Goal: Task Accomplishment & Management: Manage account settings

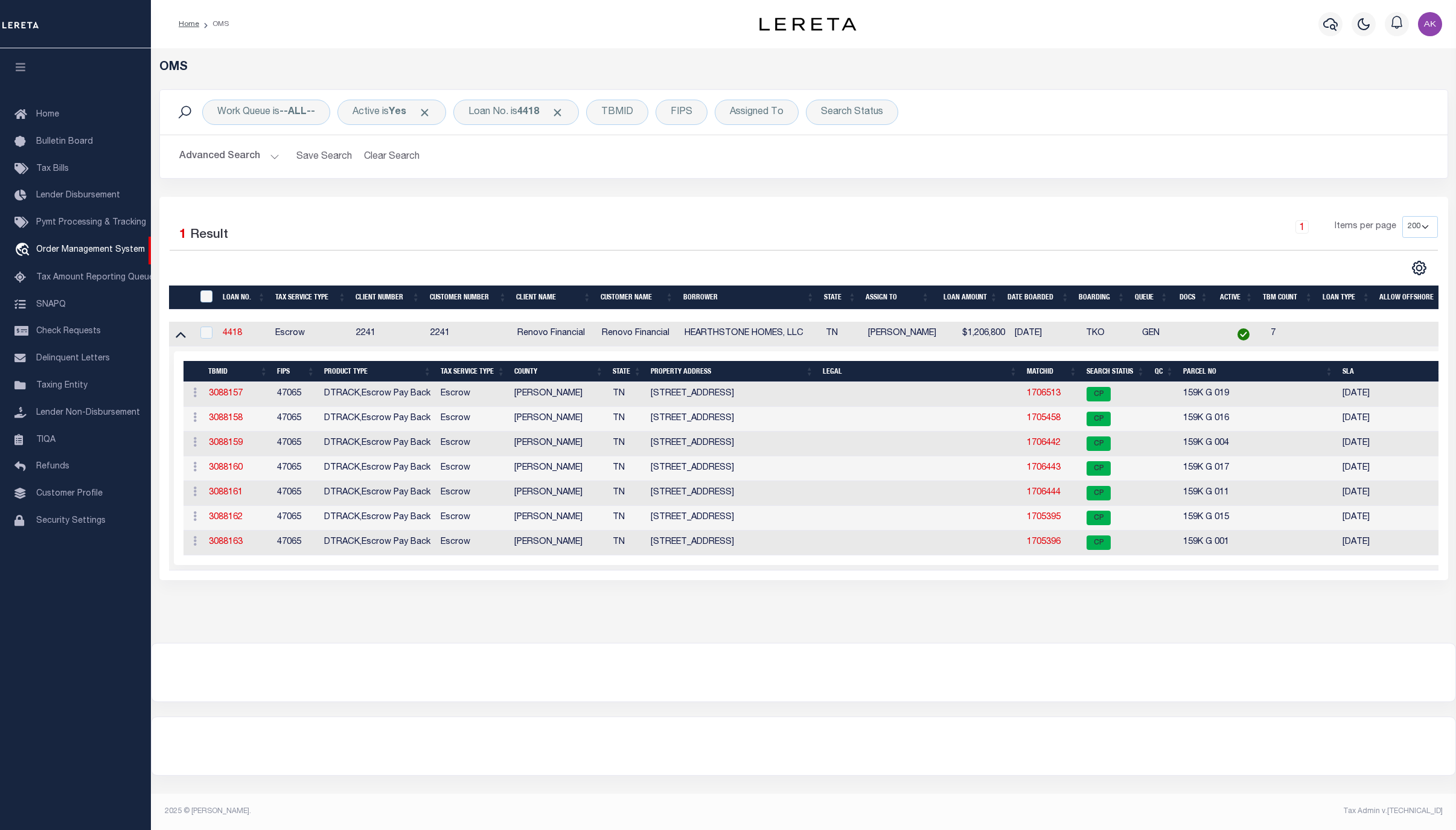
select select "200"
click at [1036, 395] on link "1706513" at bounding box center [1043, 394] width 34 height 9
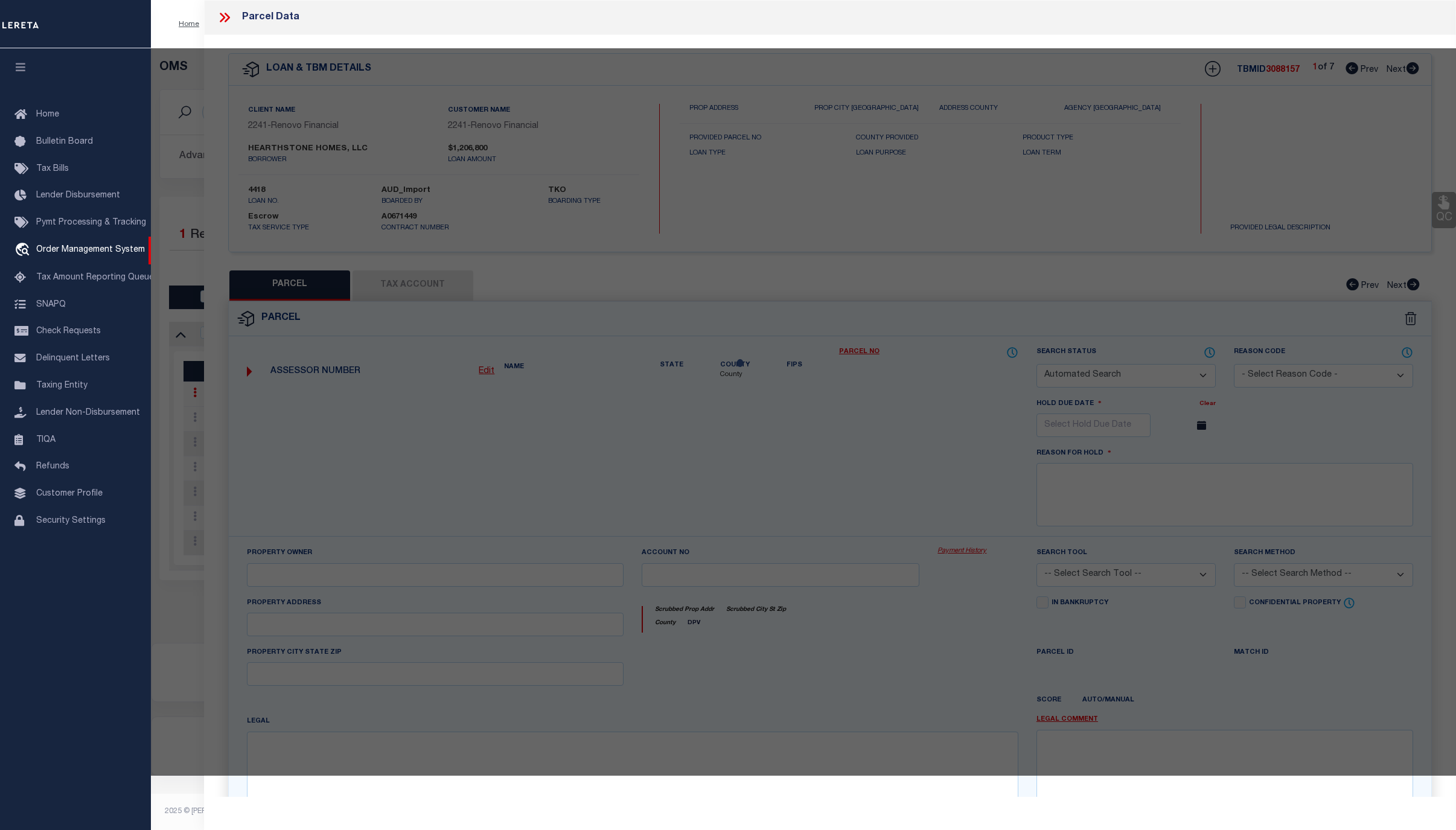
checkbox input "false"
select select "CP"
type input "HEARTHSTONE HOMES LLC"
select select
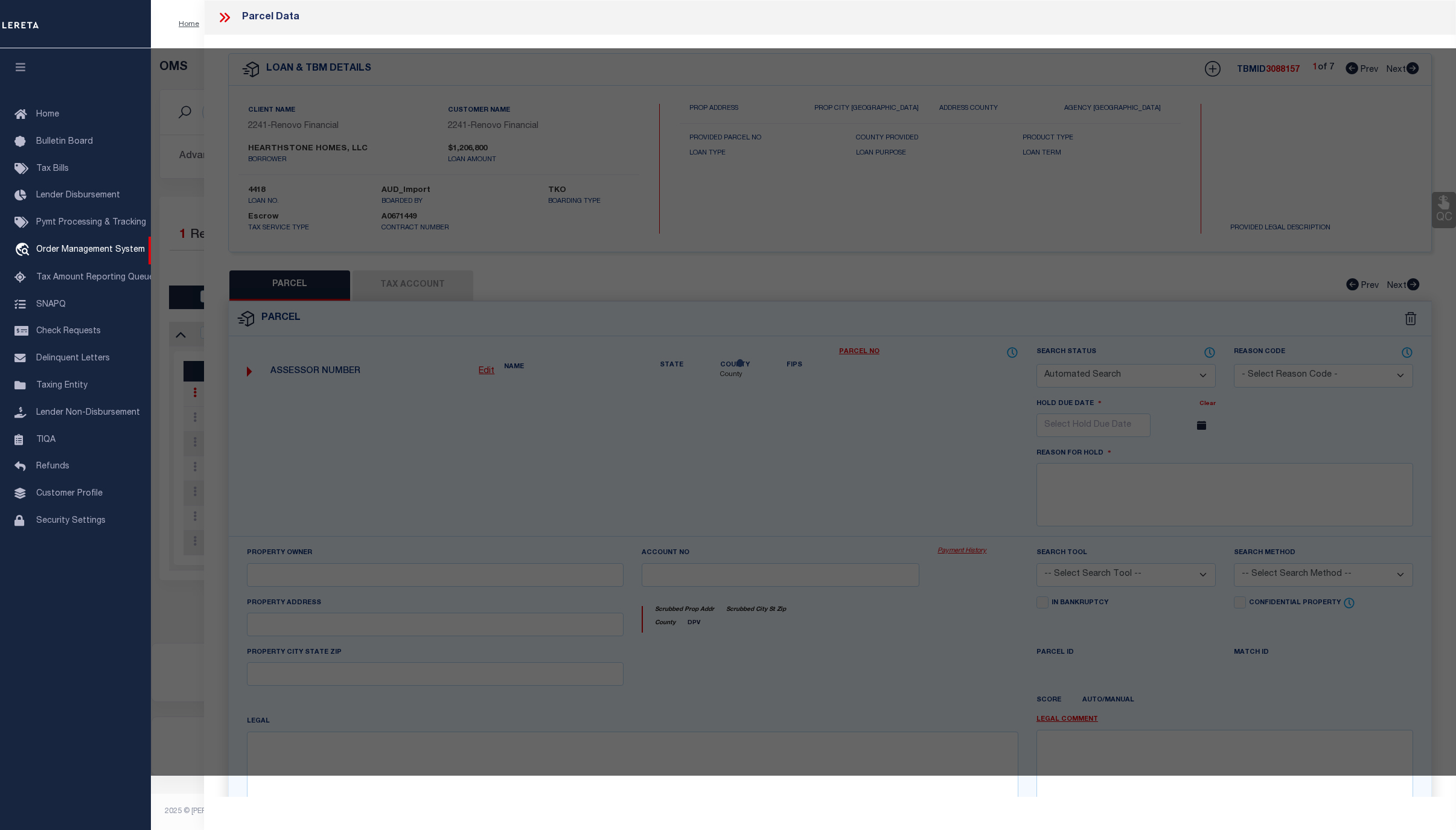
type input "1516 SOUTHERNWOOD DR"
checkbox input "false"
type input "TN"
type textarea "LT 19 SOUTHERNWOOD VILLAGE PB84 PG181 OUT OF 159K-B-19 FOR 2007"
type textarea "Tax ID Special Project"
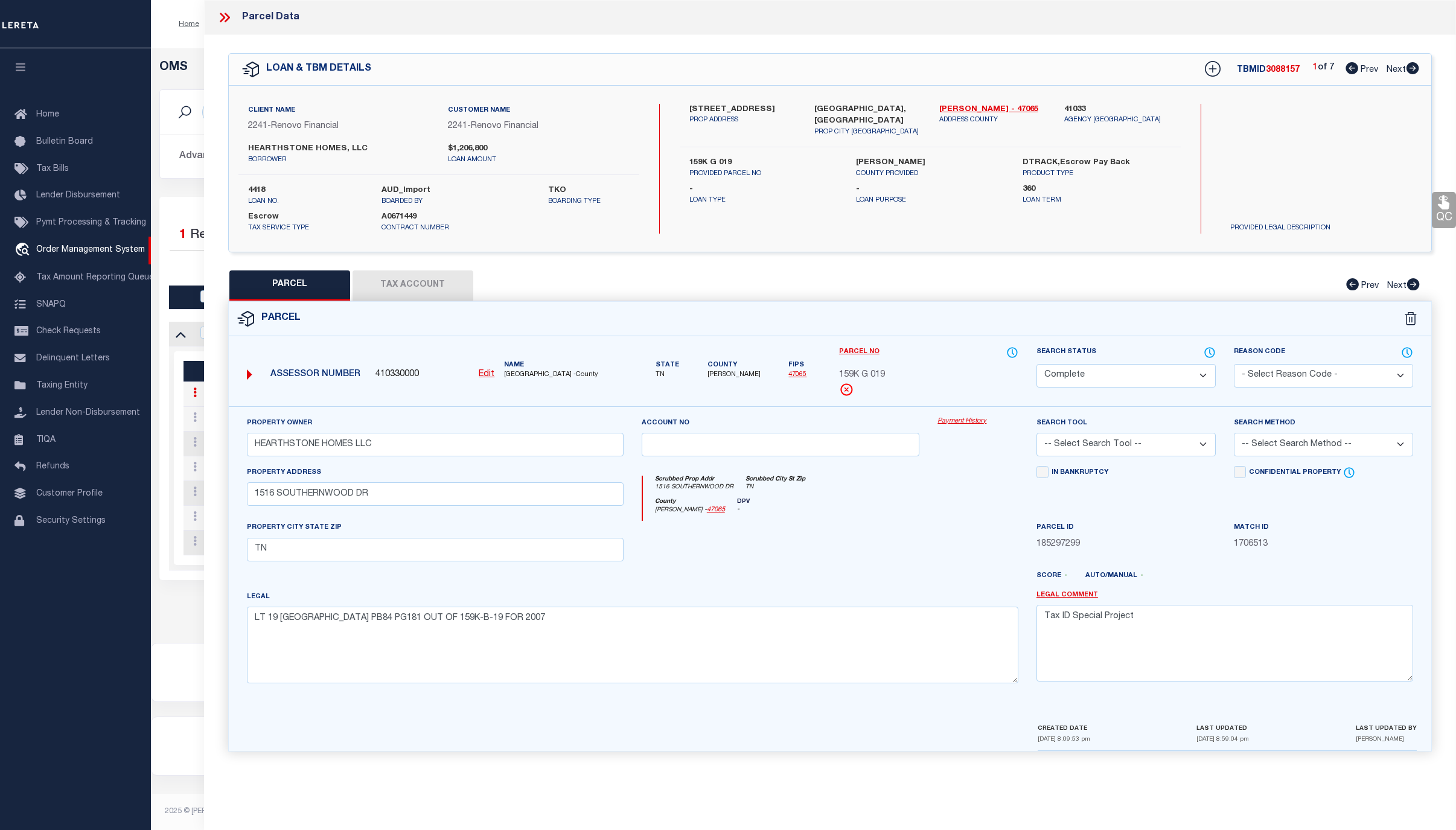
click at [958, 426] on link "Payment History" at bounding box center [978, 422] width 81 height 11
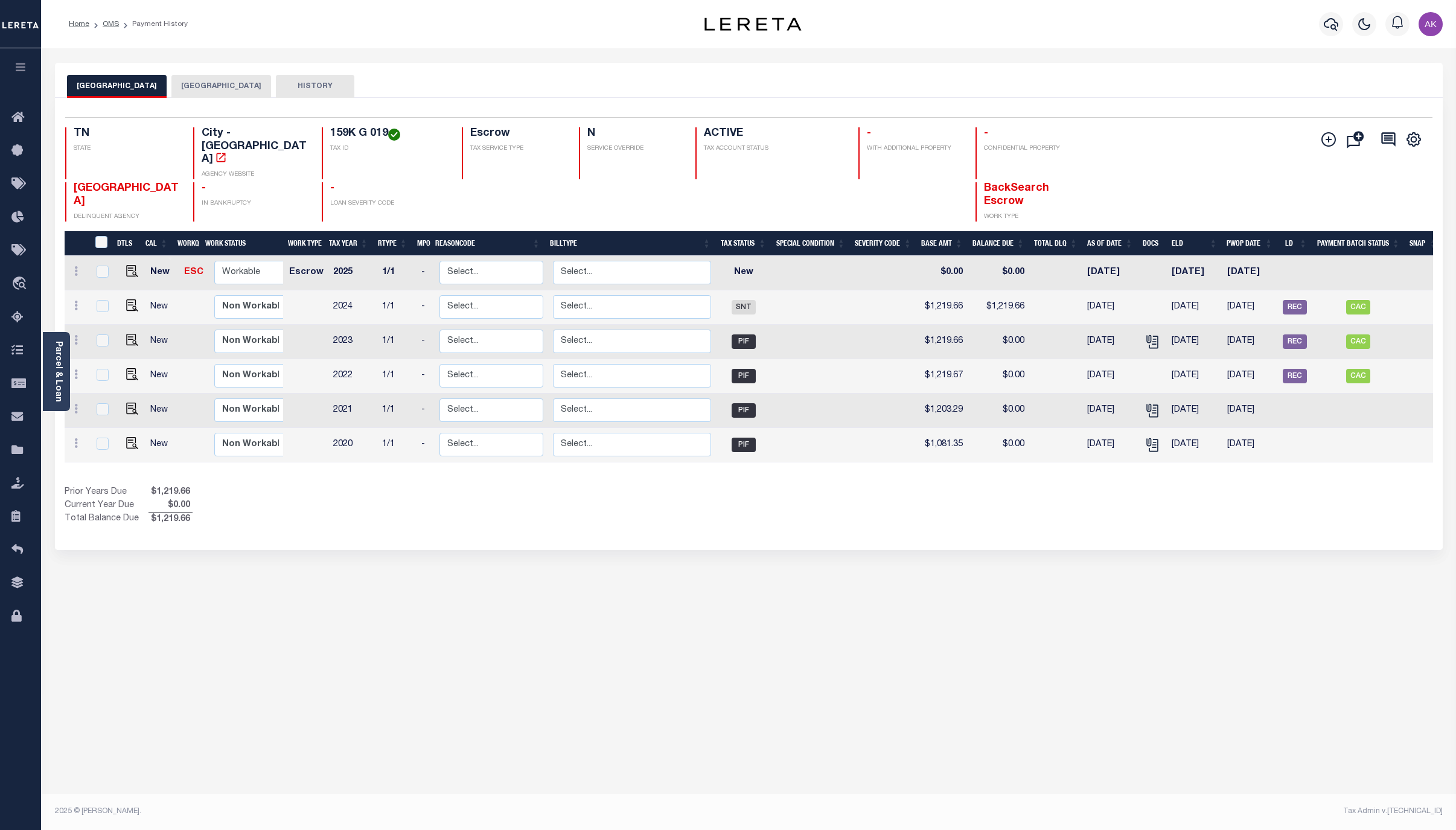
click at [1205, 486] on div "Show Tax Lines before Bill Release Date Prior Years Due $1,219.66 Current Year …" at bounding box center [749, 507] width 1368 height 40
click at [105, 25] on link "OMS" at bounding box center [110, 24] width 17 height 7
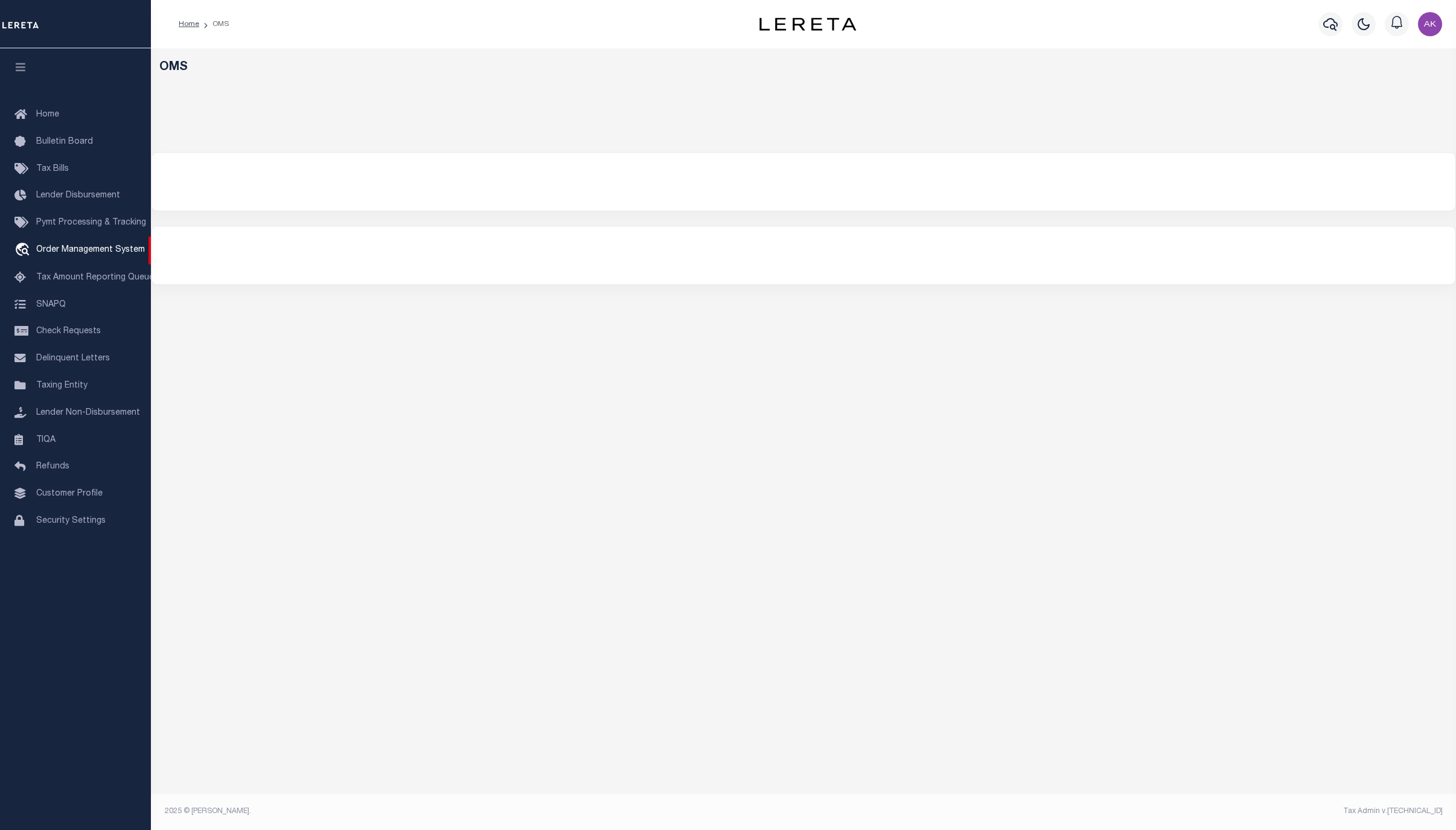
select select "200"
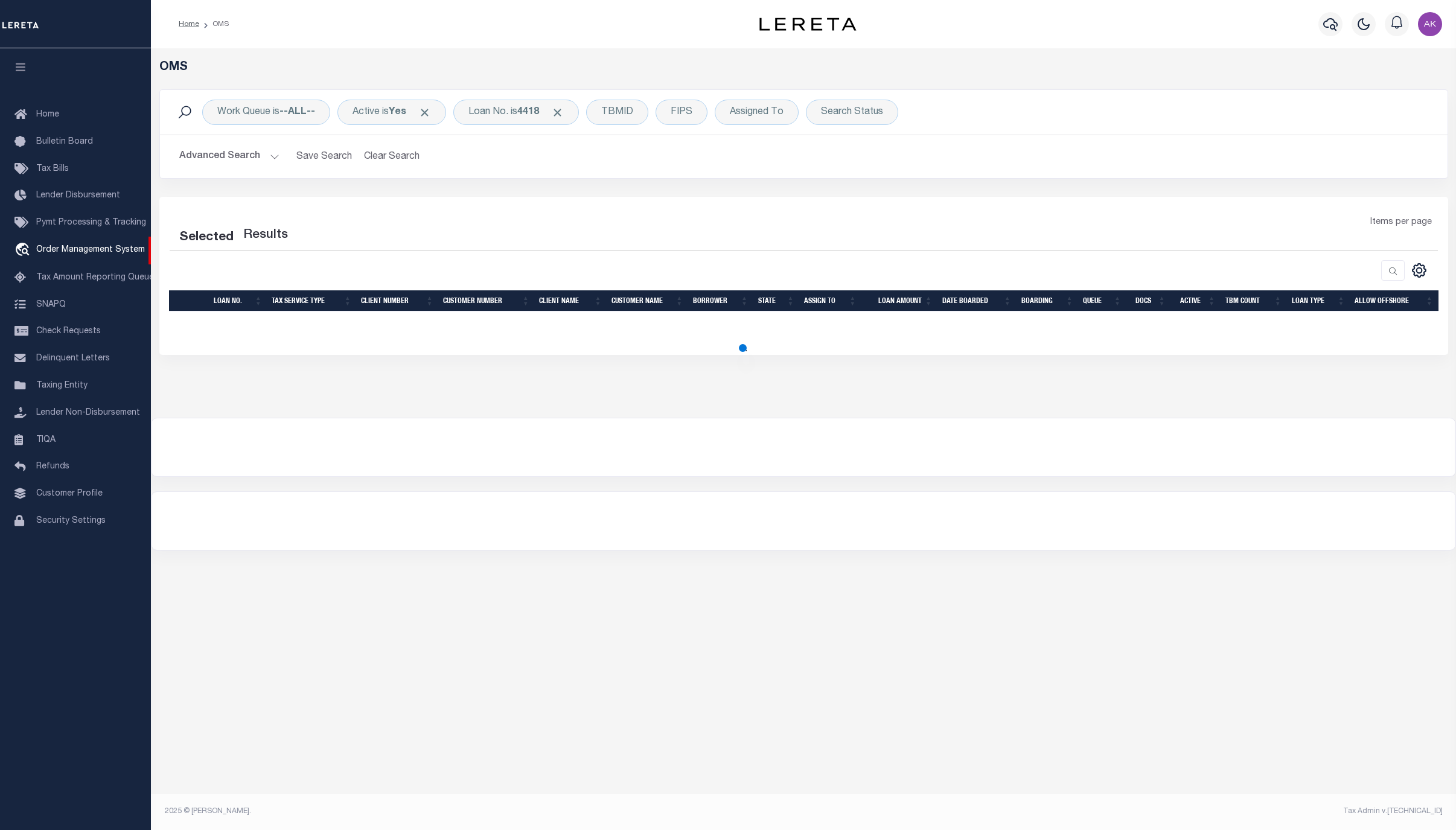
select select "200"
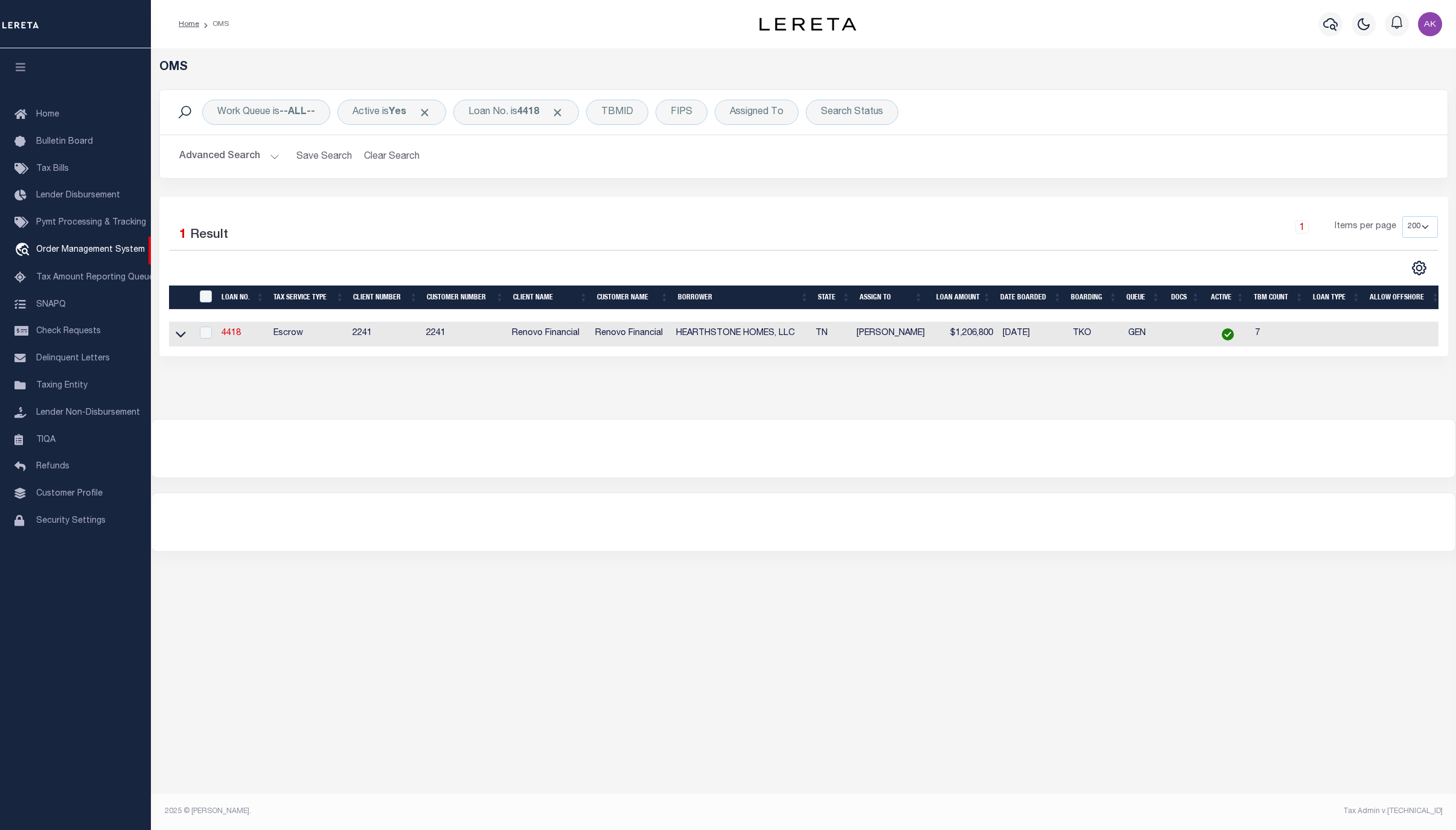
click at [1291, 629] on div "OMS Work Queue is --ALL-- Active is Yes Loan No. is 4418 TBMID FIPS Assigned To…" at bounding box center [802, 422] width 1304 height 748
click at [1231, 419] on div "OMS Work Queue is --ALL-- Active is Yes Loan No. is 4418 TBMID FIPS Assigned To…" at bounding box center [802, 233] width 1304 height 371
click at [1269, 148] on h2 "Advanced Search Save Search Clear Search tblSearchTopScreen_dynamictable_____De…" at bounding box center [803, 156] width 1268 height 24
click at [563, 113] on span "Click to Remove" at bounding box center [557, 112] width 12 height 12
click at [511, 114] on div "Loan No." at bounding box center [488, 112] width 70 height 25
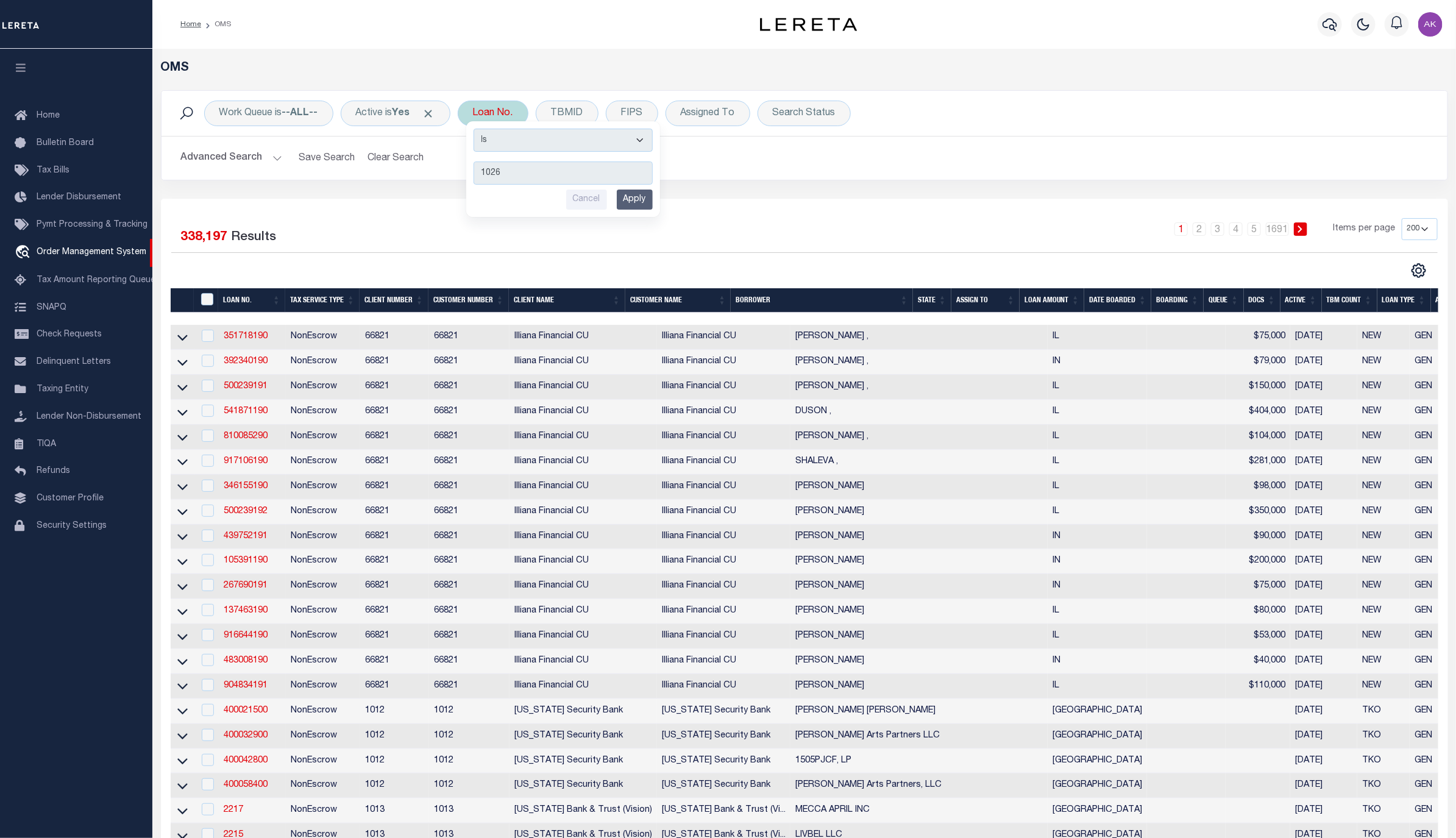
type input "10262"
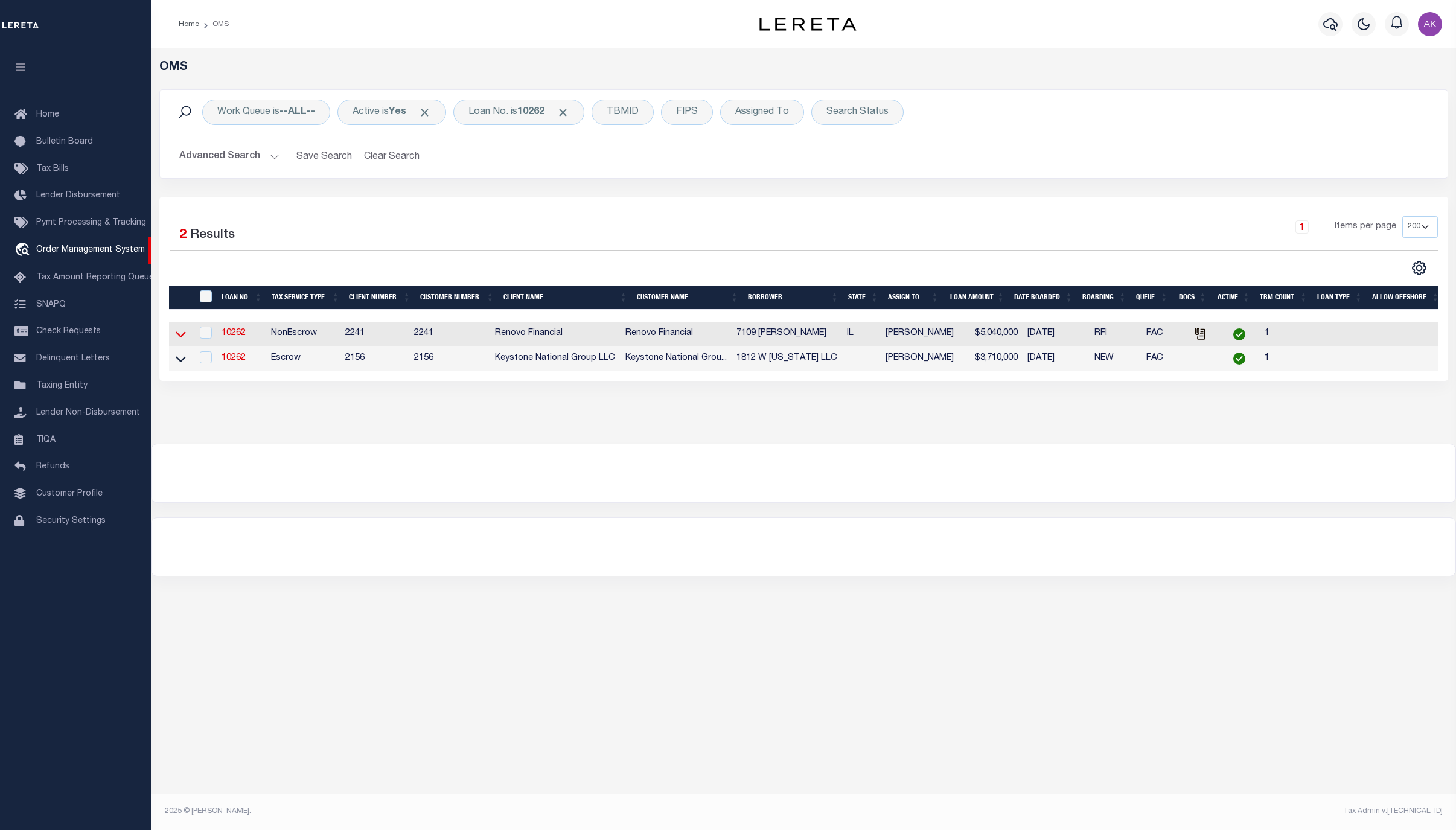
click at [180, 336] on icon at bounding box center [180, 334] width 11 height 12
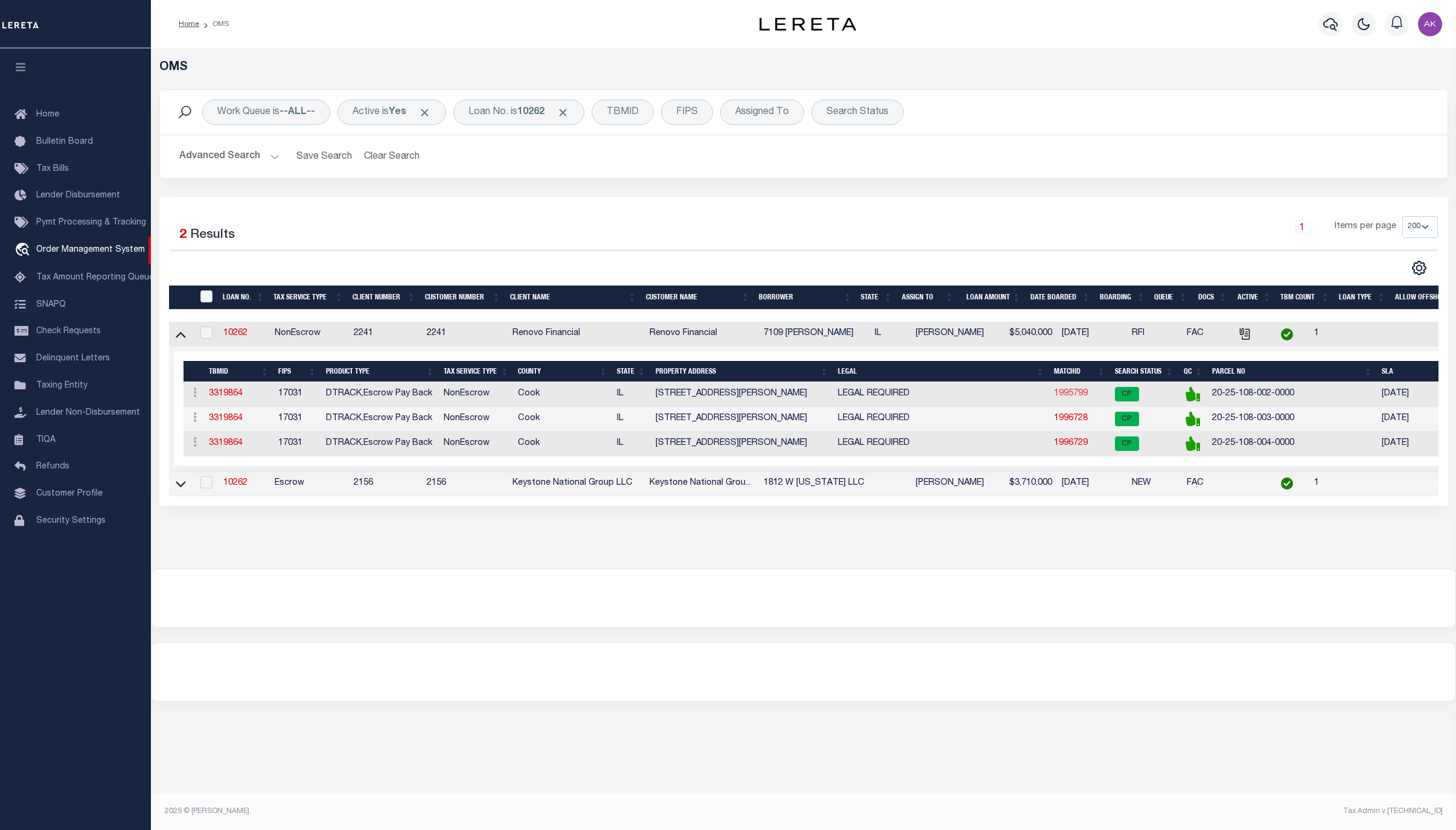
click at [1068, 397] on link "1995799" at bounding box center [1071, 394] width 34 height 9
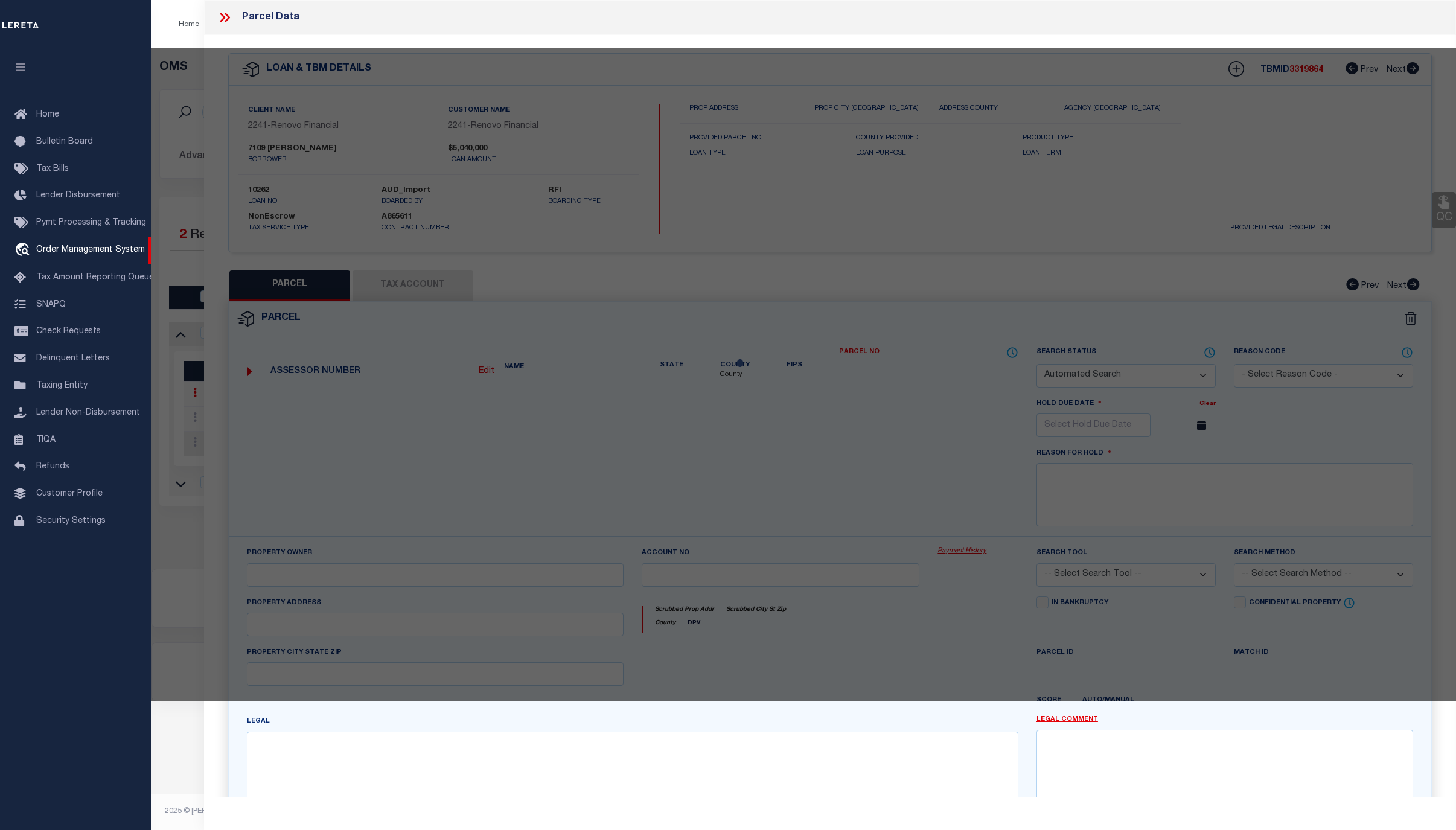
checkbox input "false"
select select "CP"
type input "7109 [PERSON_NAME]"
select select "AGW"
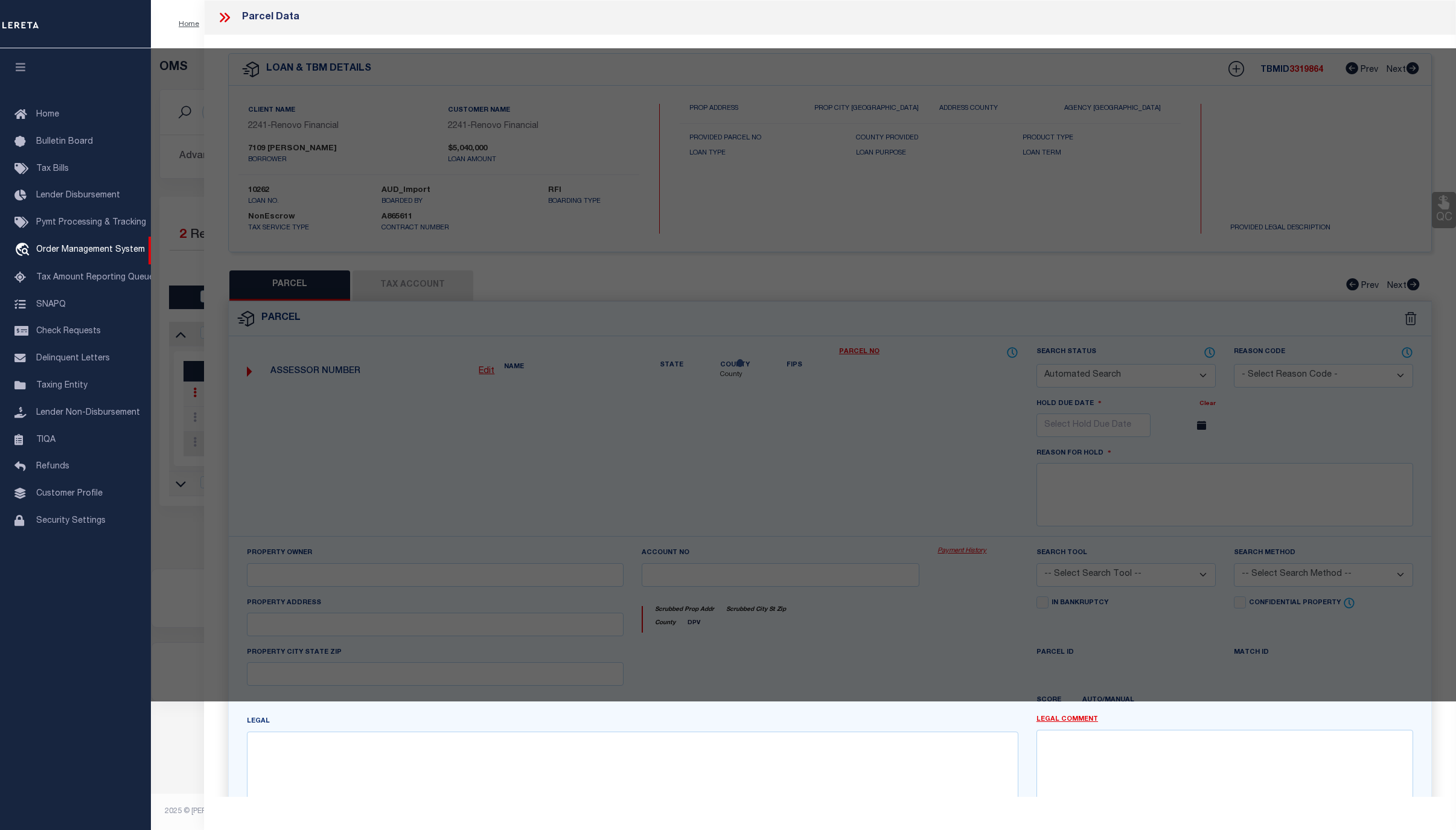
select select
type input "7109 S BENNETT AVE"
checkbox input "false"
type input "[GEOGRAPHIC_DATA], IL 60649"
type textarea "THE SOUTH 72.00 FEET OF THE EAST 1/2 OF THE NORTH 3/10 OF BLOCK 3 (EXCEPT BENNE…"
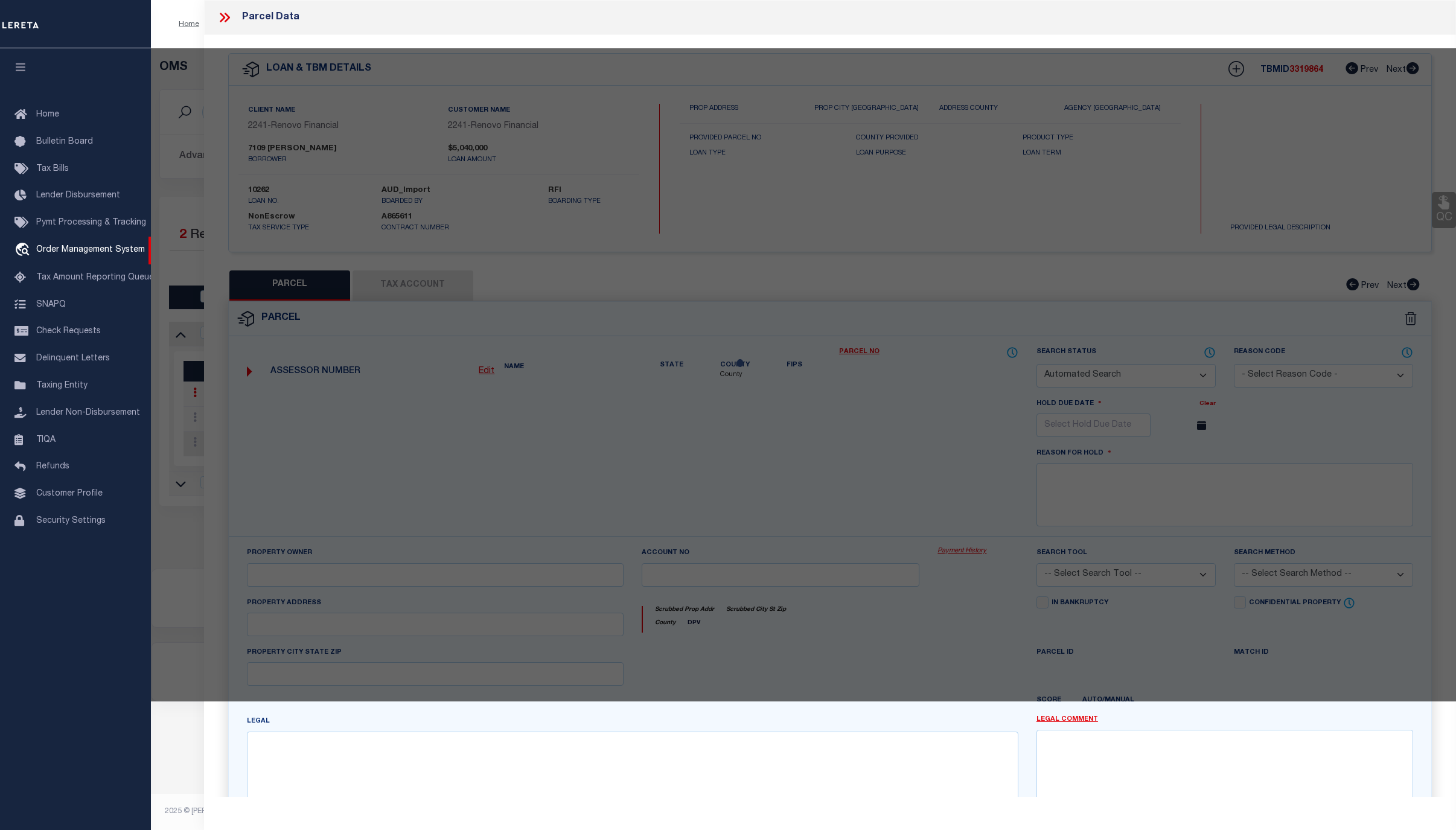
type textarea "Completed based on given legal document."
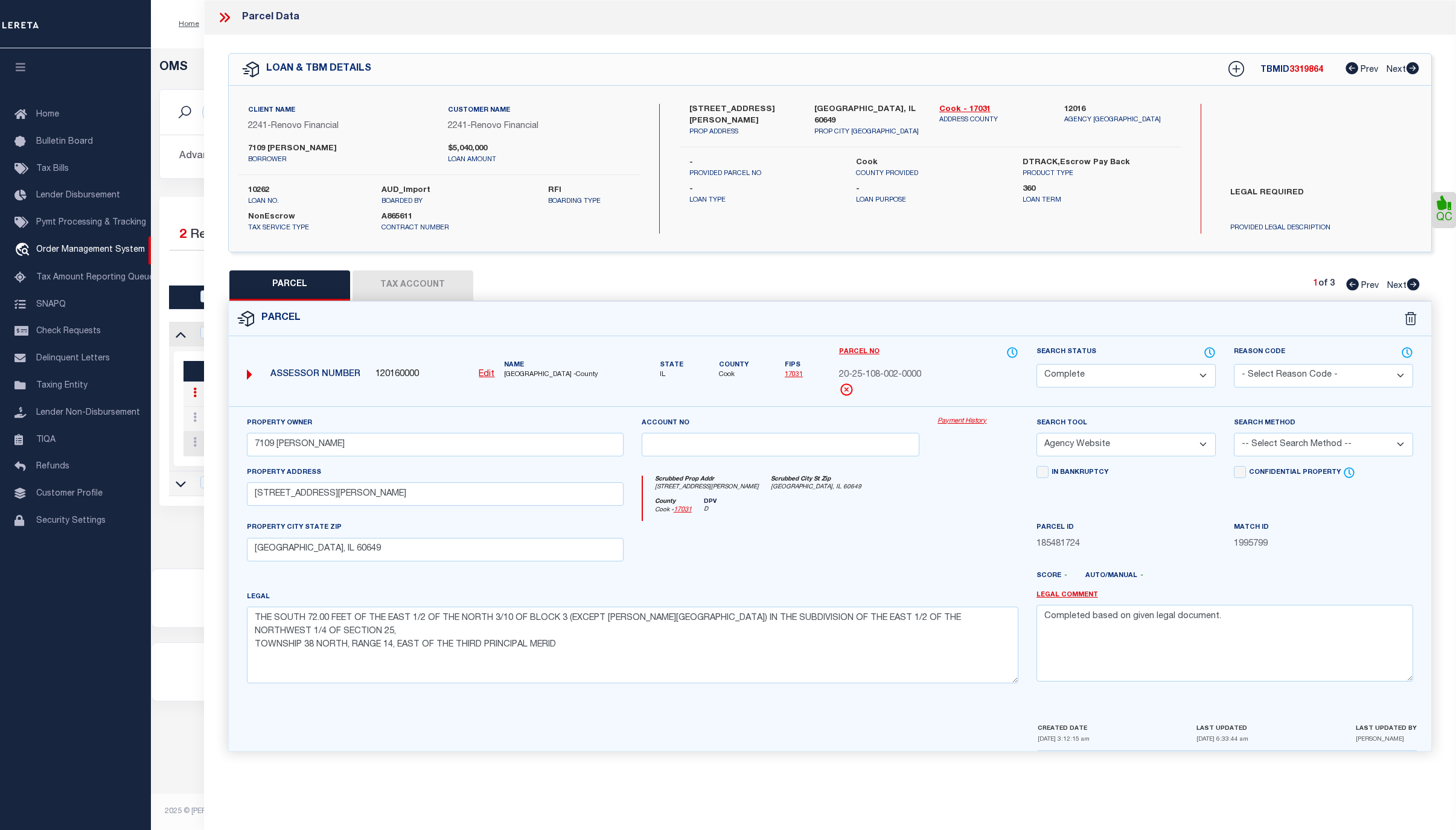
click at [972, 424] on link "Payment History" at bounding box center [978, 422] width 81 height 11
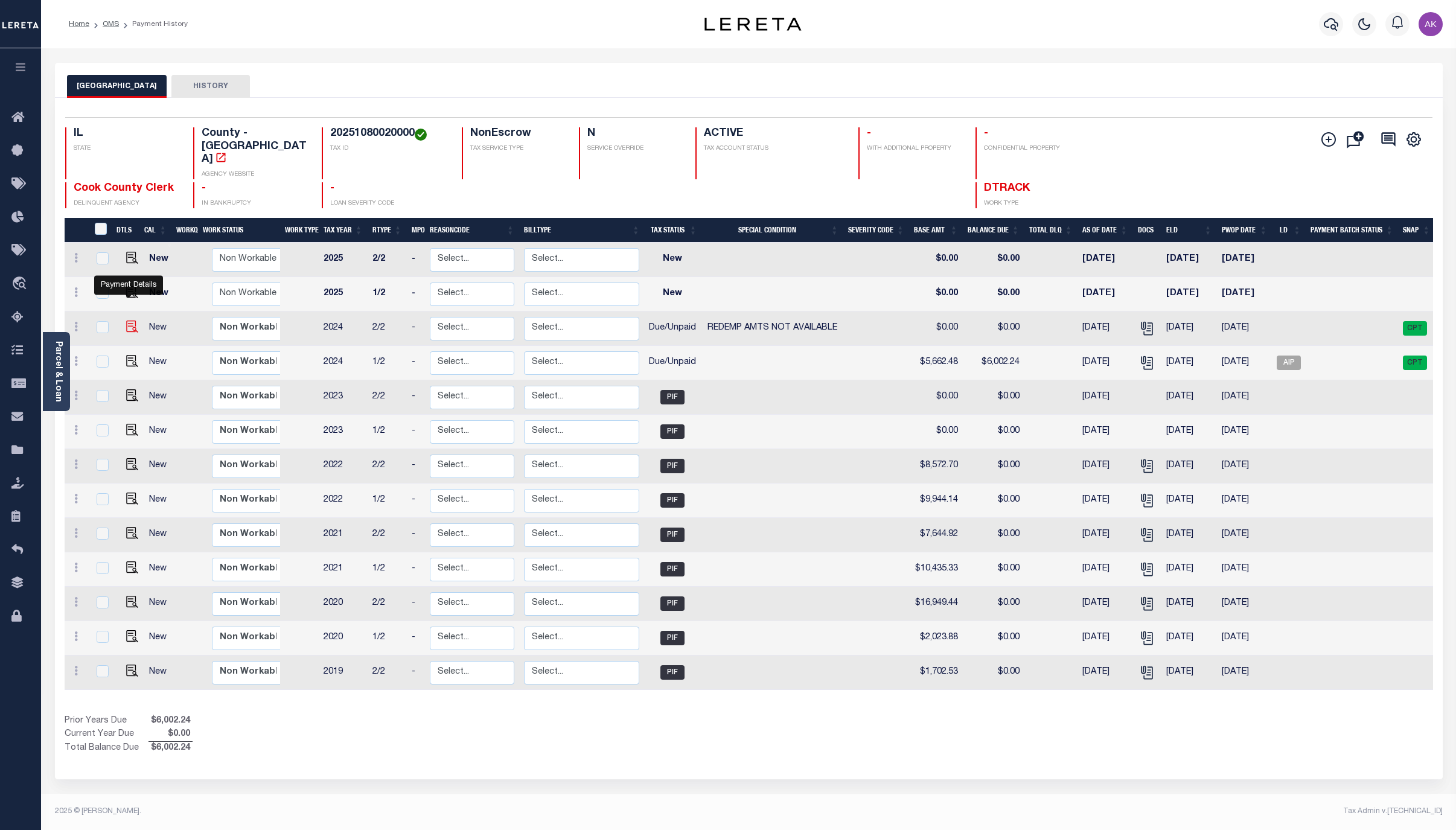
click at [131, 321] on img "" at bounding box center [132, 327] width 12 height 12
checkbox input "true"
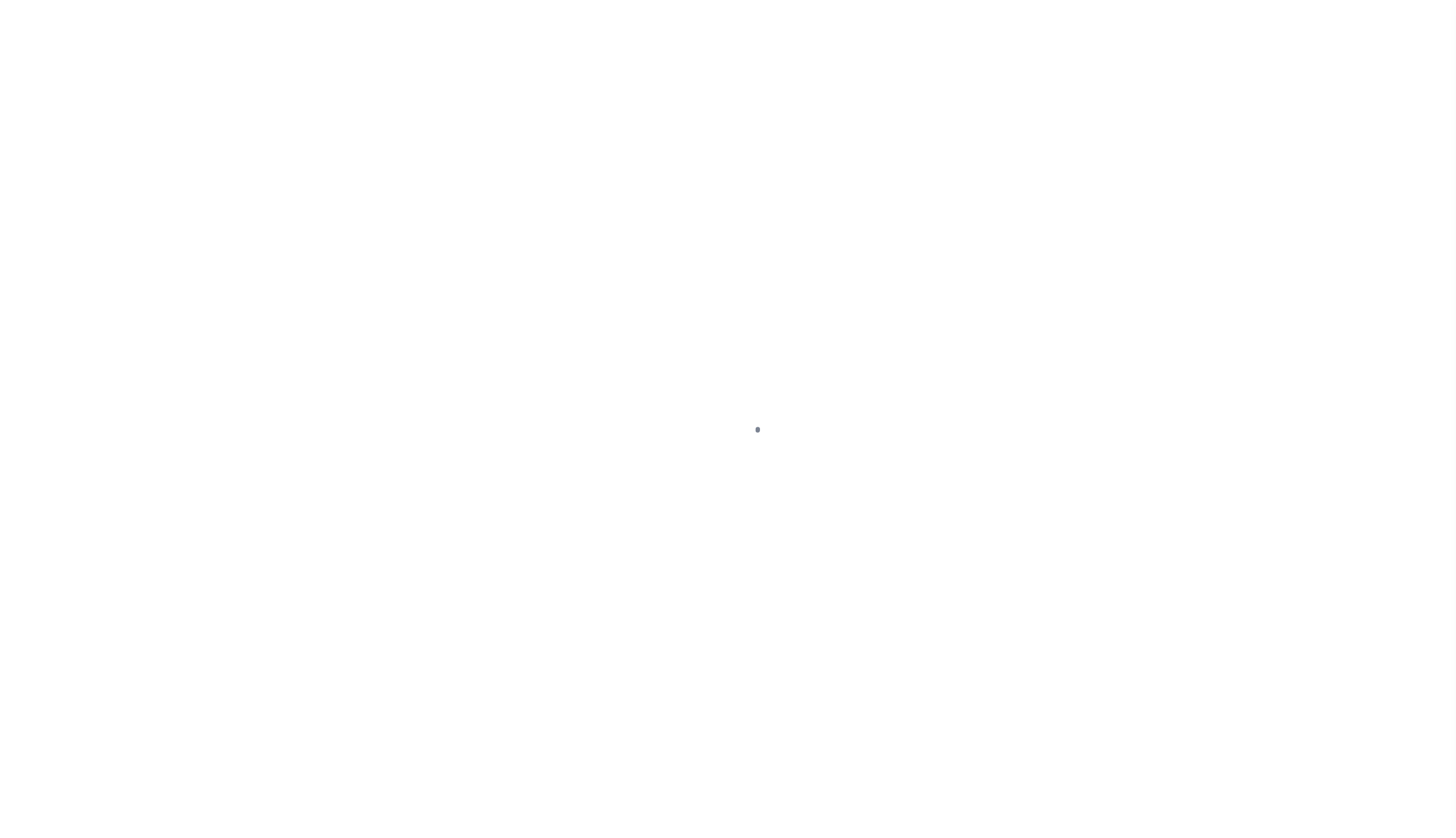
select select "DUE"
select select "24"
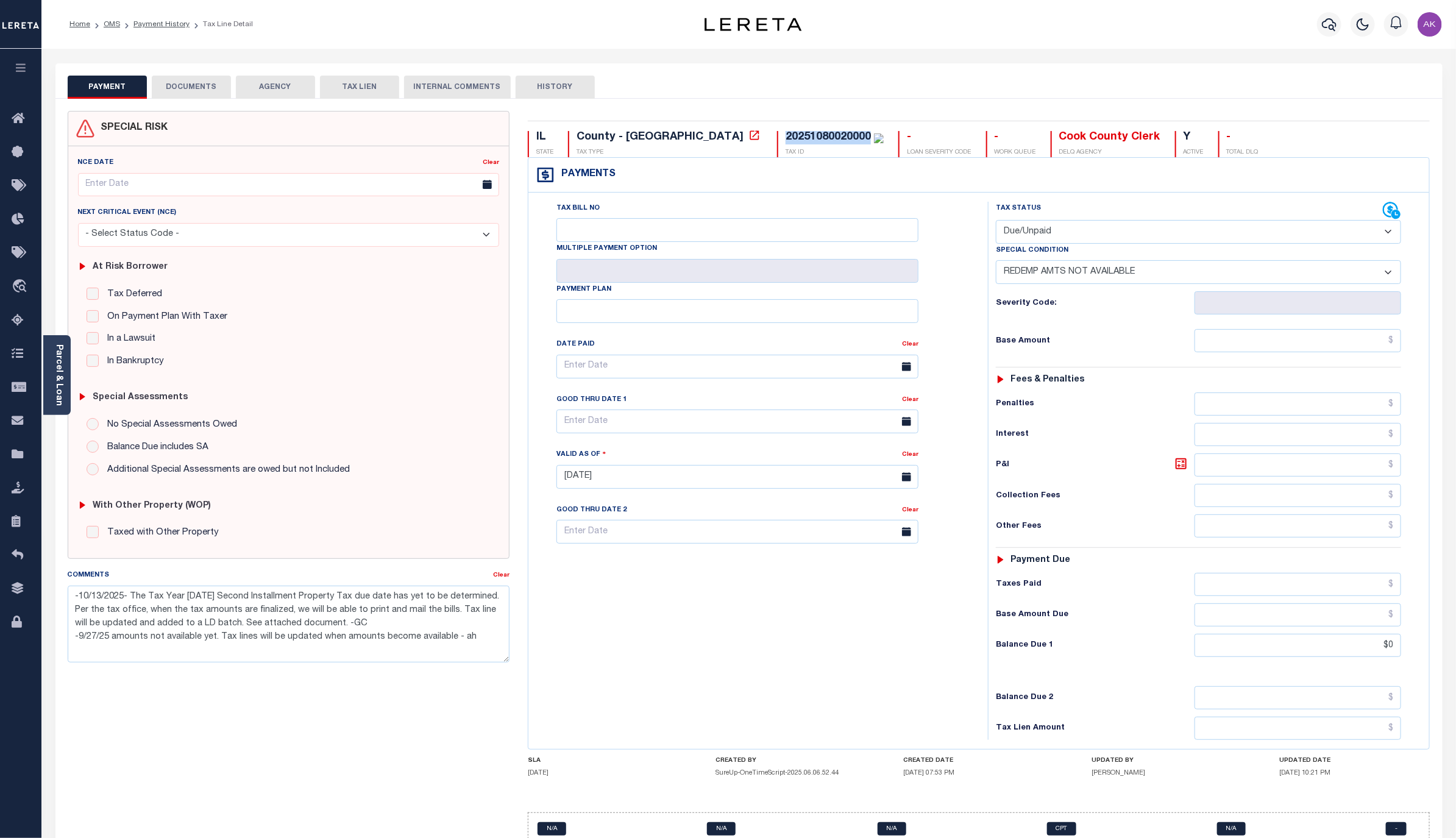
drag, startPoint x: 759, startPoint y: 135, endPoint x: 670, endPoint y: 135, distance: 89.0
click at [777, 135] on div "20251080020000 TAX ID" at bounding box center [830, 144] width 107 height 27
copy div "20251080020000"
click at [748, 135] on icon at bounding box center [755, 135] width 12 height 12
click at [114, 25] on link "OMS" at bounding box center [111, 24] width 17 height 7
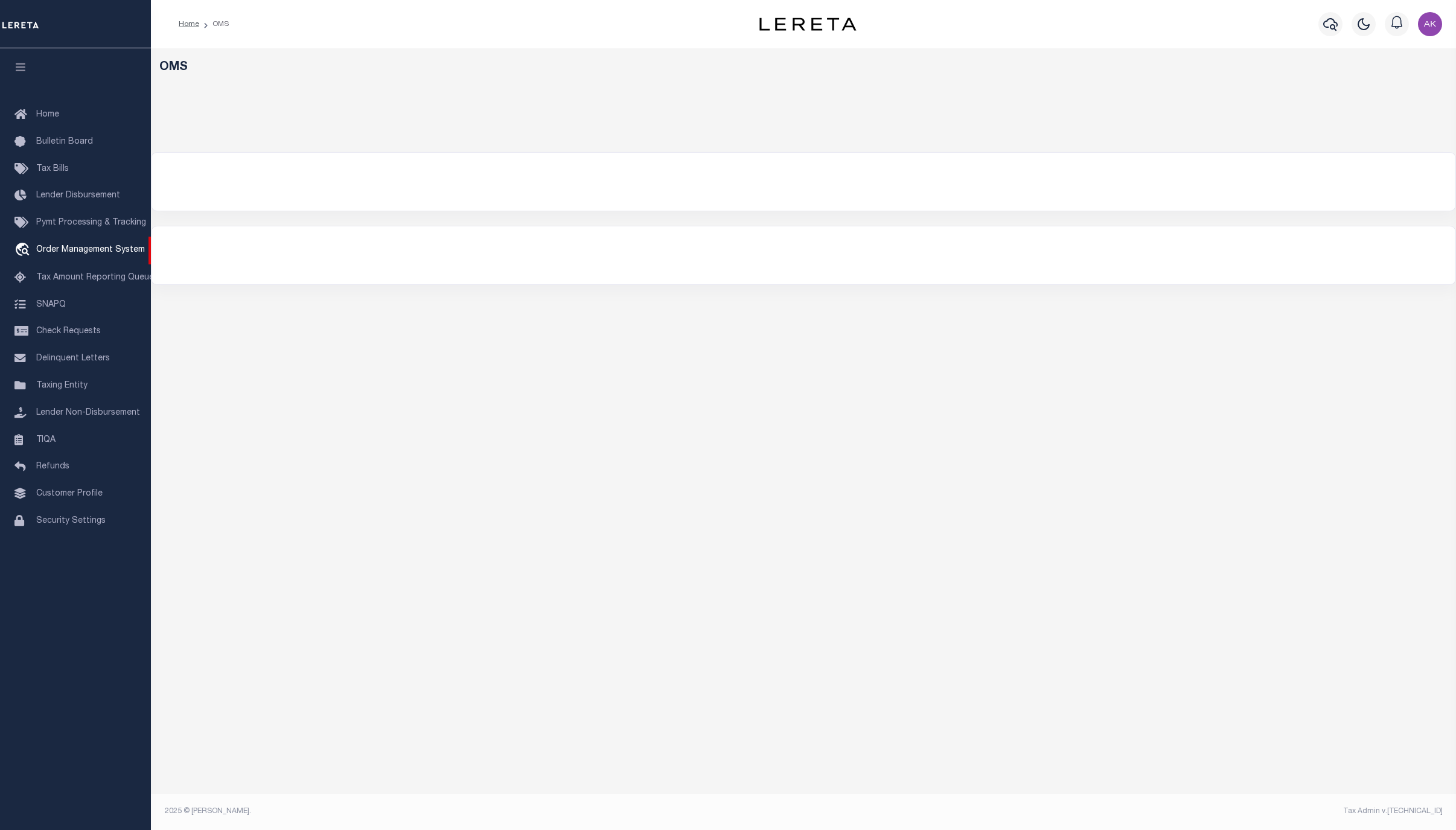
select select "200"
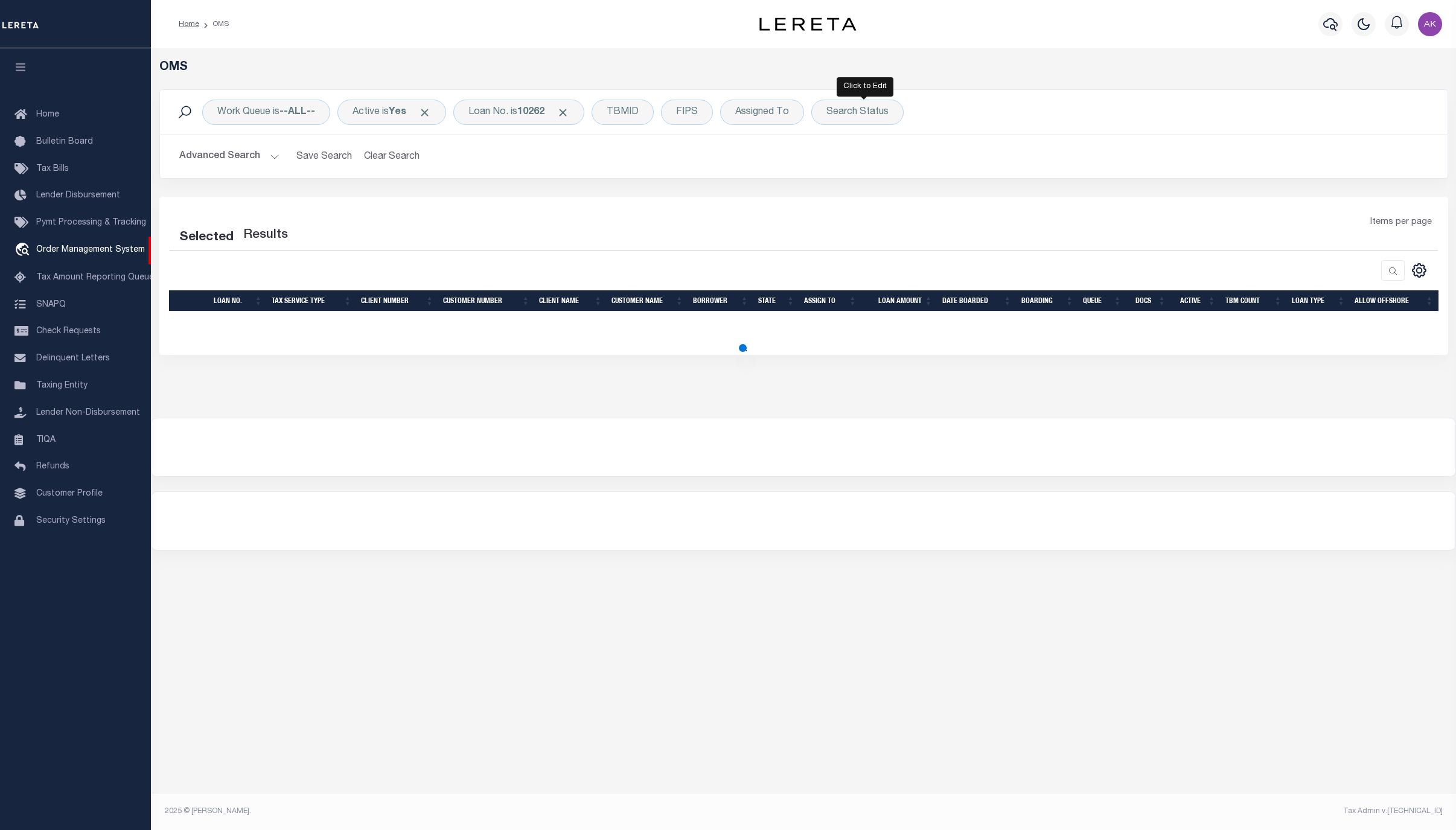
select select "200"
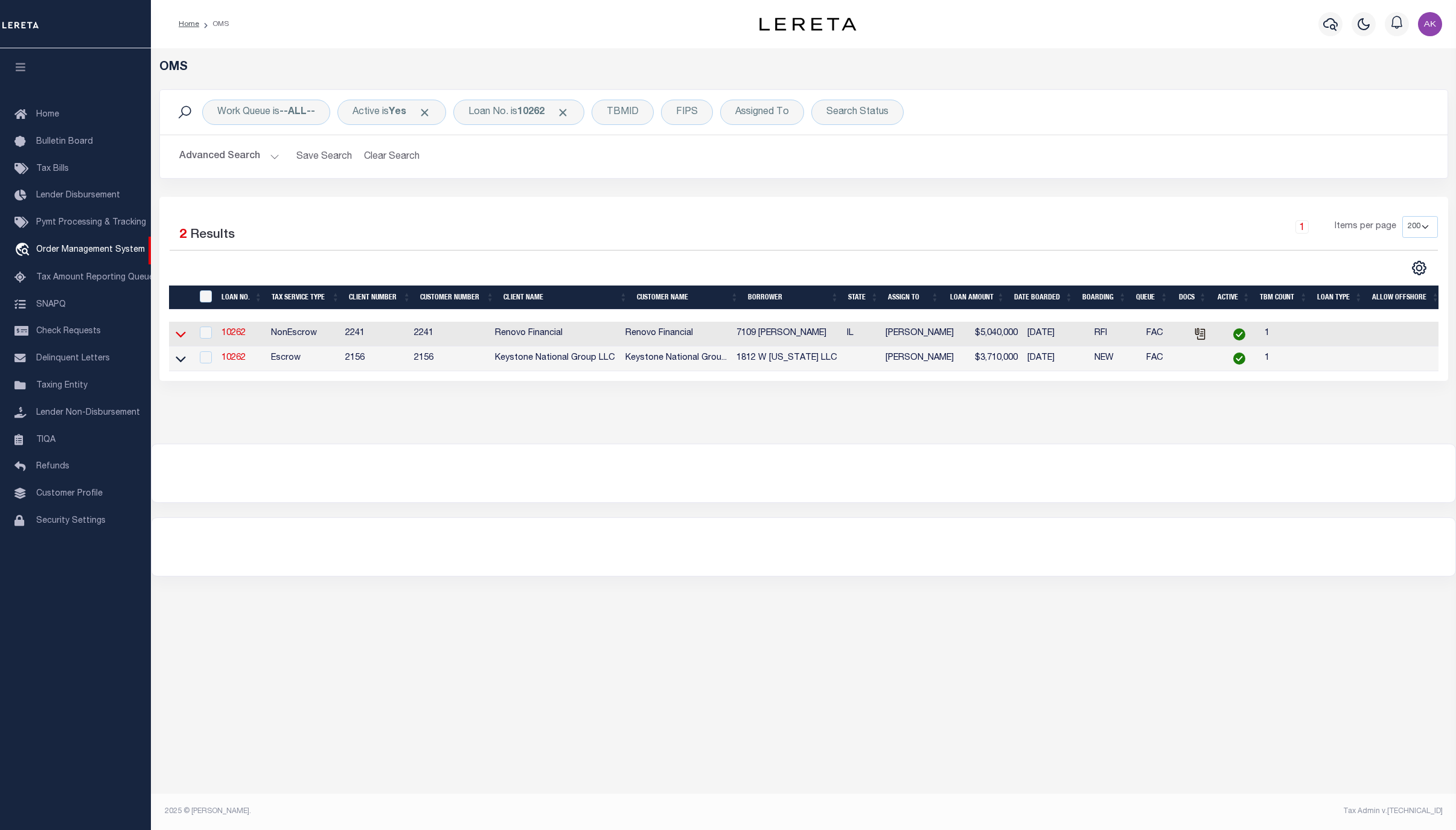
click at [183, 337] on icon at bounding box center [180, 334] width 11 height 12
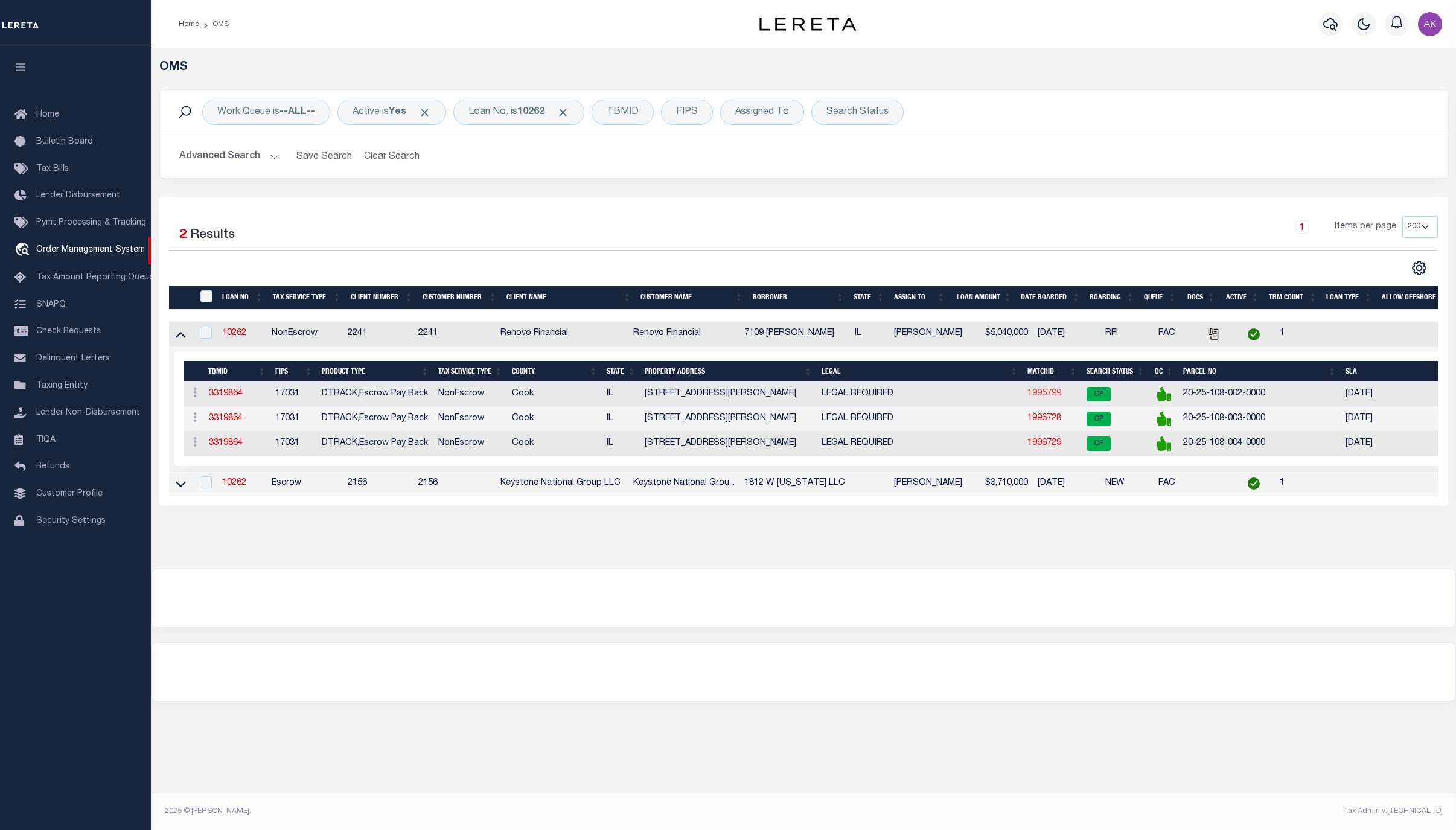
click at [1052, 397] on link "1995799" at bounding box center [1044, 394] width 34 height 9
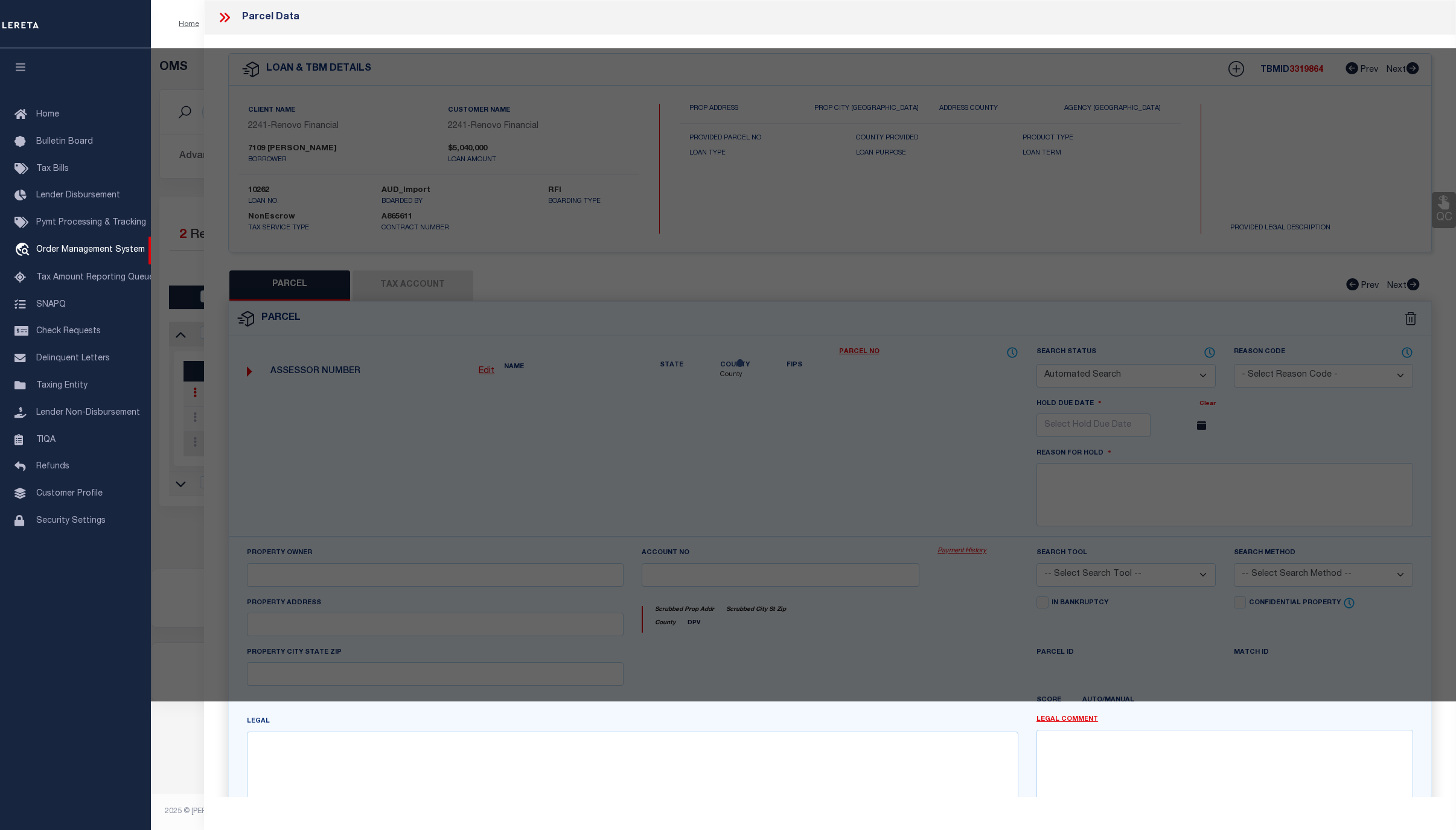
checkbox input "false"
select select "CP"
type input "7109 [PERSON_NAME]"
select select "AGW"
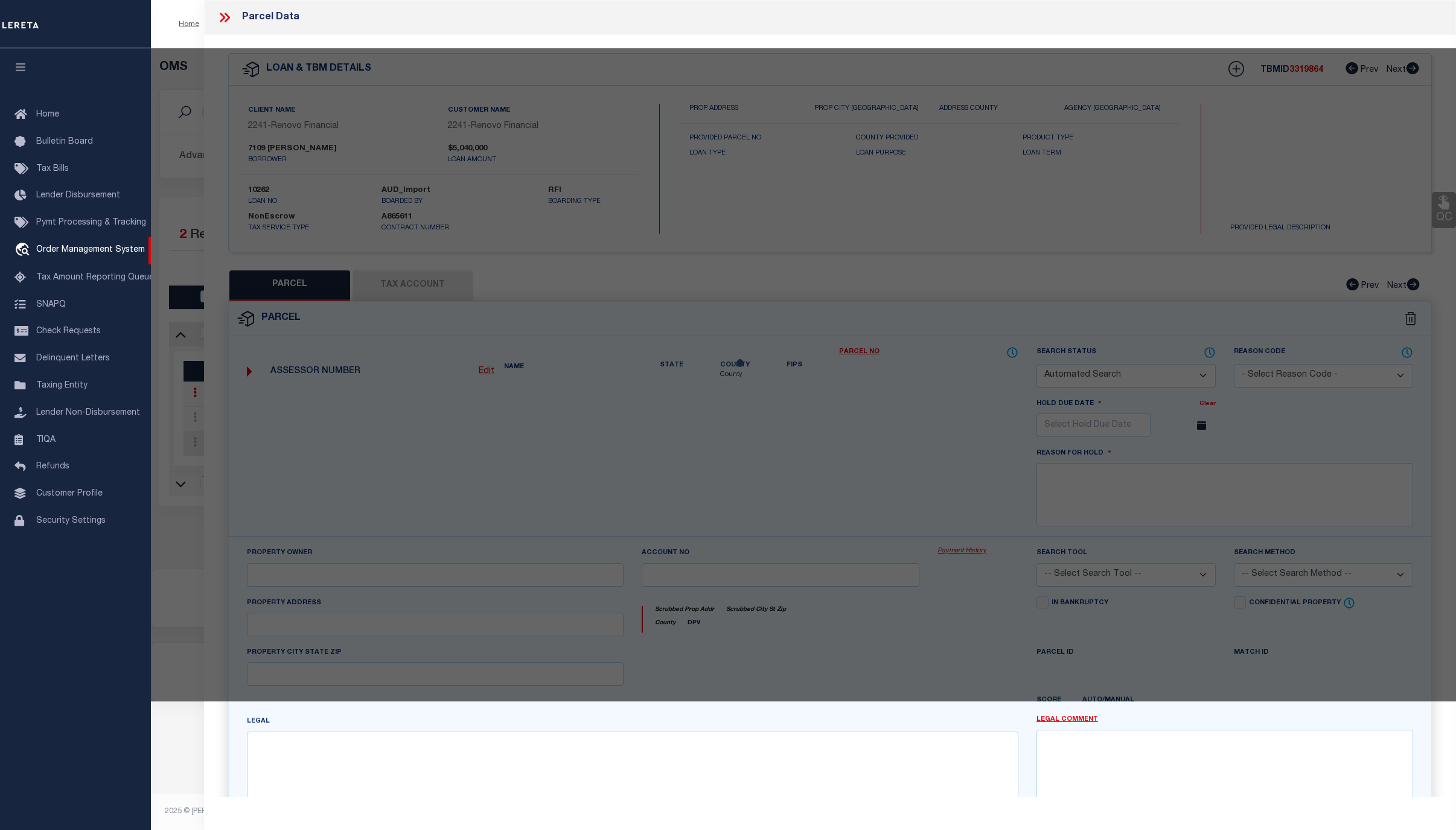
select select
type input "7109 S BENNETT AVE"
checkbox input "false"
type input "[GEOGRAPHIC_DATA], IL 60649"
type textarea "THE SOUTH 72.00 FEET OF THE EAST 1/2 OF THE NORTH 3/10 OF BLOCK 3 (EXCEPT BENNE…"
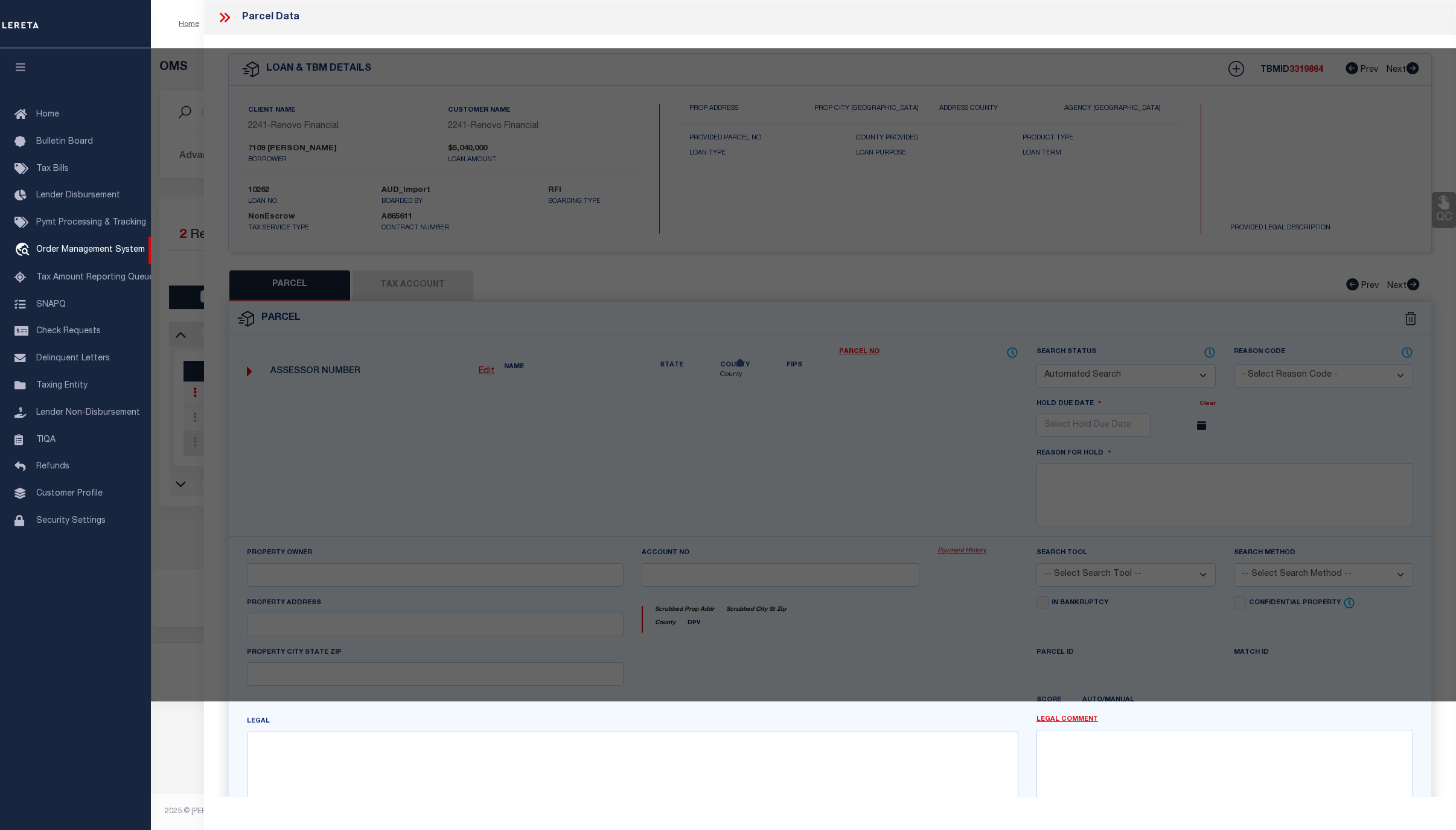
type textarea "Completed based on given legal document."
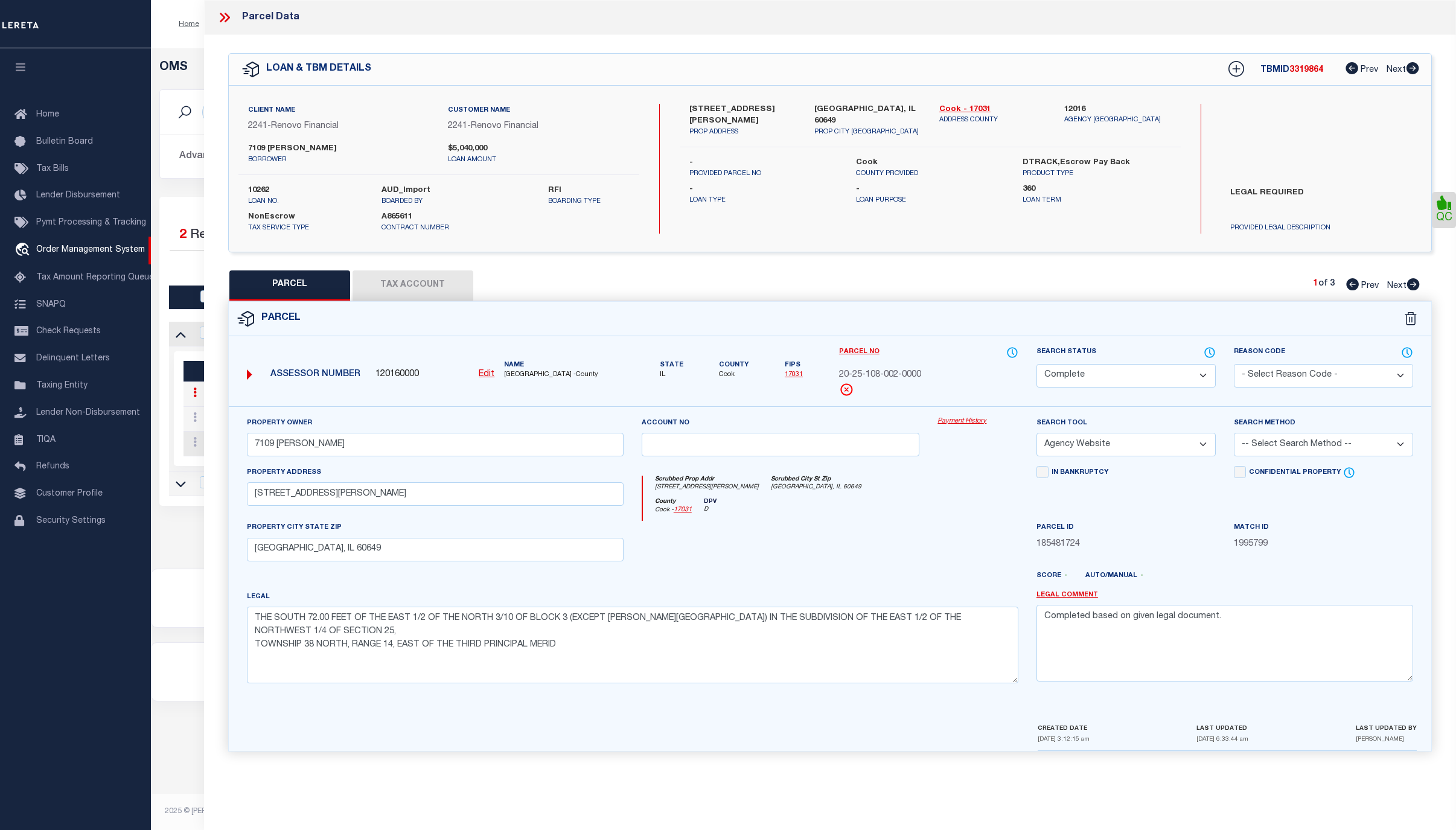
click at [951, 422] on link "Payment History" at bounding box center [978, 422] width 81 height 11
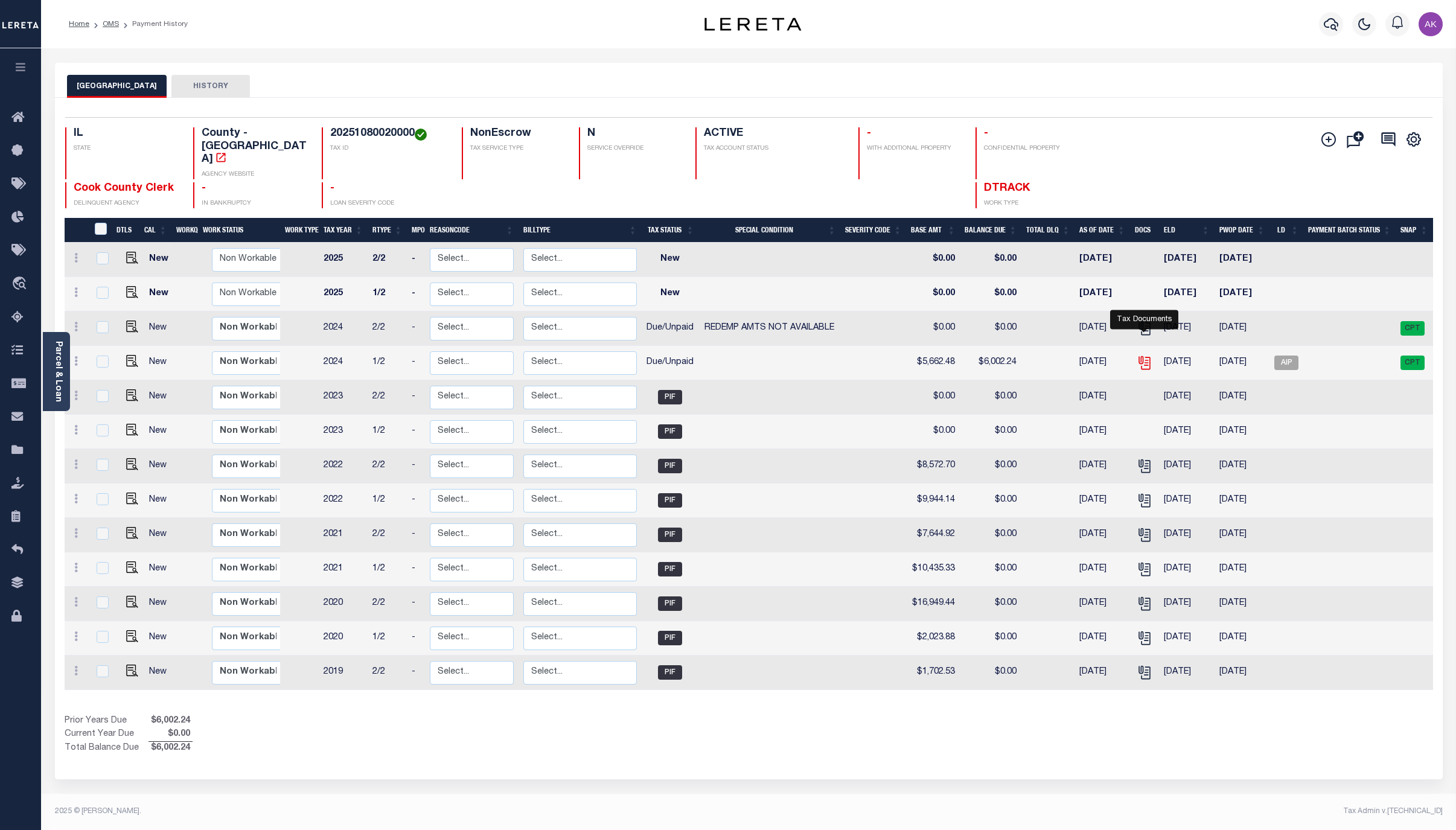
click at [1144, 355] on icon "" at bounding box center [1144, 363] width 16 height 16
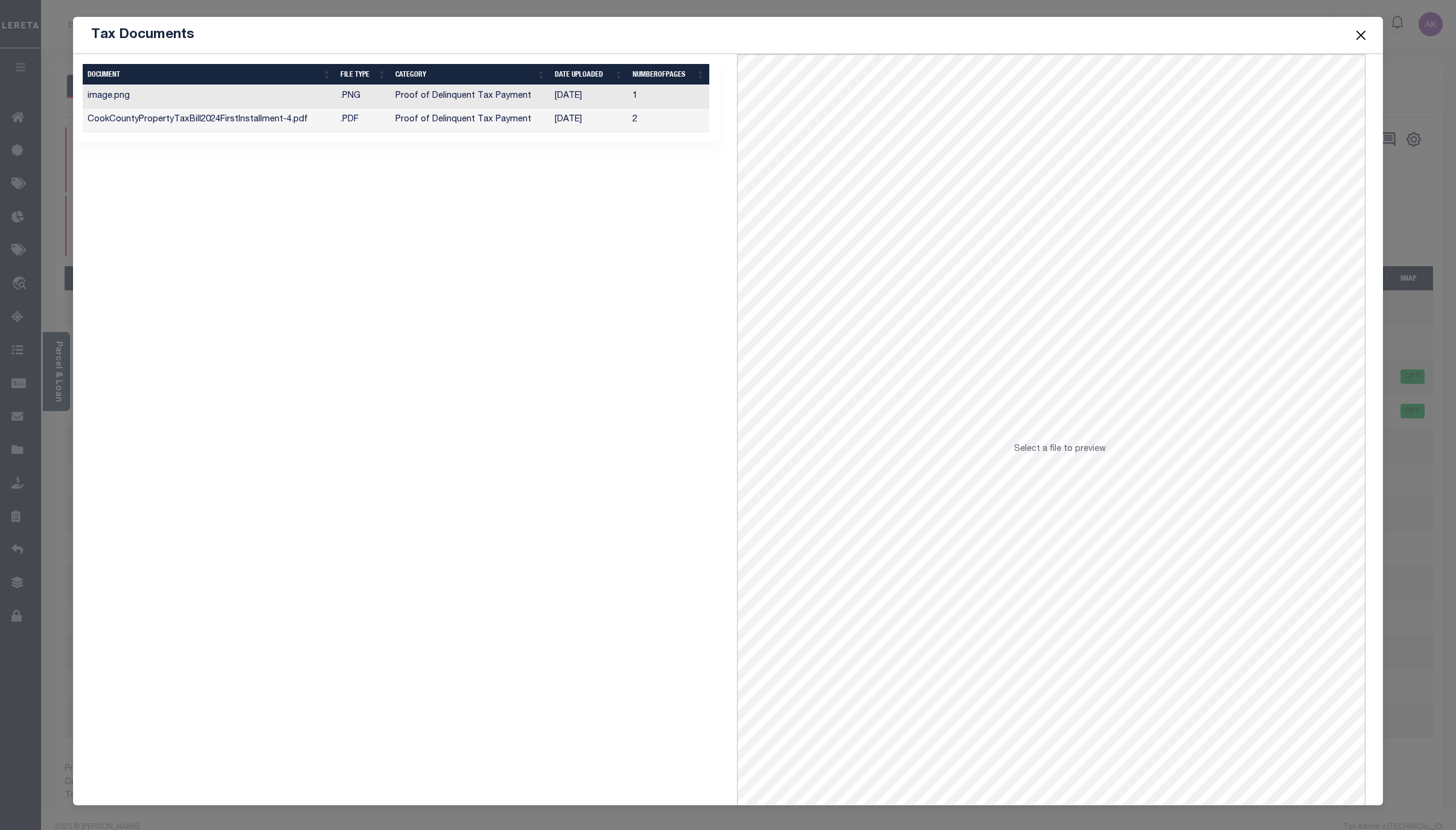
click at [412, 120] on td "Proof of Delinquent Tax Payment" at bounding box center [470, 120] width 159 height 24
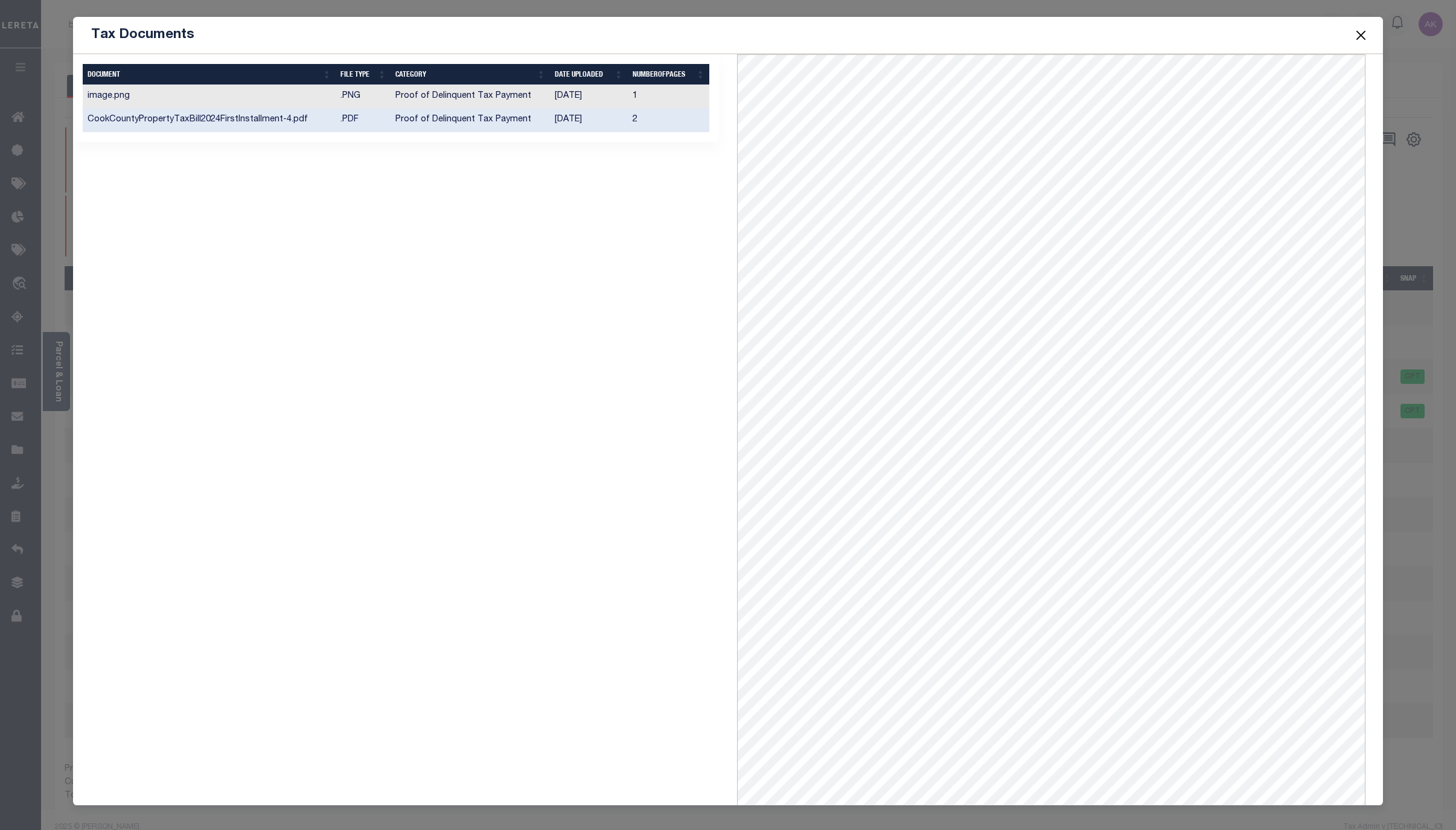
click at [1361, 33] on button "Close" at bounding box center [1361, 35] width 16 height 16
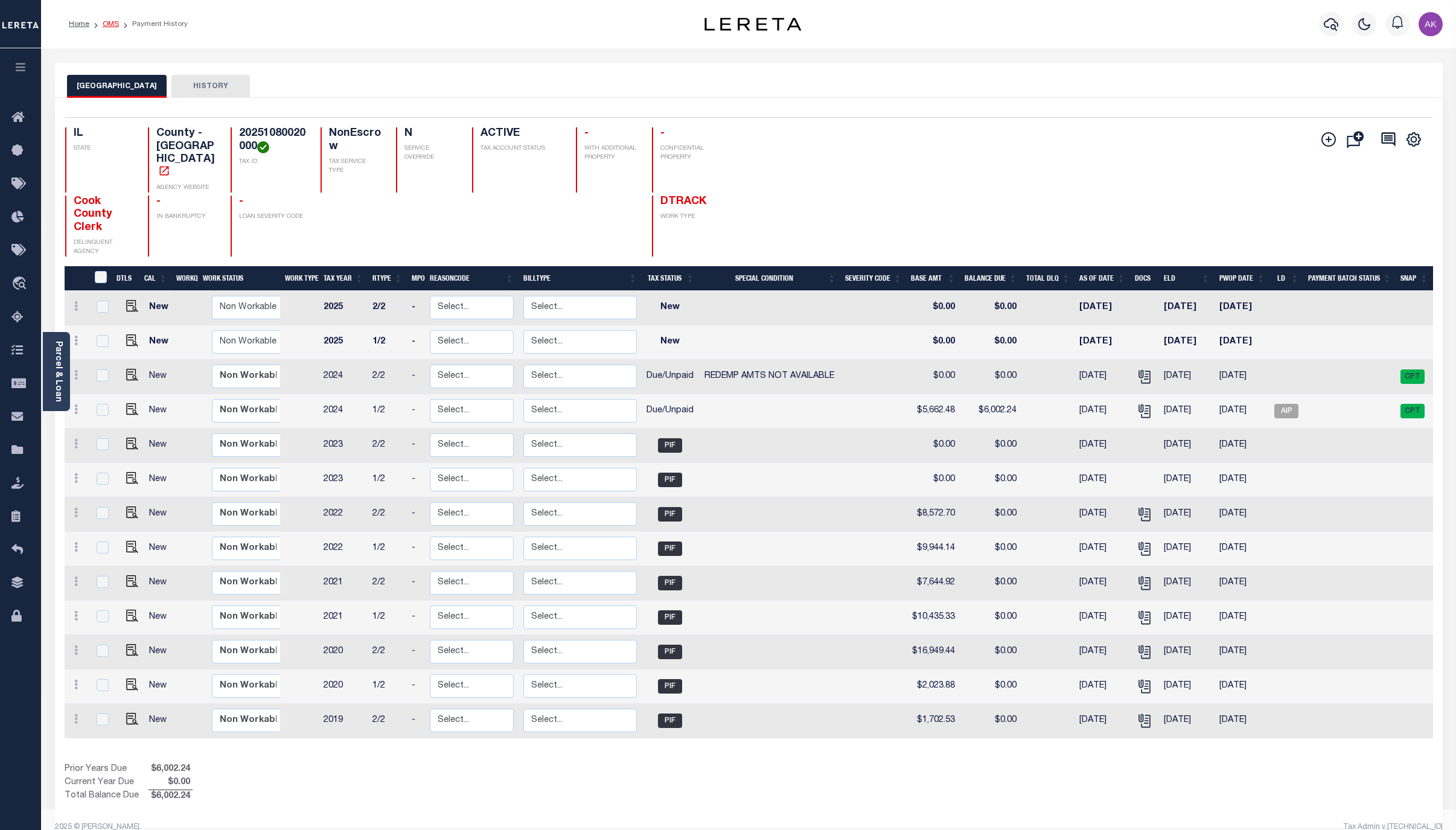
click at [110, 22] on link "OMS" at bounding box center [110, 24] width 17 height 7
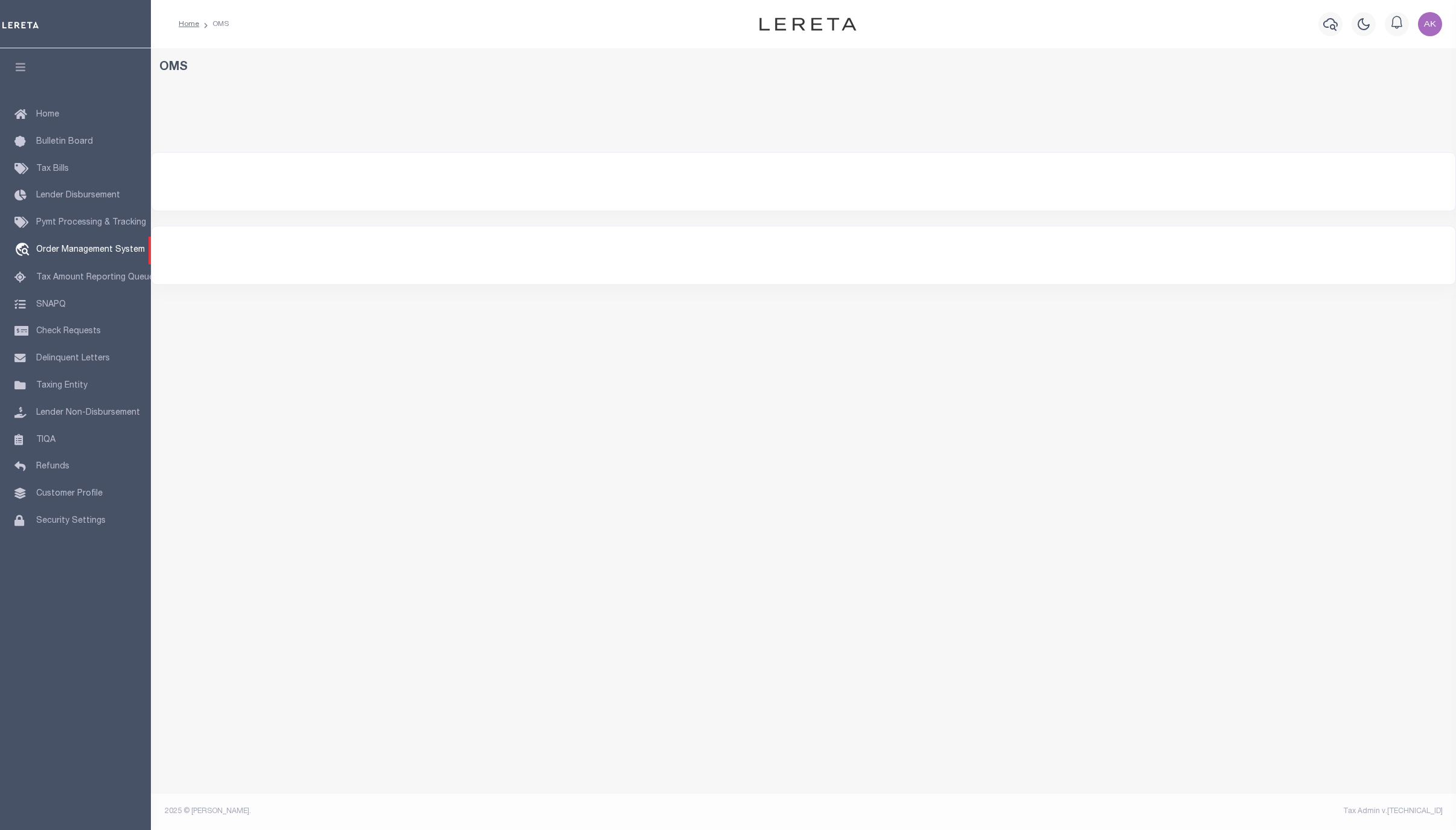
select select "200"
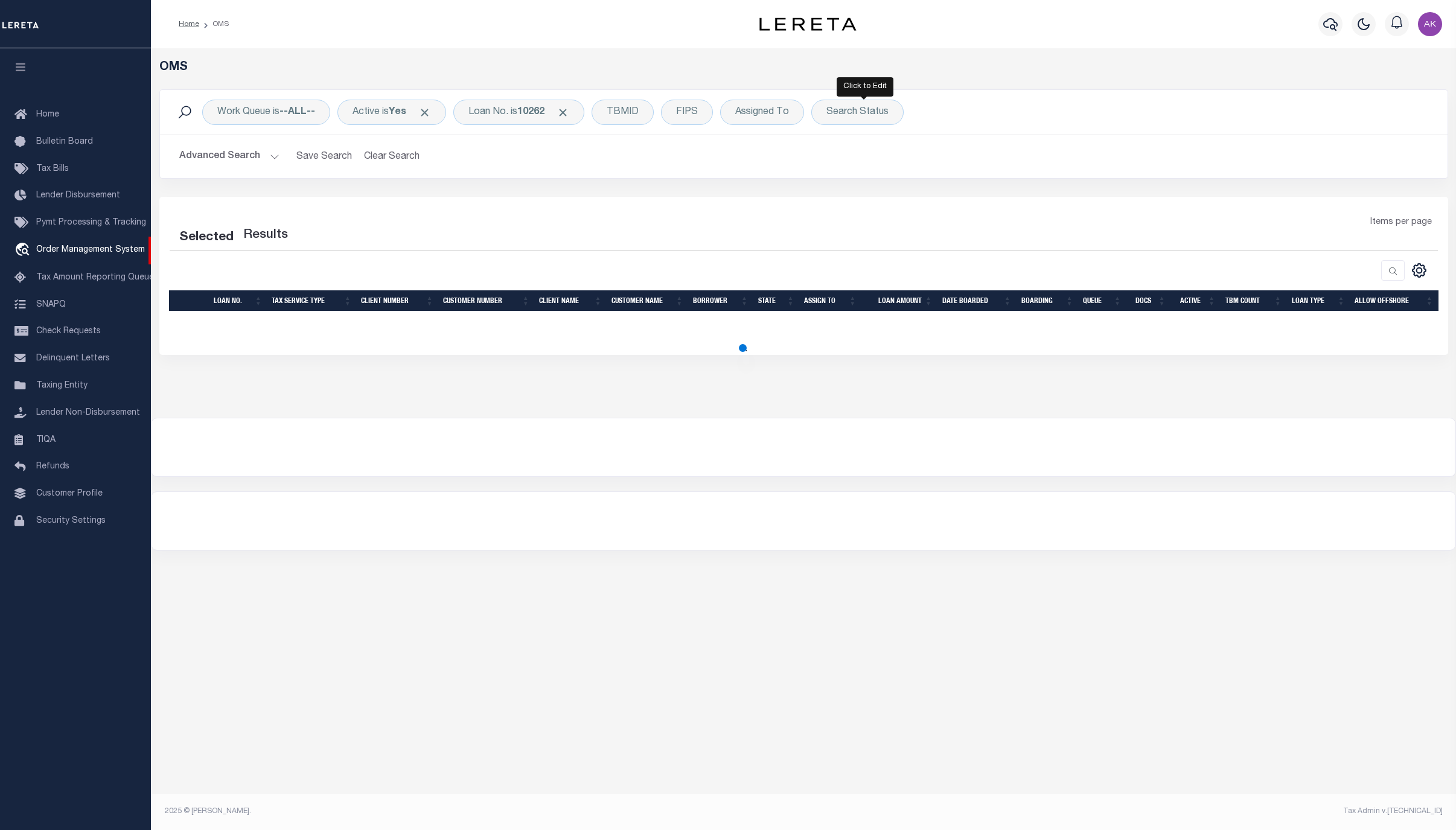
select select "200"
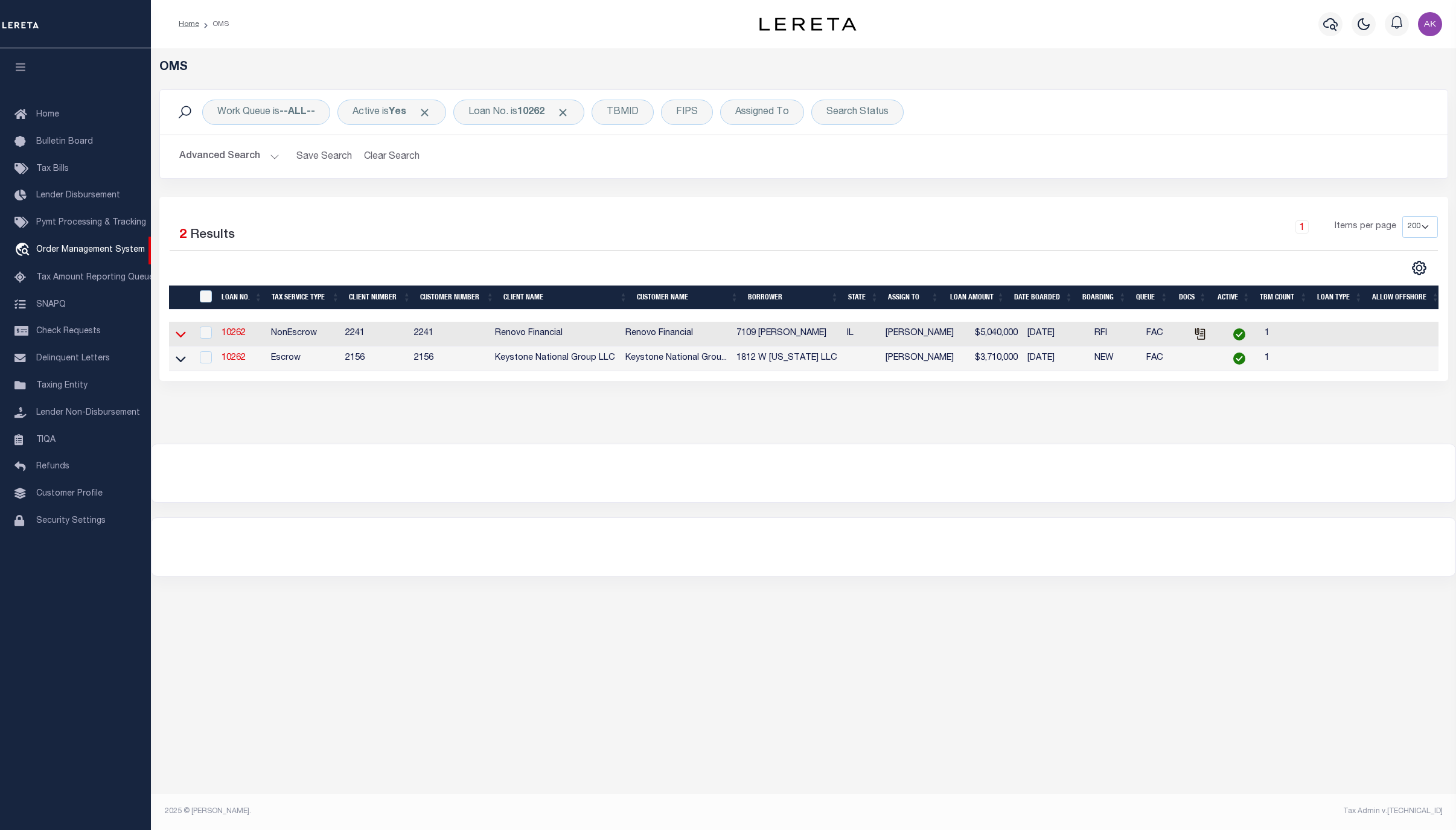
click at [181, 337] on icon at bounding box center [180, 334] width 11 height 12
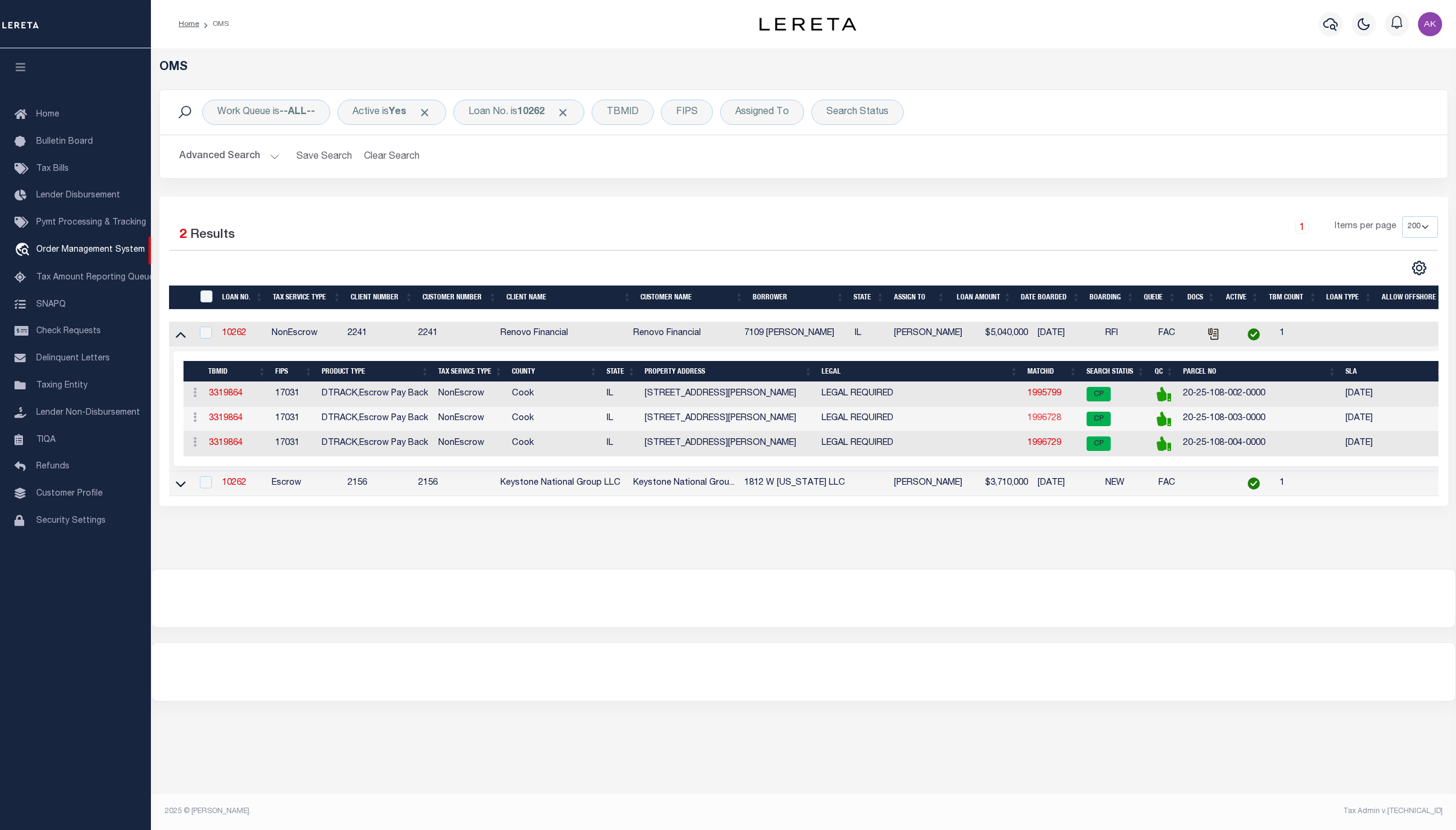
click at [1047, 422] on link "1996728" at bounding box center [1044, 419] width 34 height 9
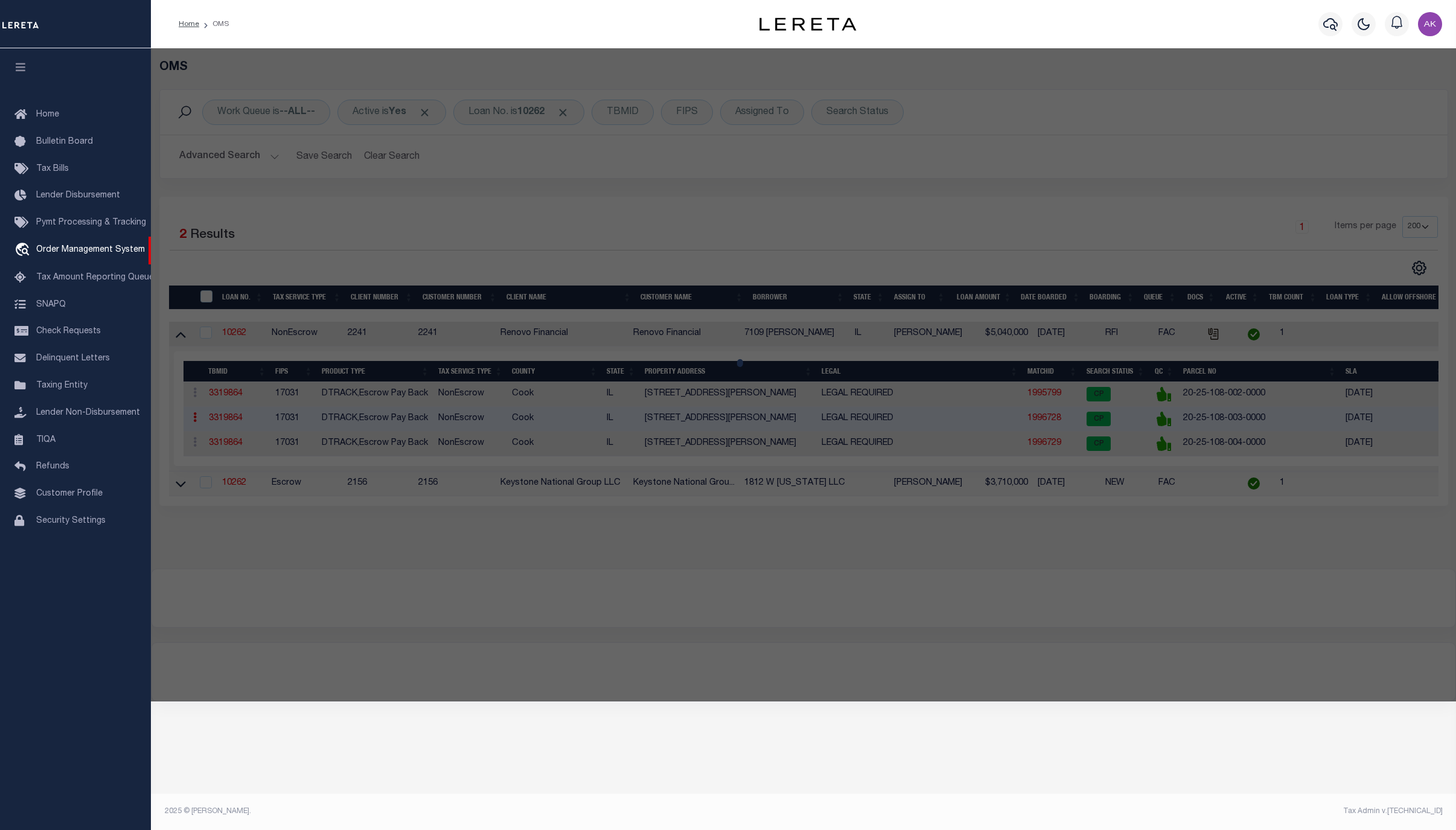
checkbox input "false"
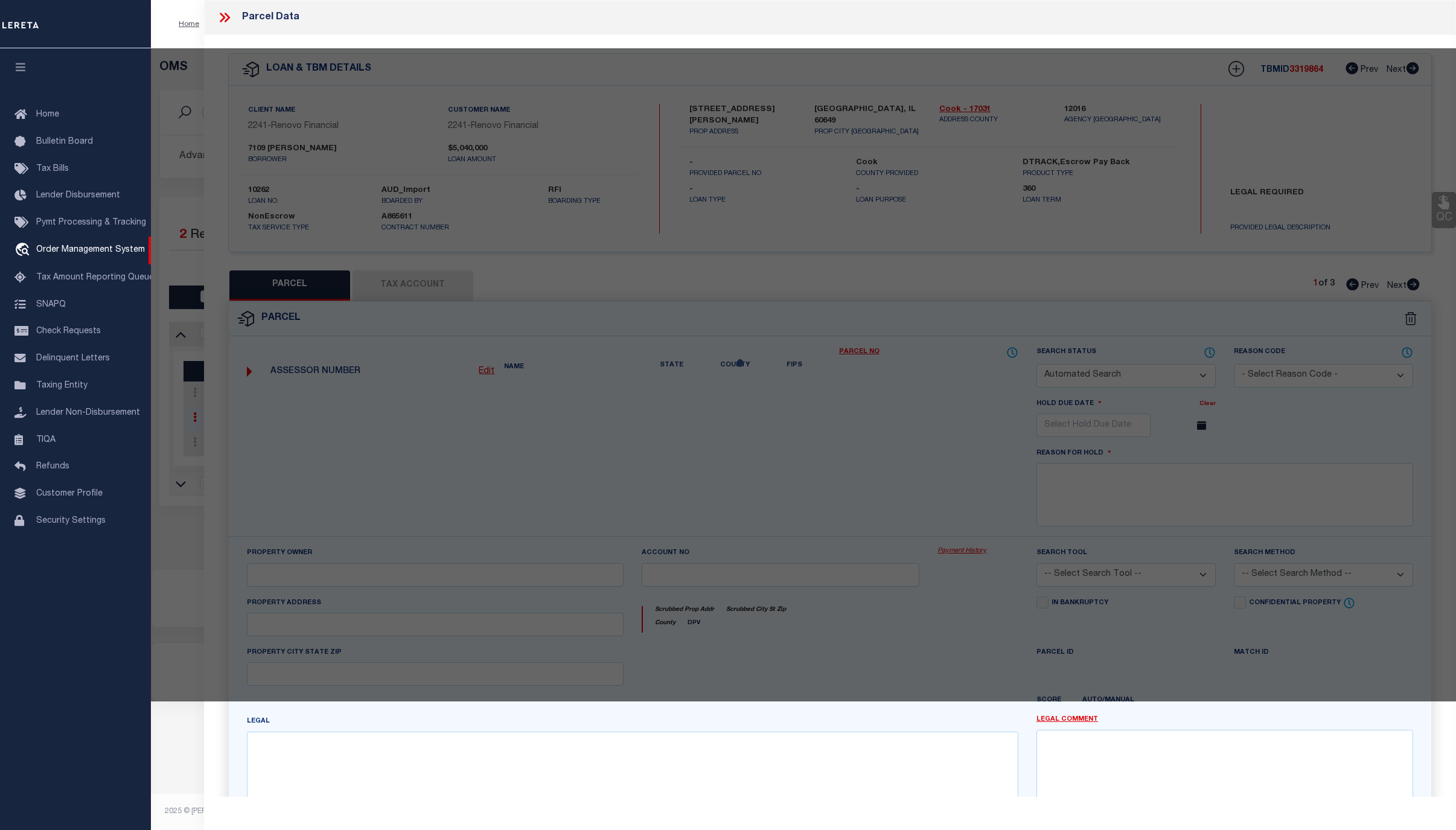
select select "CP"
type input "7109 [PERSON_NAME]"
select select "AGW"
select select
type input "[STREET_ADDRESS][PERSON_NAME]"
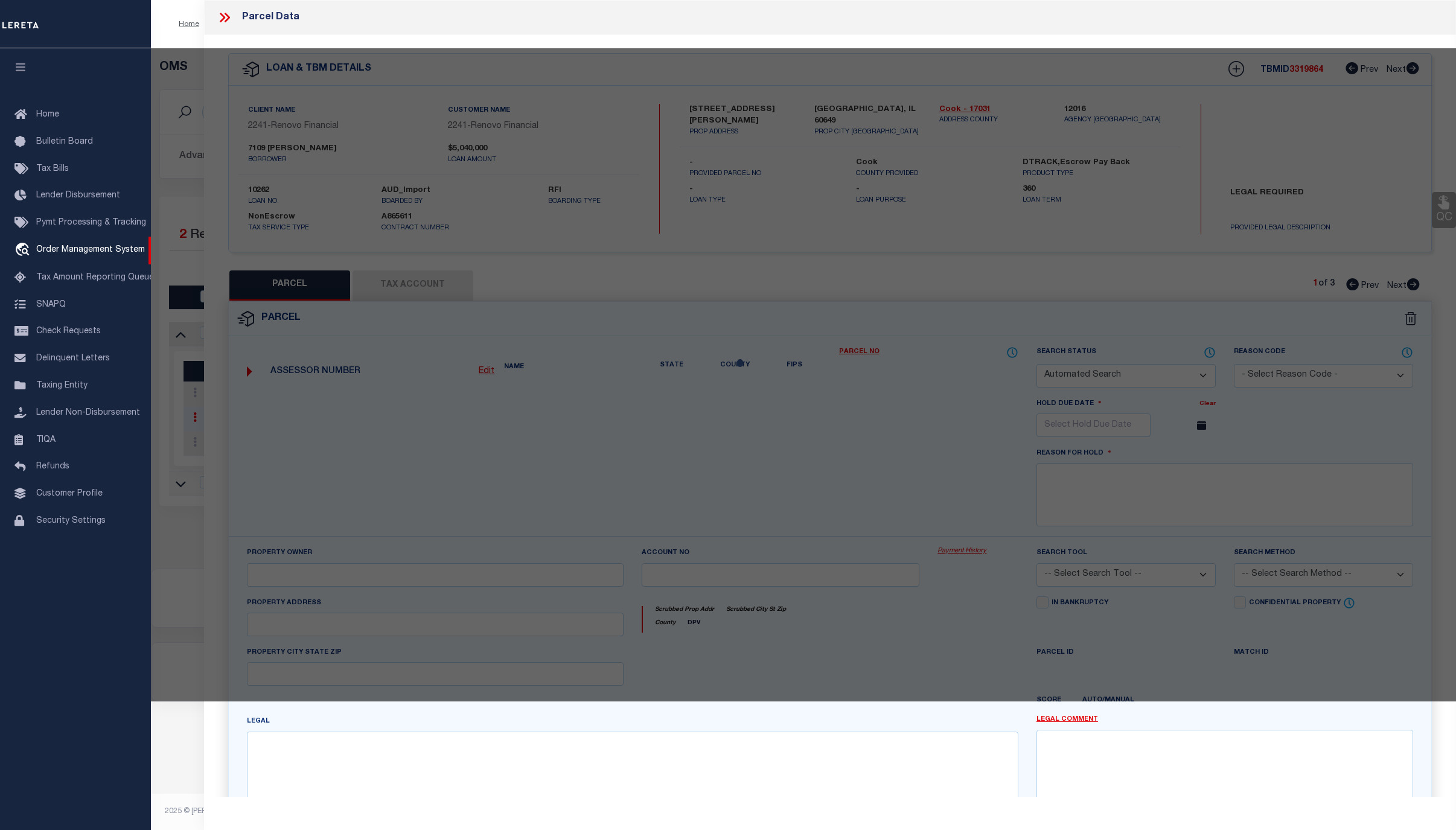
checkbox input "false"
type input "[GEOGRAPHIC_DATA], IL 60649"
type textarea "LOTS 1 AND 2 IN [PERSON_NAME] SUBDIVISION OF THE SOUTH 1/4 OF THE NORTH 2/5 OF …"
type textarea "Completed based on given legal document."
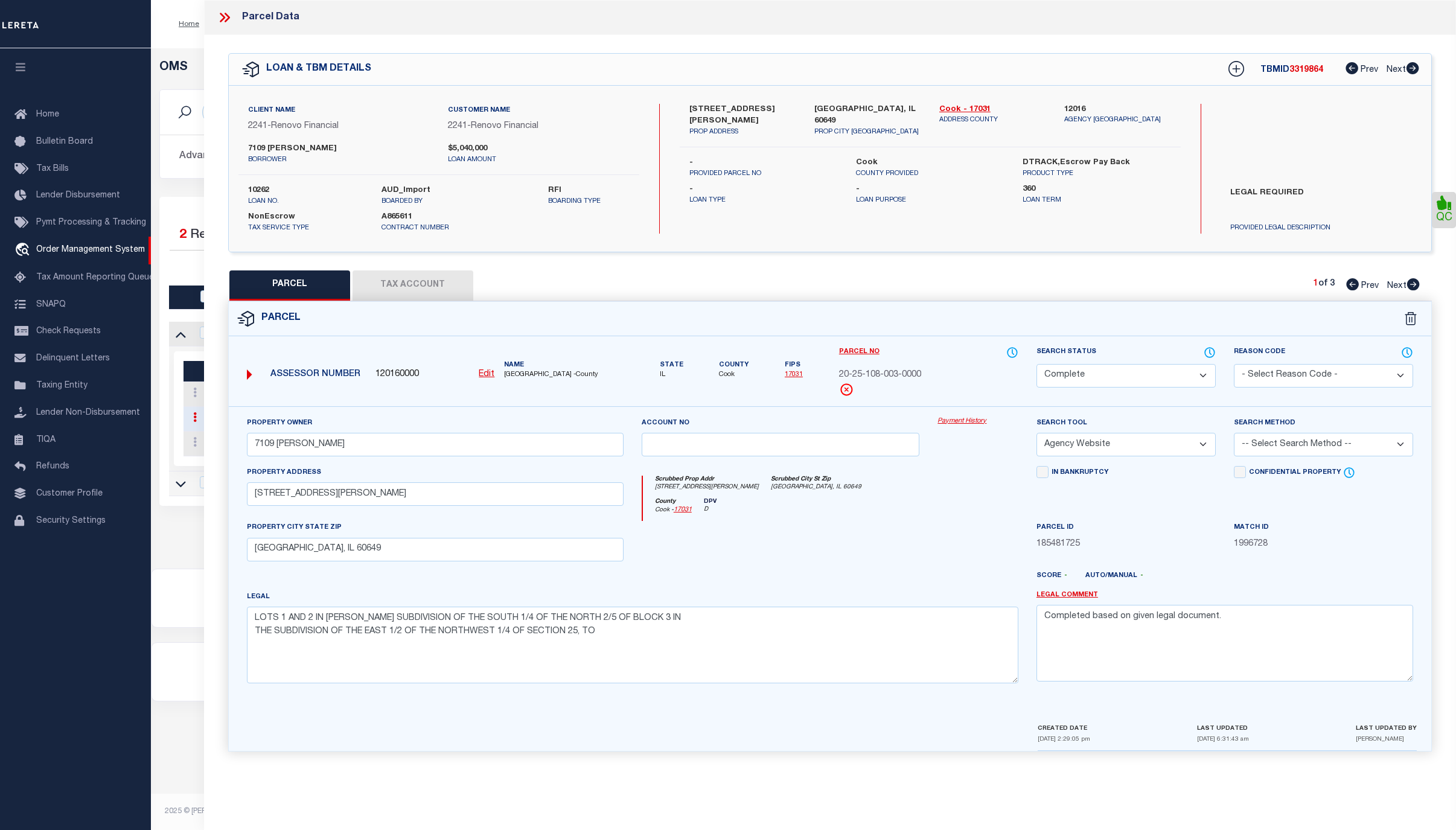
click at [955, 420] on link "Payment History" at bounding box center [978, 422] width 81 height 11
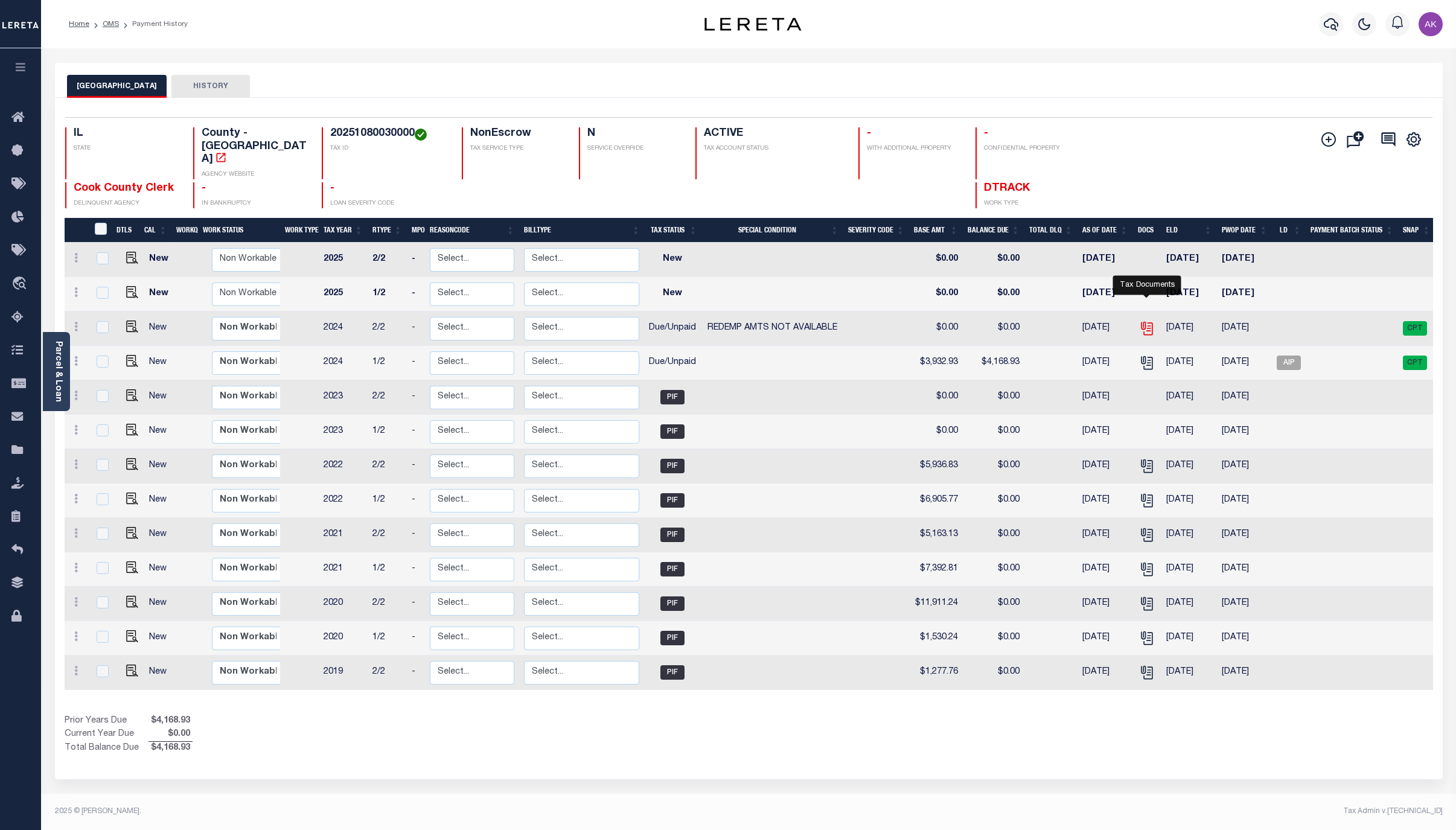
click at [1144, 321] on icon "" at bounding box center [1147, 329] width 16 height 16
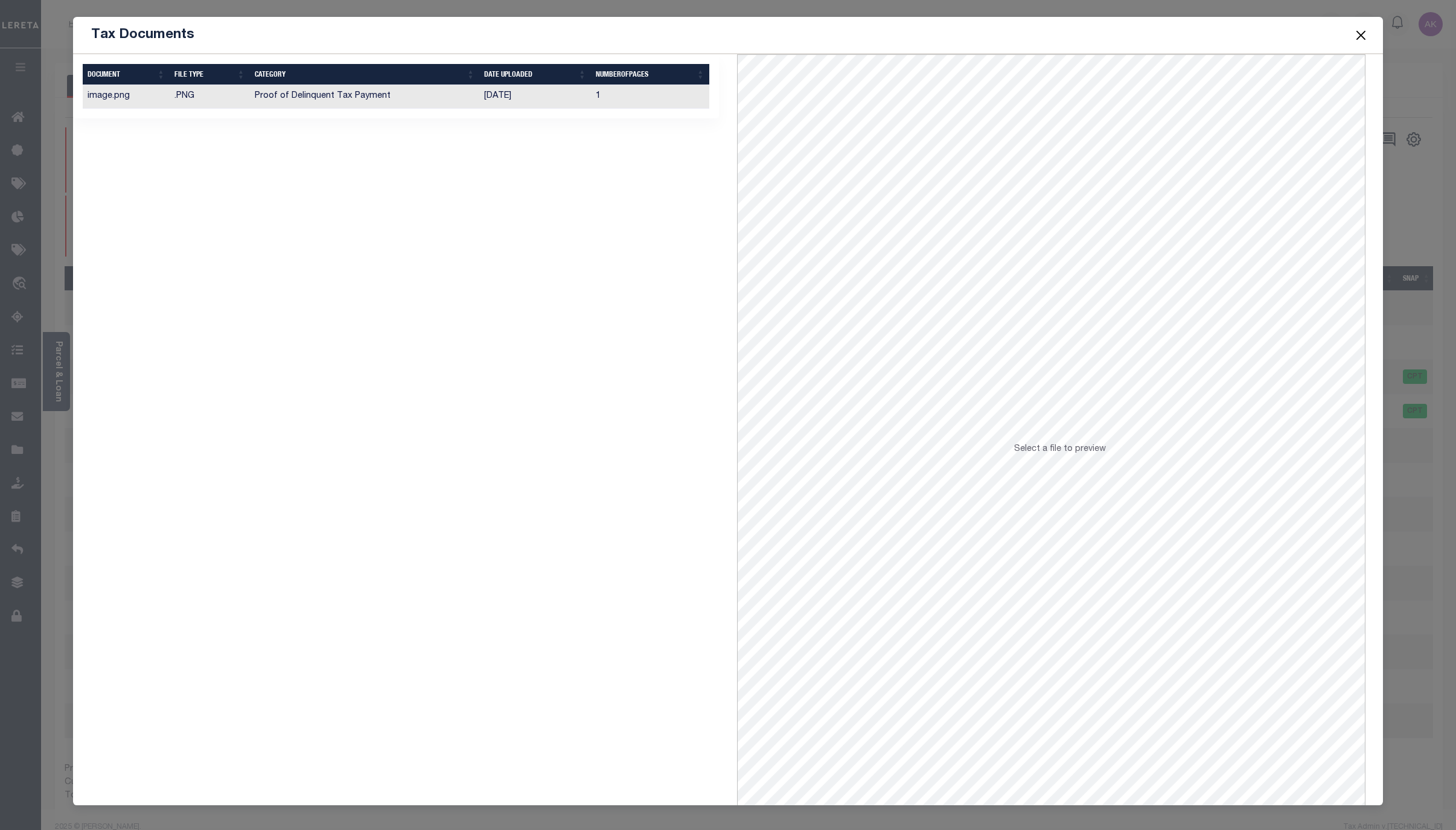
click at [368, 89] on td "Proof of Delinquent Tax Payment" at bounding box center [364, 96] width 230 height 24
click at [1361, 34] on button "Close" at bounding box center [1361, 35] width 16 height 16
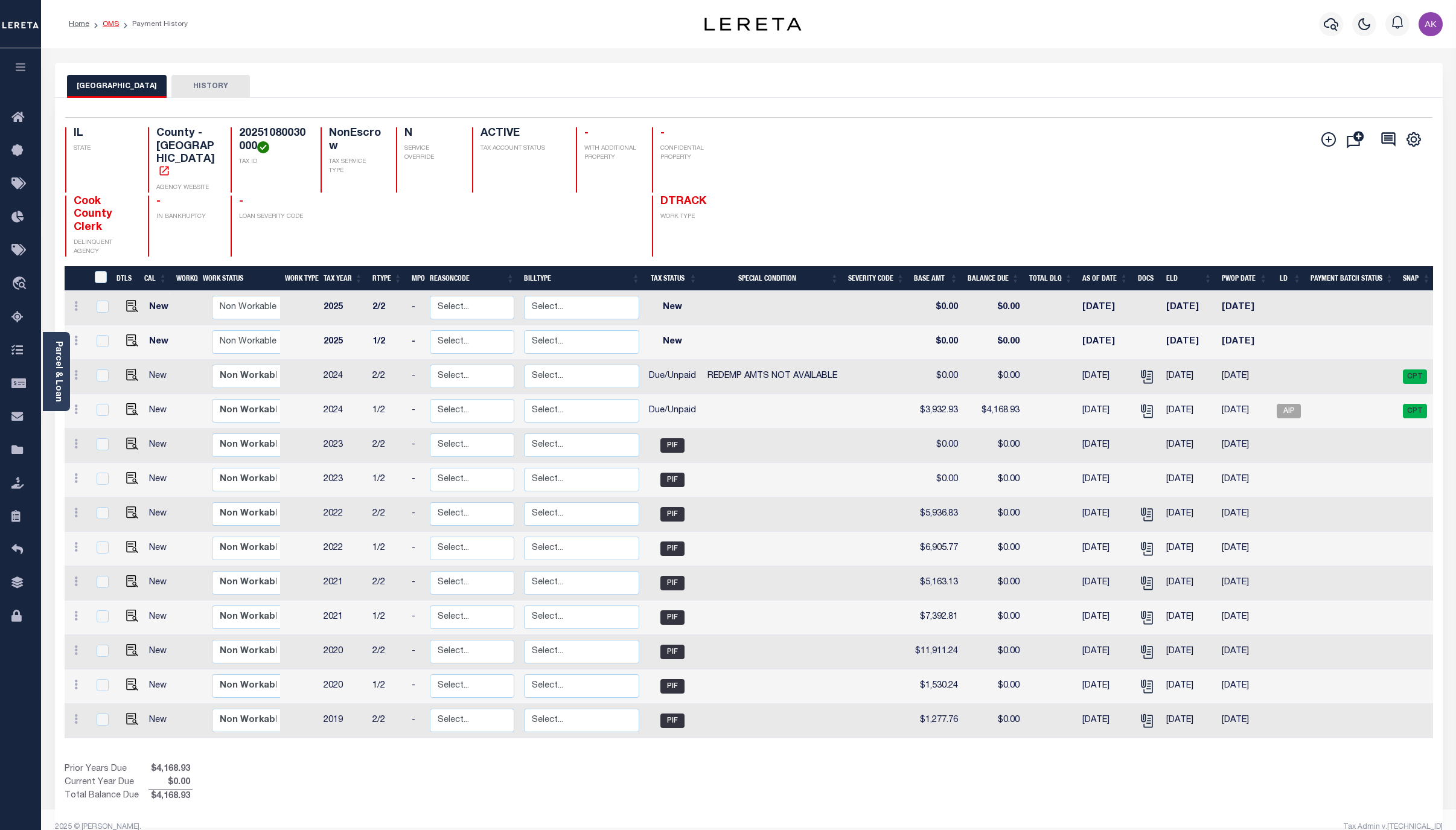
click at [109, 20] on link "OMS" at bounding box center [110, 24] width 17 height 7
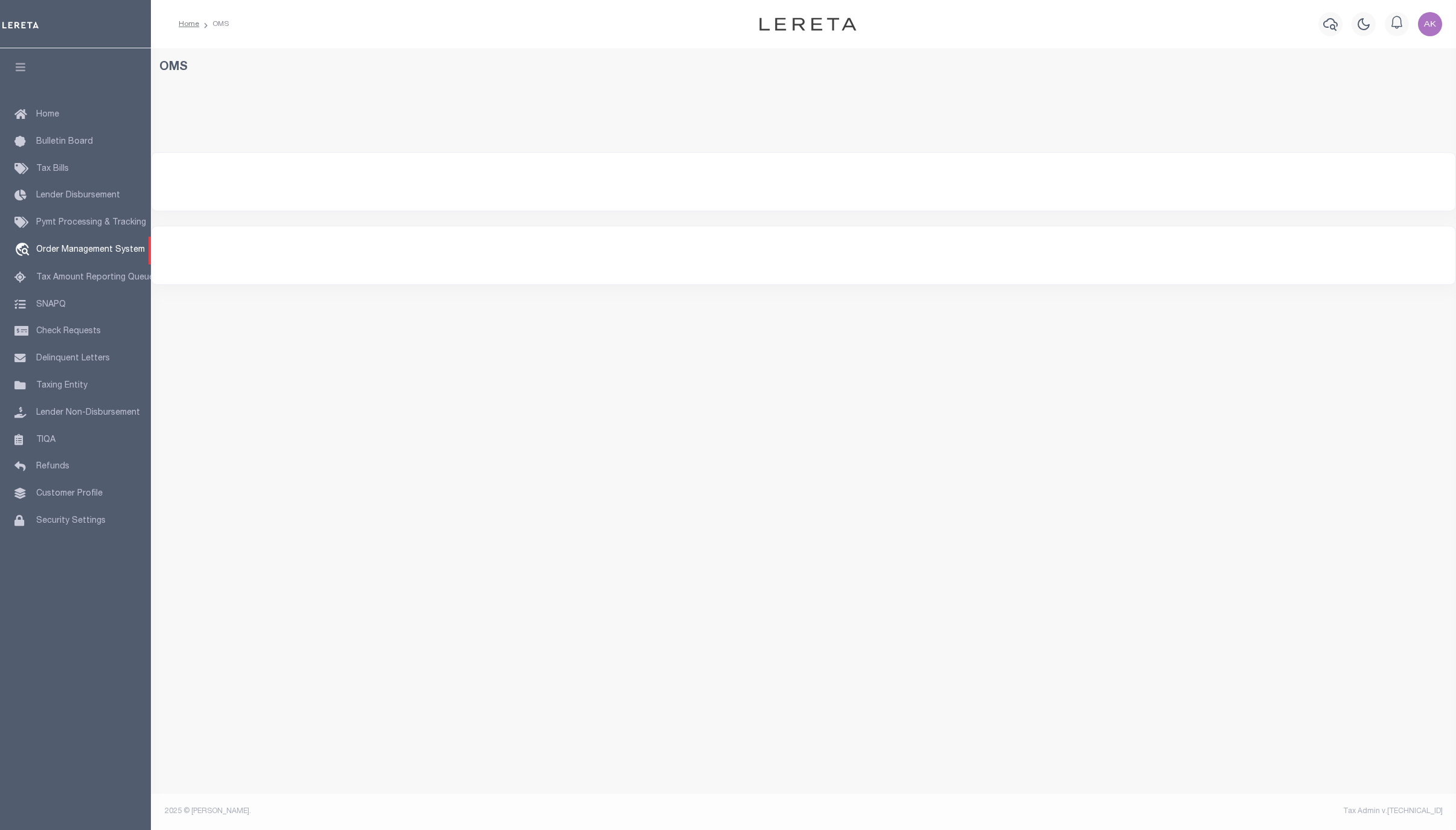
select select "200"
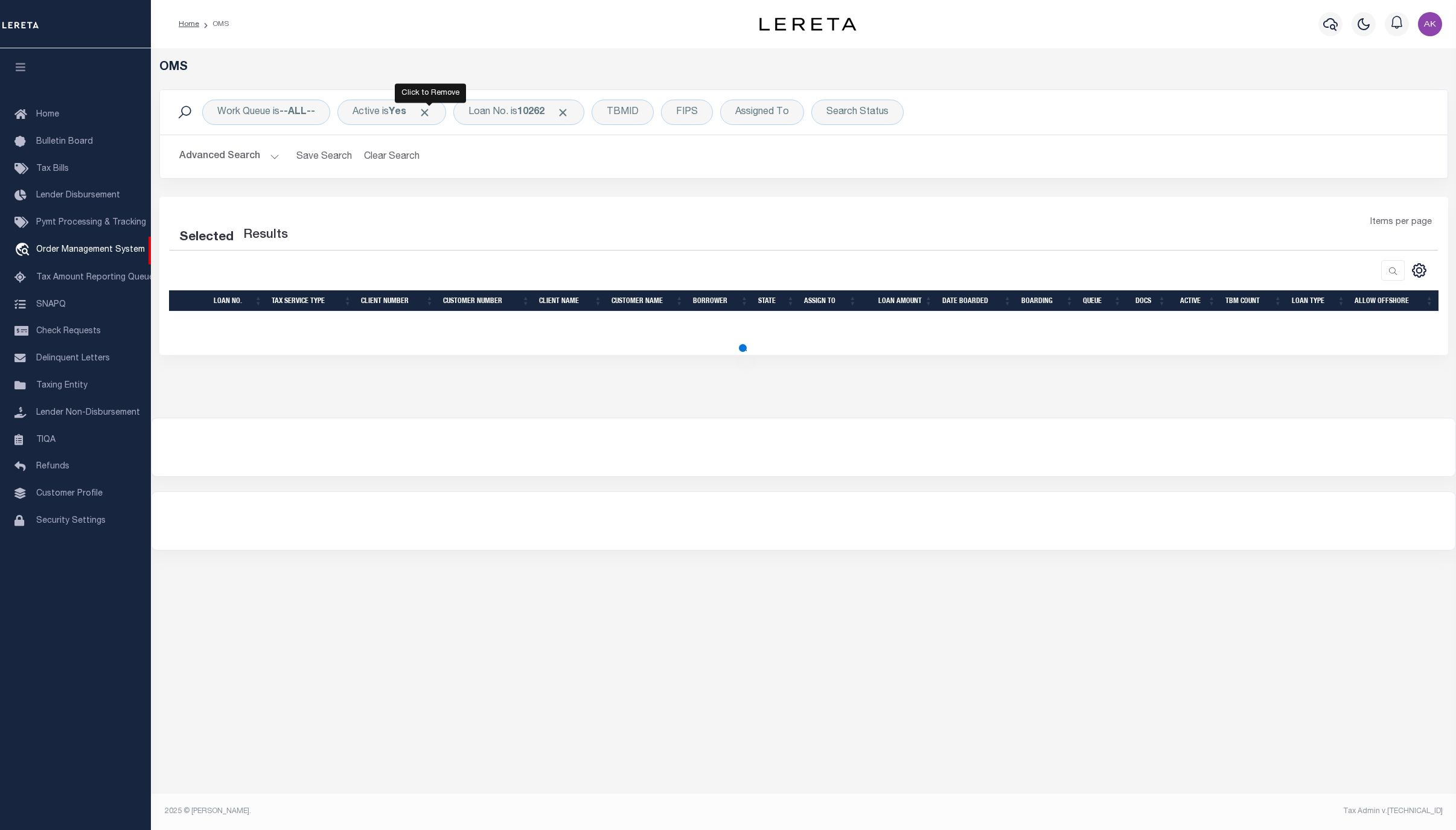
select select "200"
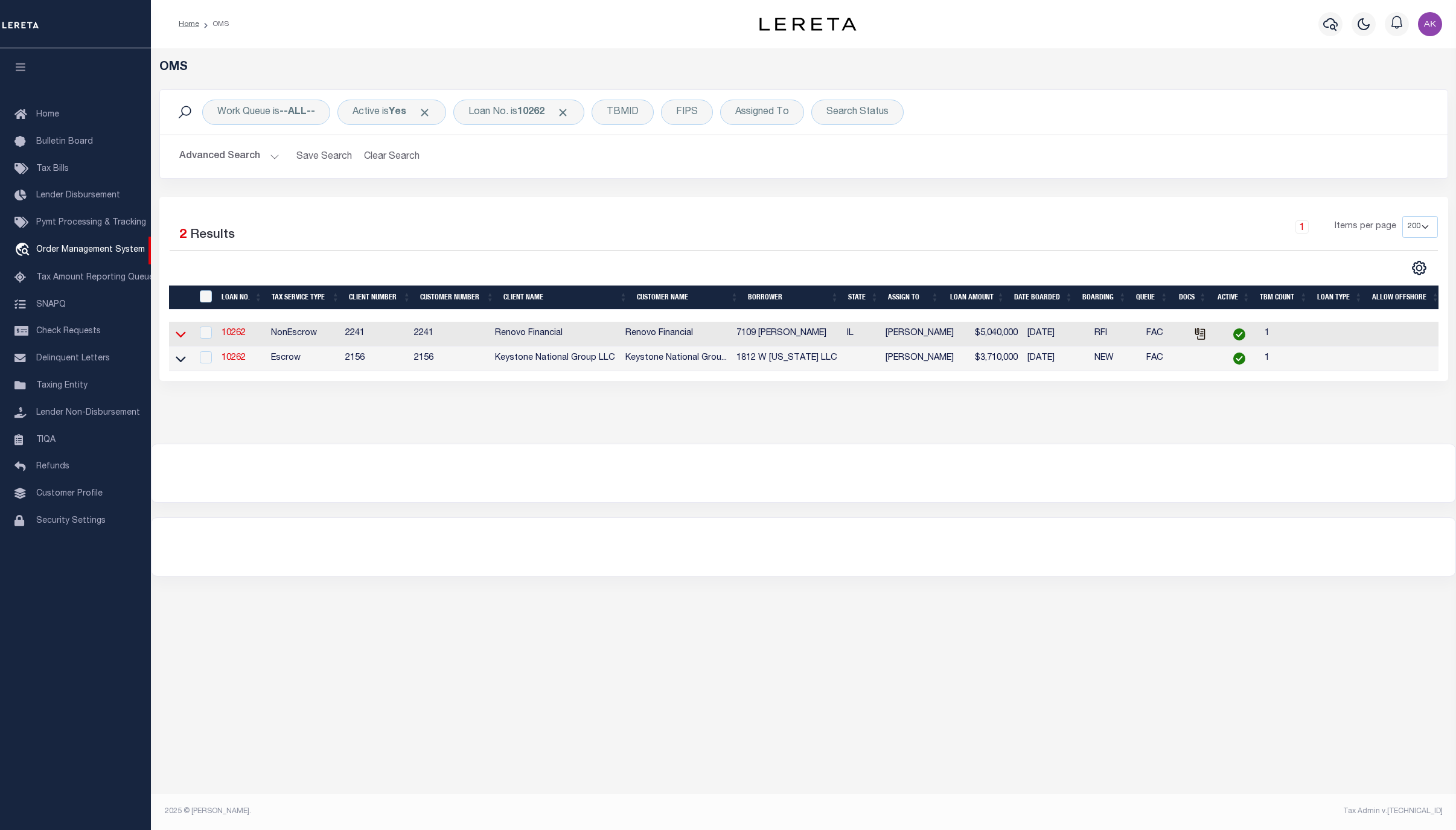
click at [178, 338] on icon at bounding box center [180, 335] width 11 height 6
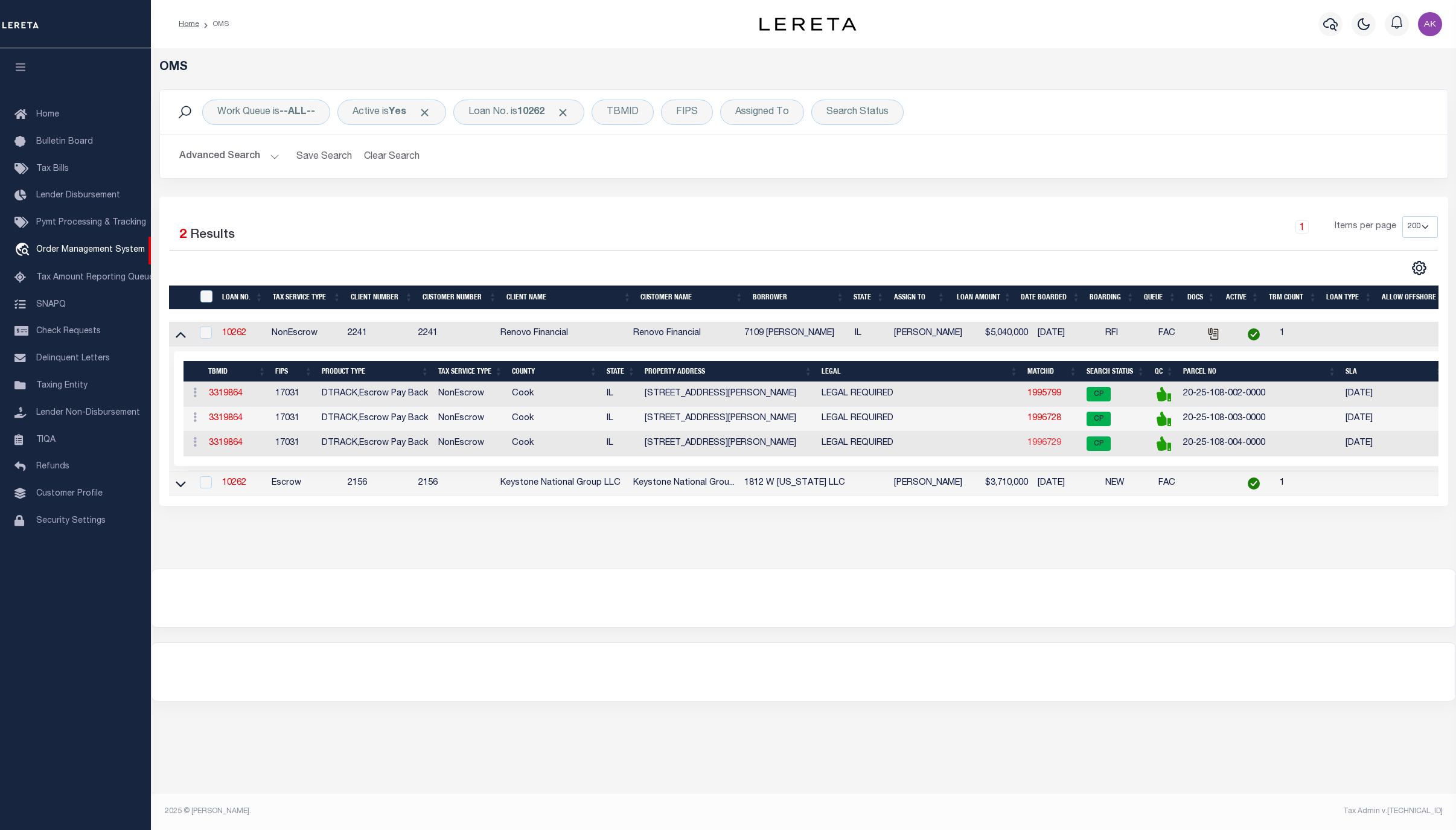
click at [1043, 447] on link "1996729" at bounding box center [1044, 443] width 34 height 9
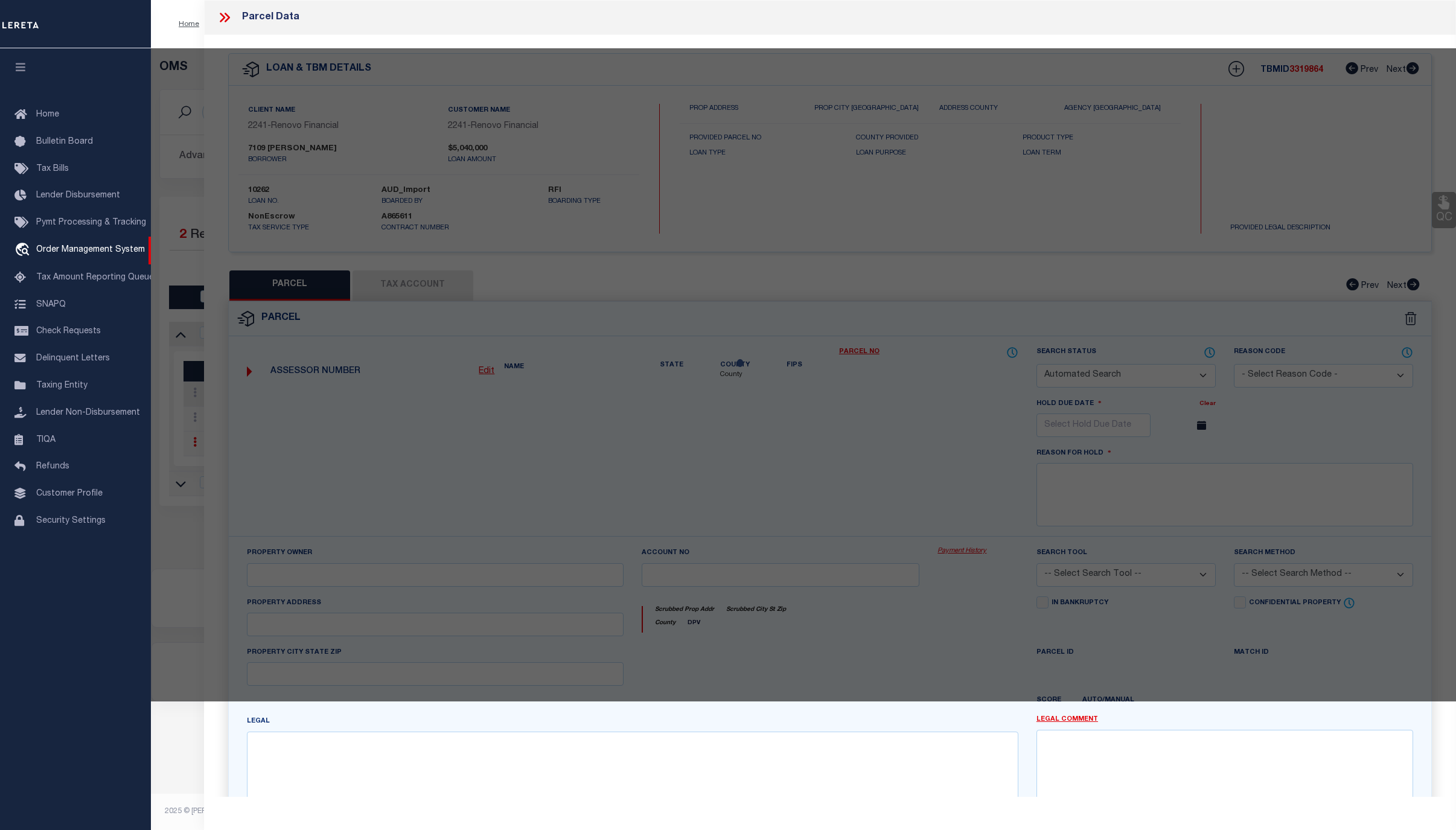
checkbox input "false"
select select "CP"
type input "7109 [PERSON_NAME]"
select select "AGW"
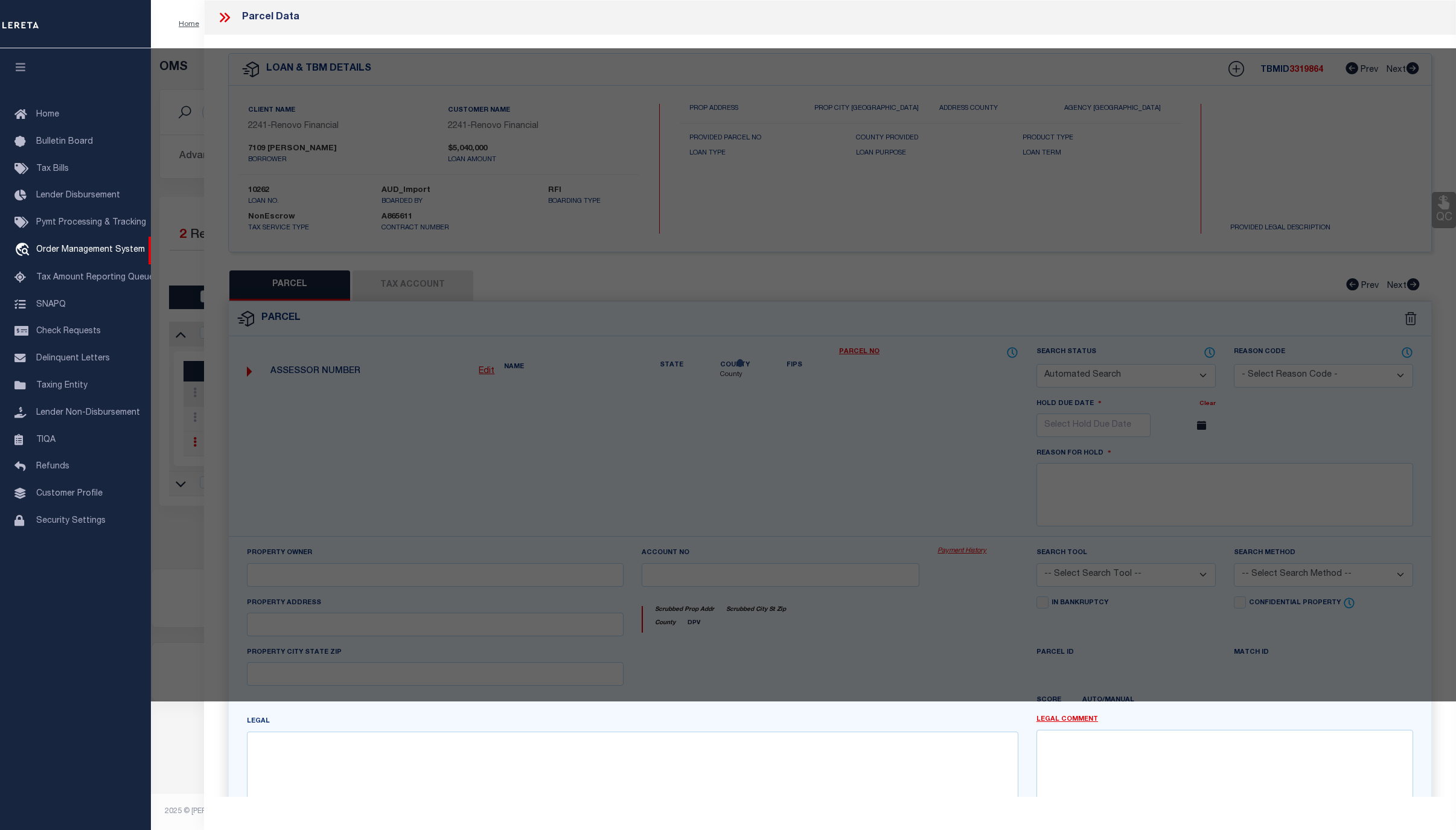
select select
type input "7125 S BENNETT AVE"
checkbox input "false"
type input "Chicago, IL 60649"
type textarea "LOT 1 AND LOT 2 (EXCEPT THE SOUTH 8.21 FEET THEREOF) IN JOHN F. ROHN'S SUBDIVIS…"
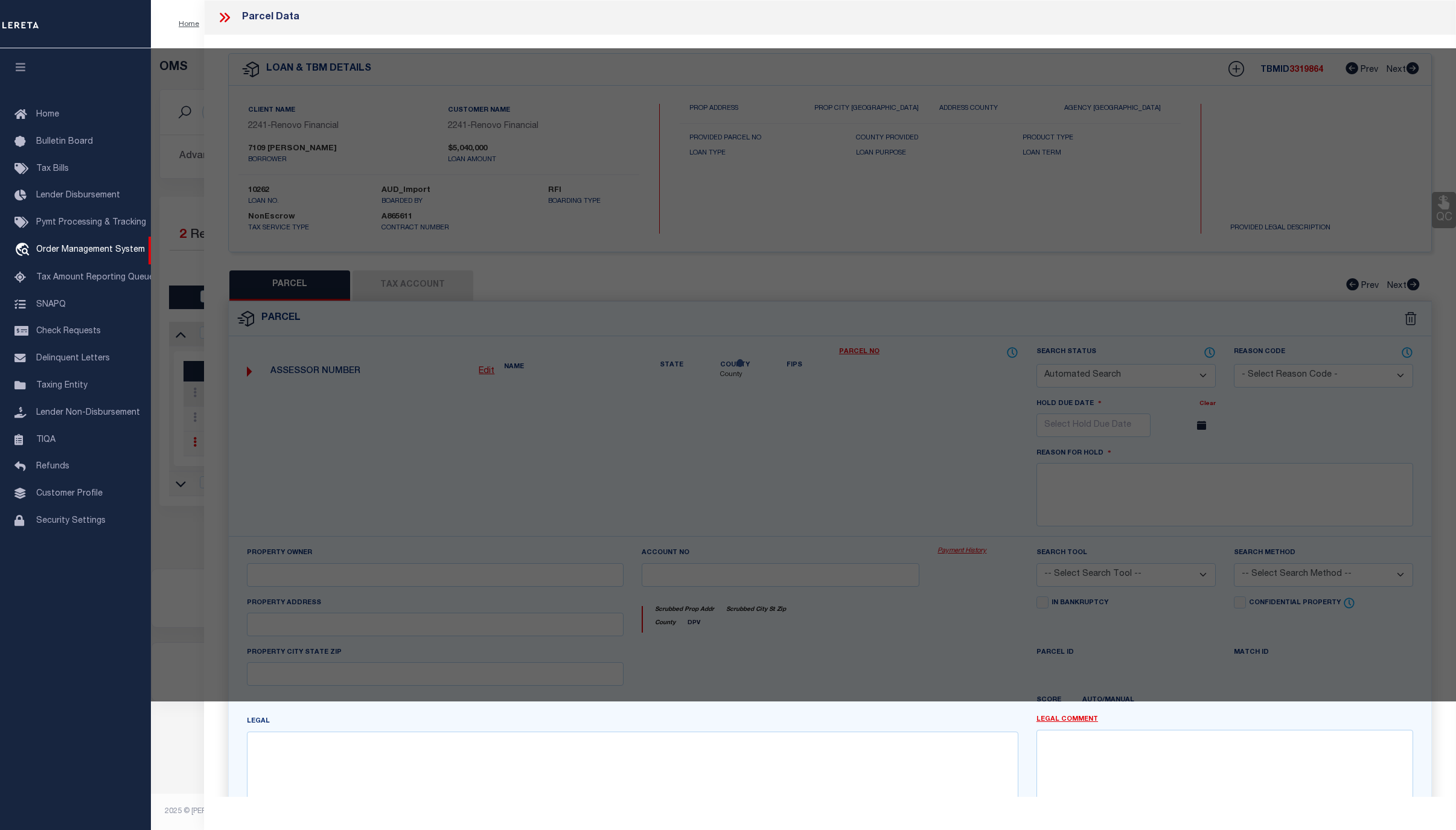
type textarea "Completed based on given legal document."
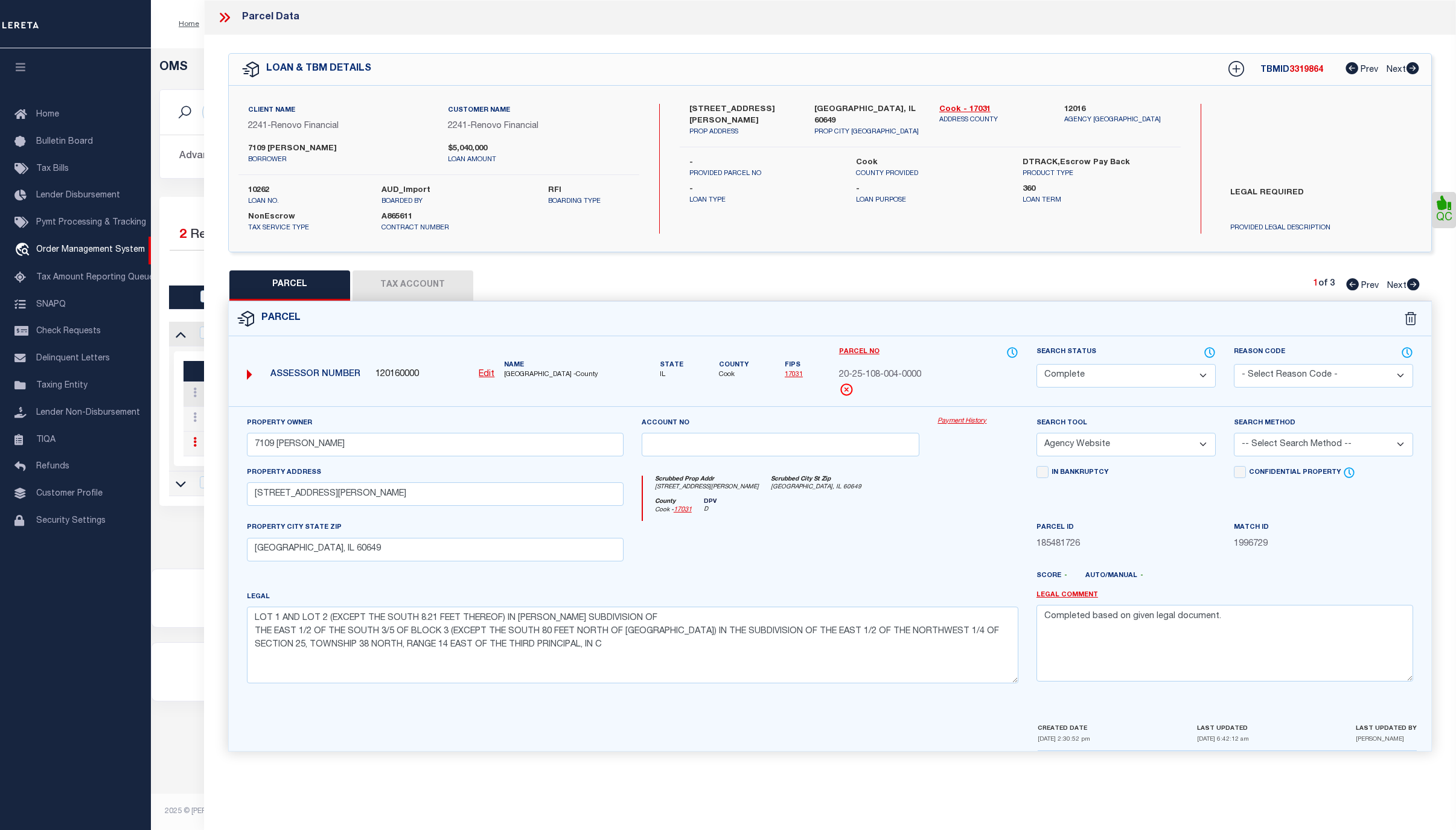
click at [1213, 279] on div "PARCEL Tax Account 1 of 3 Prev Next" at bounding box center [830, 286] width 1204 height 30
click at [1132, 207] on div "7109-7129 South Bennett Avenue PROP ADDRESS Chicago, IL 60649 PROP CITY ST ZIP …" at bounding box center [930, 168] width 501 height 130
click at [229, 17] on icon at bounding box center [224, 18] width 16 height 16
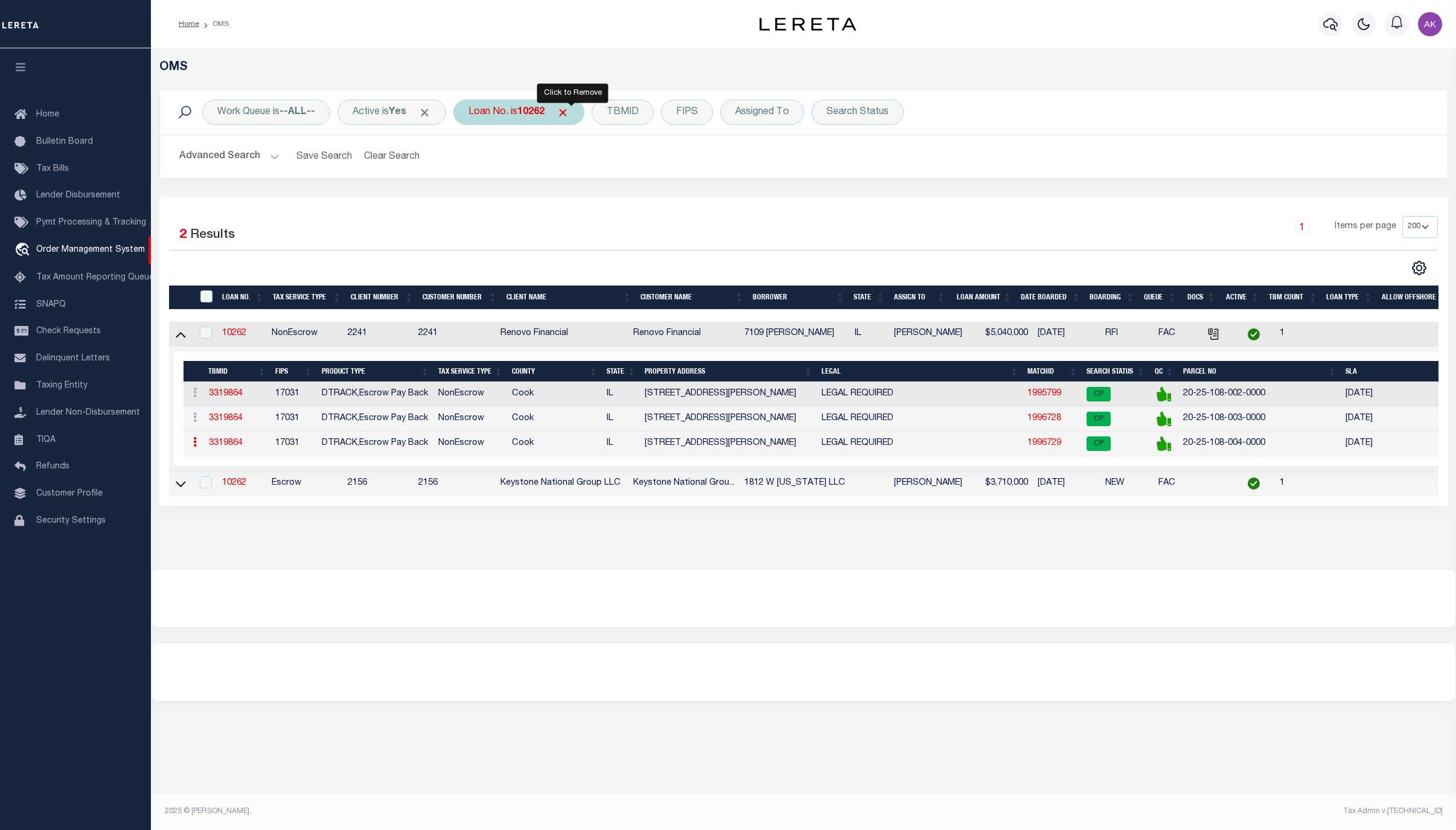
click at [569, 111] on span "Click to Remove" at bounding box center [562, 112] width 12 height 12
click at [498, 117] on div "Loan No." at bounding box center [488, 112] width 70 height 25
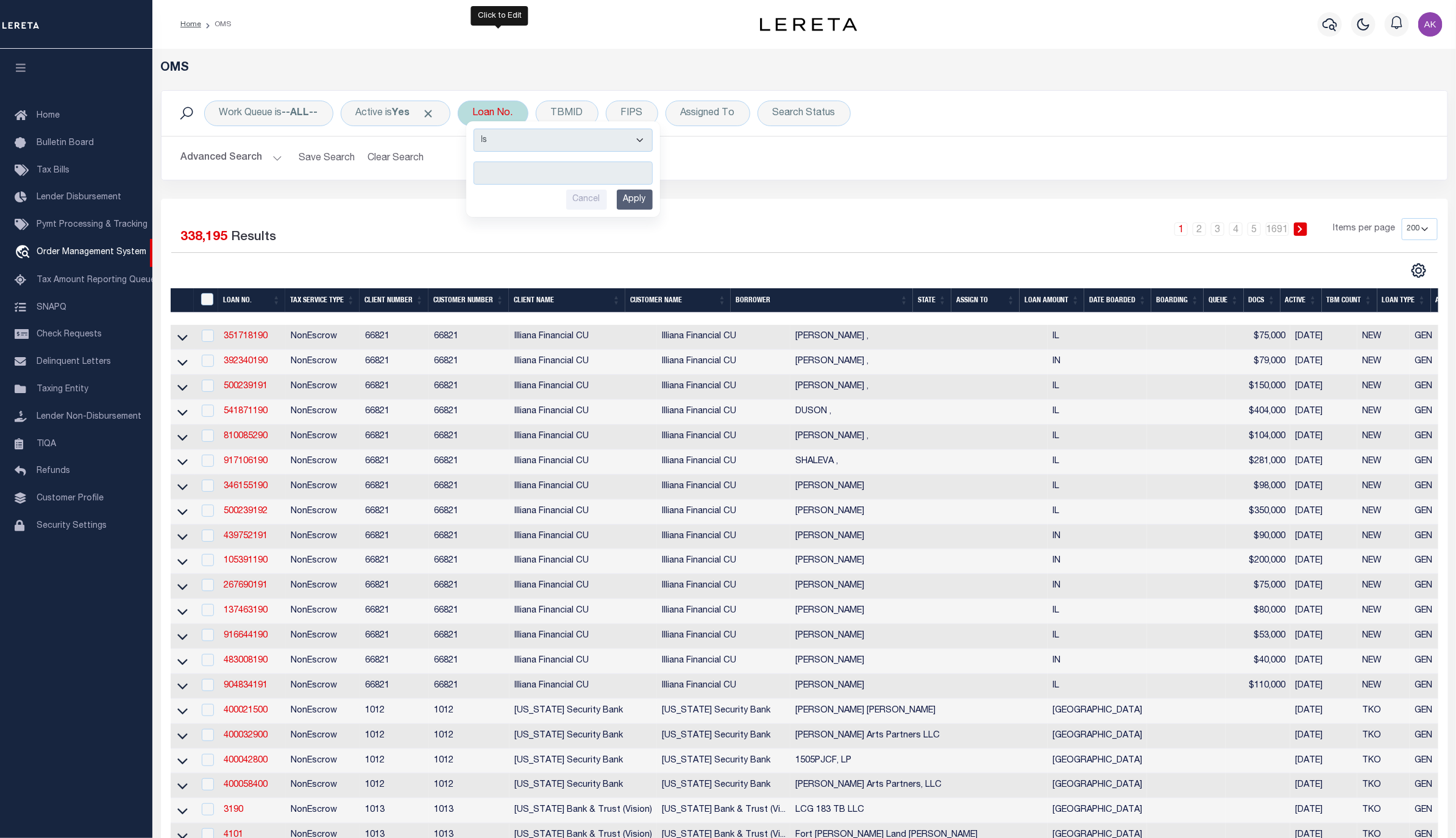
click at [510, 111] on div "Loan No. Is Contains Cancel Apply" at bounding box center [493, 113] width 71 height 26
type input "831100"
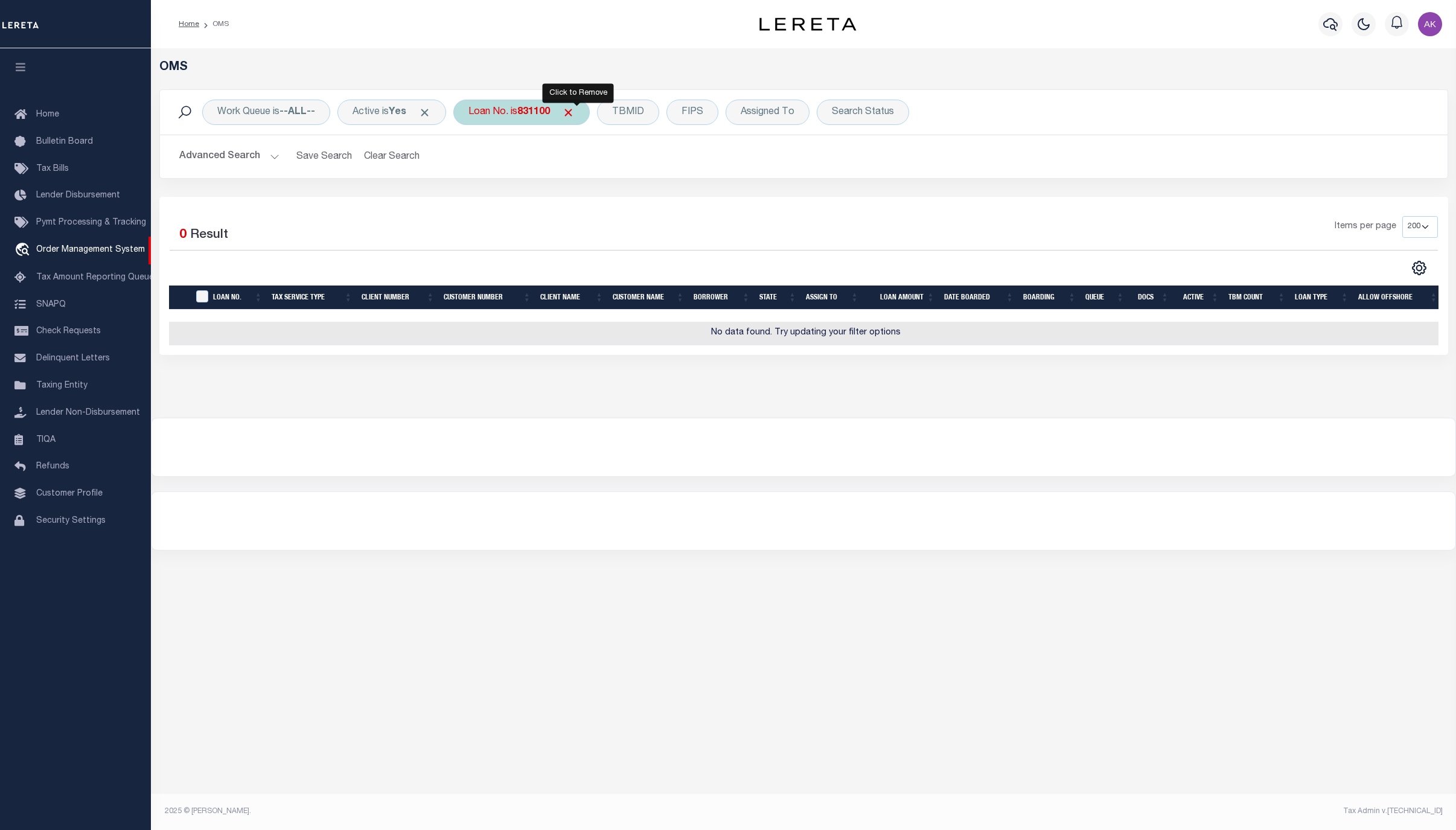
click at [575, 112] on span "Click to Remove" at bounding box center [568, 112] width 12 height 12
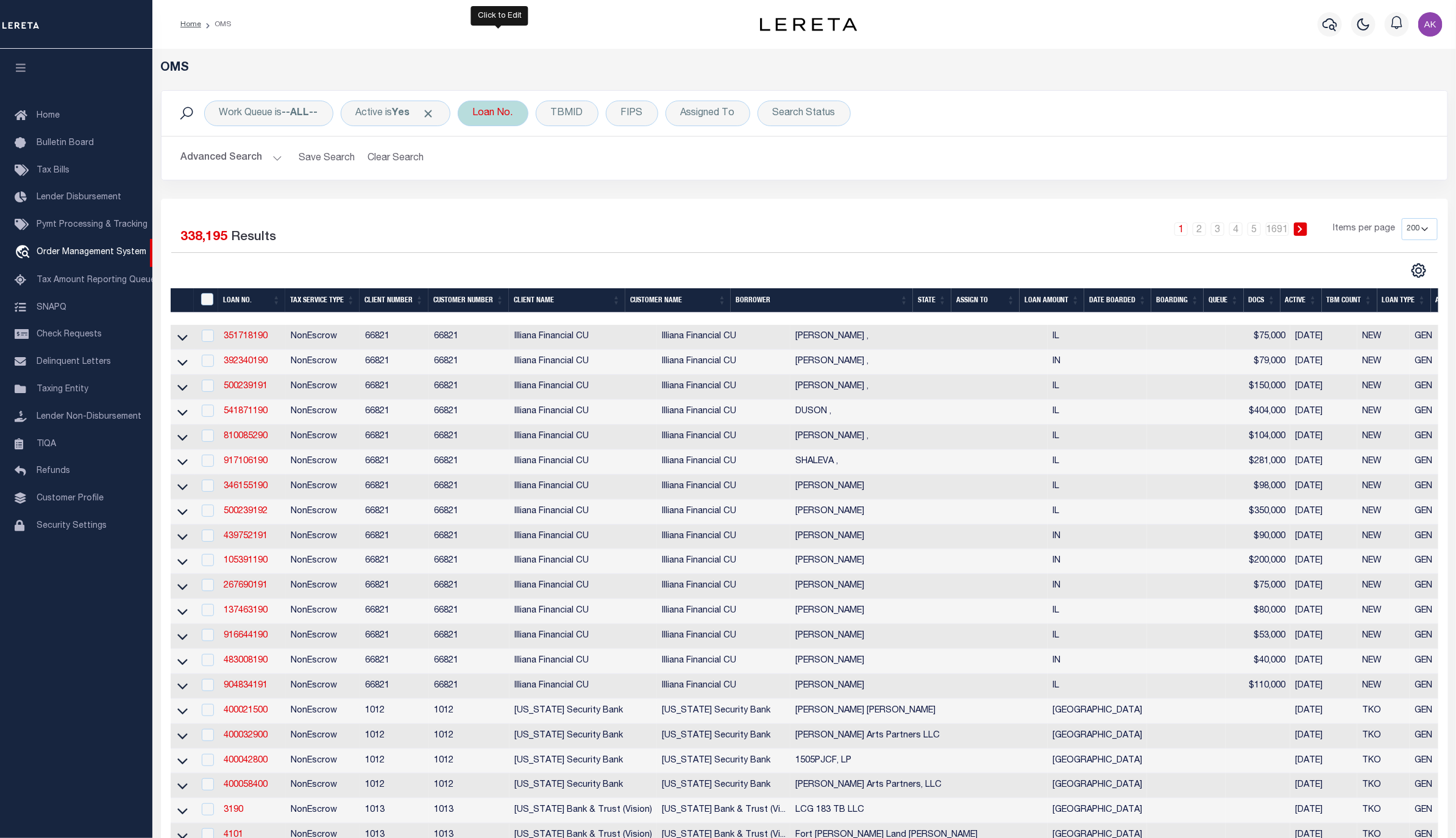
click at [509, 114] on div "Loan No." at bounding box center [493, 113] width 71 height 26
type input "3507191537027"
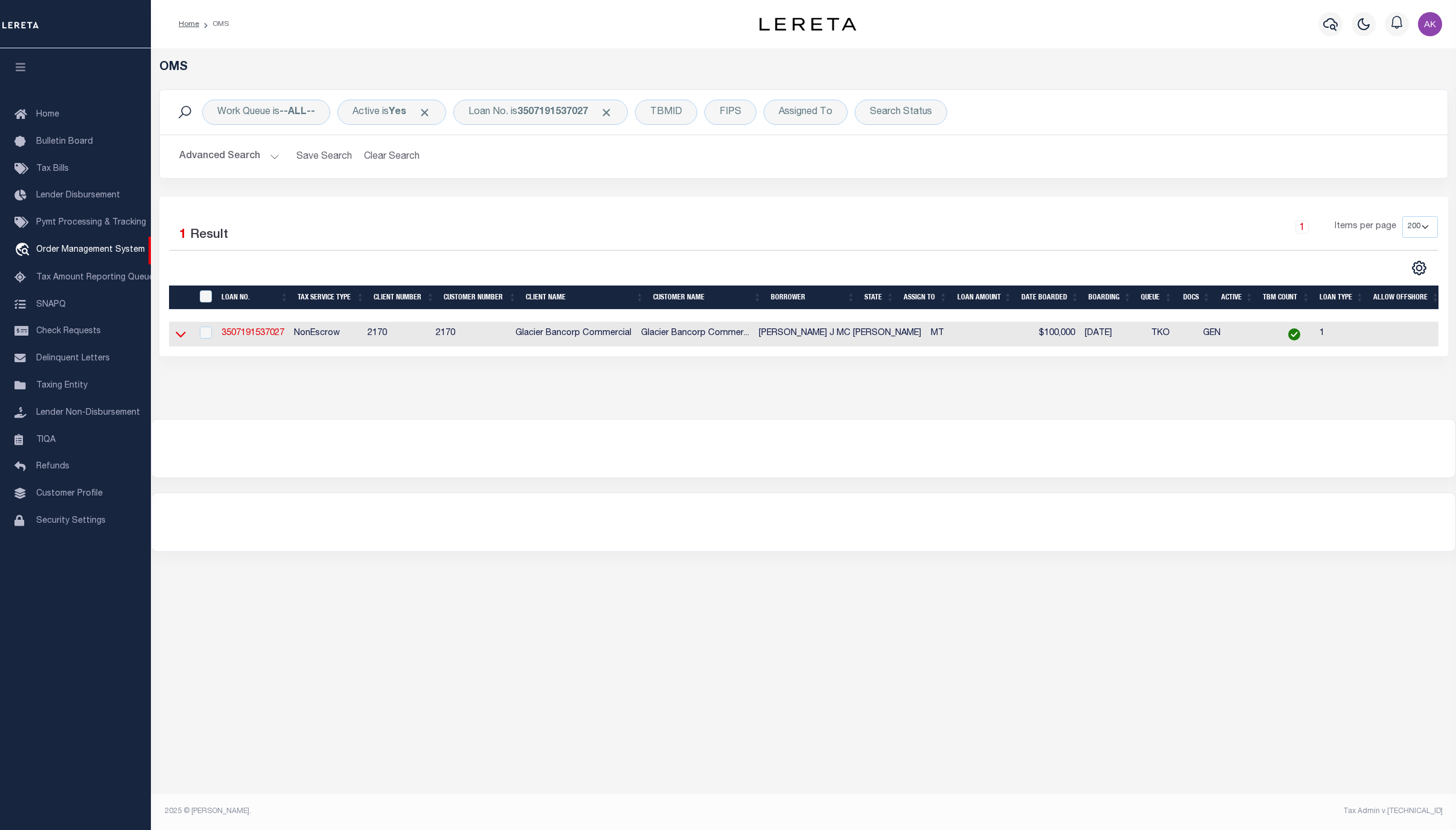
click at [183, 339] on icon at bounding box center [180, 334] width 11 height 12
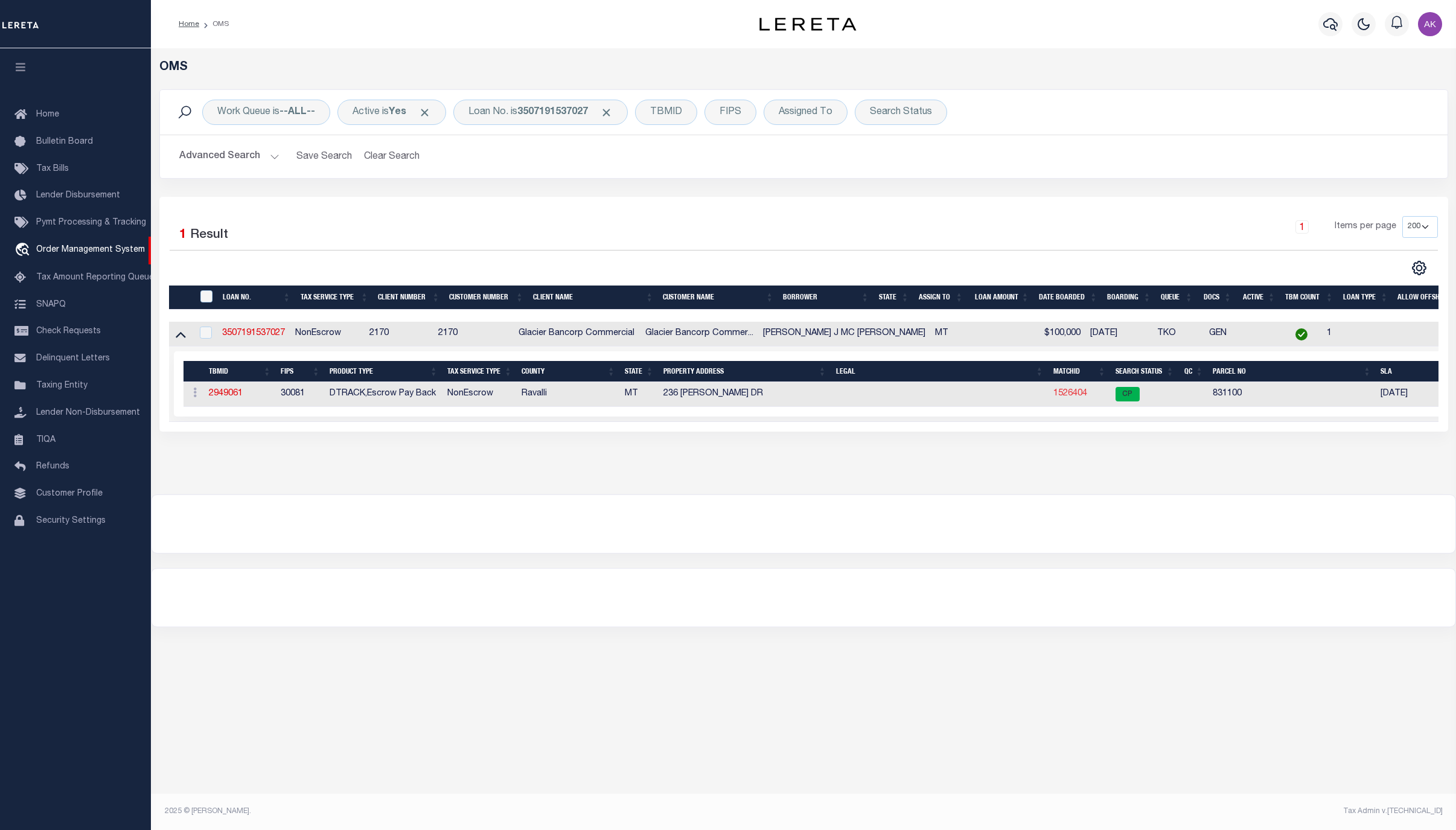
click at [1066, 397] on link "1526404" at bounding box center [1070, 394] width 34 height 9
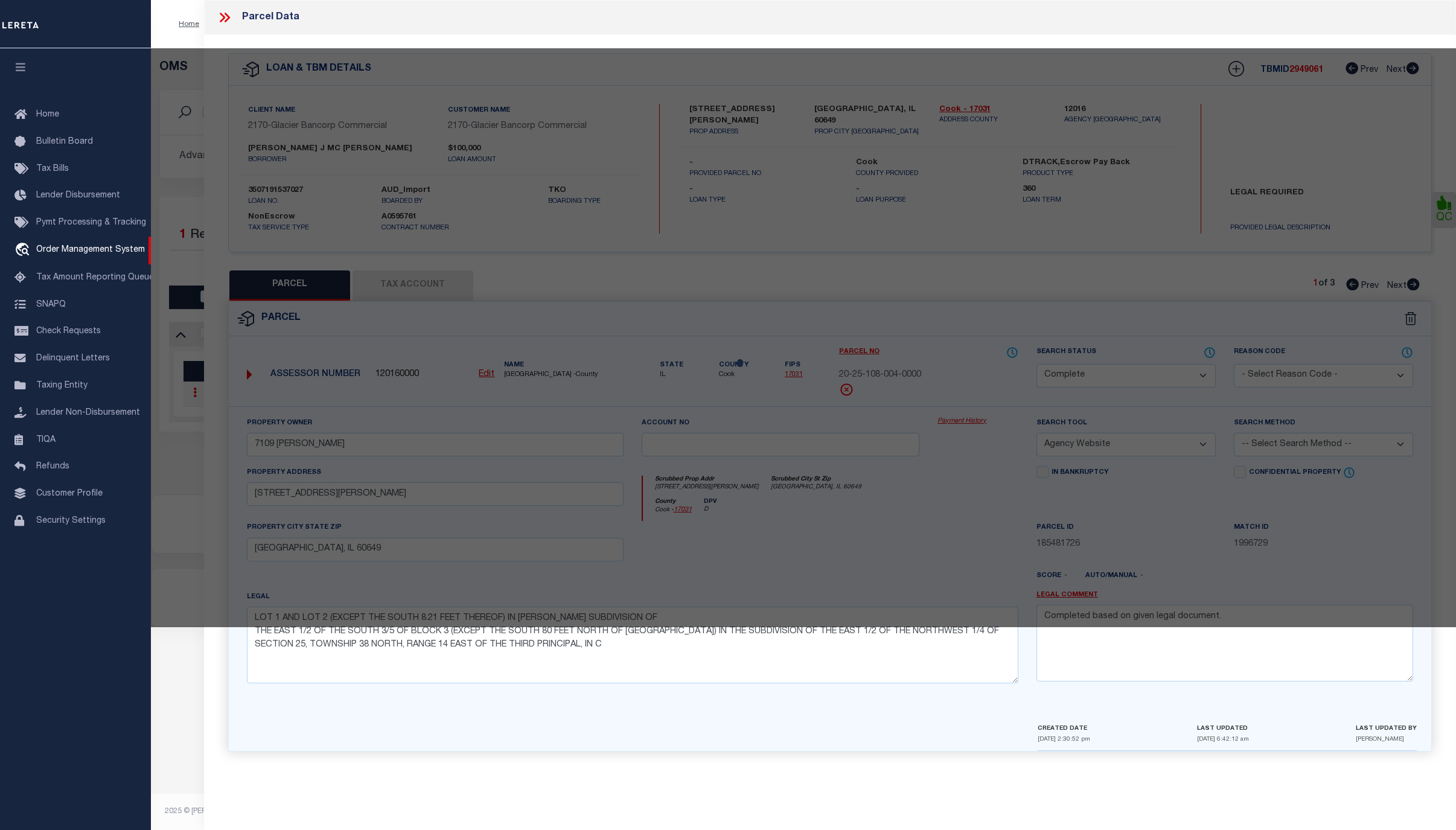
select select "AS"
select select
checkbox input "false"
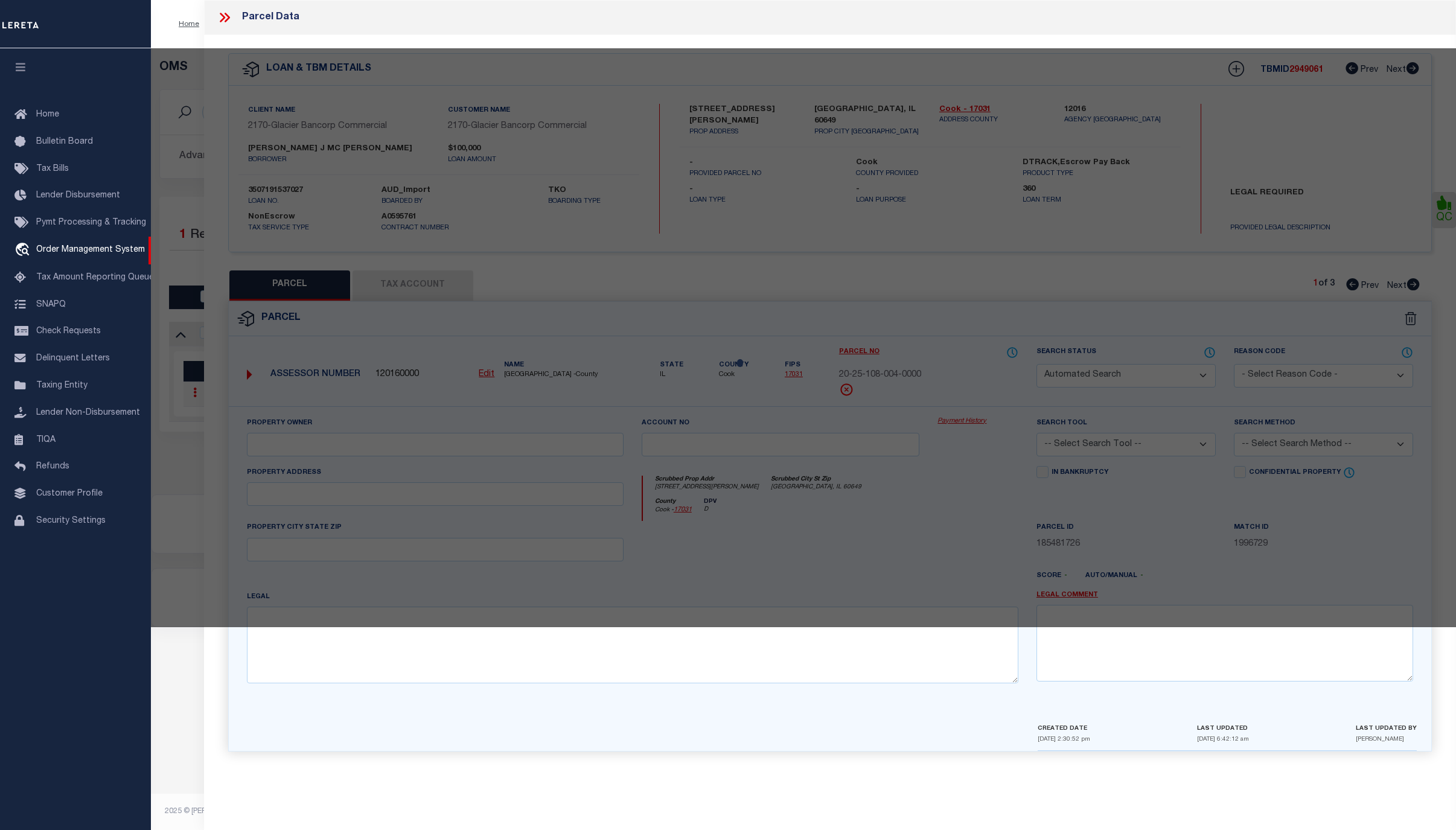
select select "CP"
type input "MCHUGH FRANK J AND"
type input "236 WEBER DR"
checkbox input "false"
type input "HAMILTON, MT 59840"
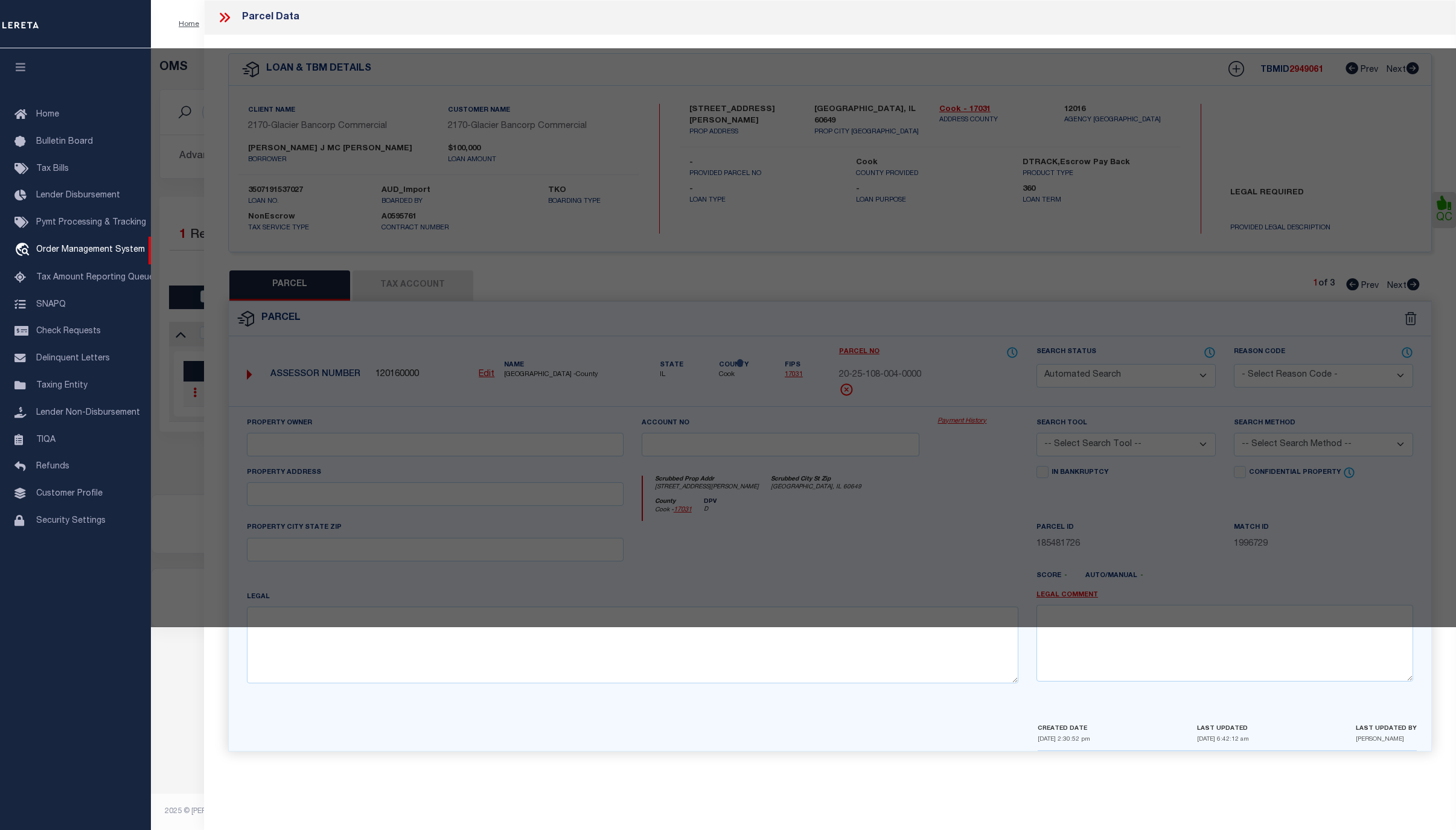
type textarea "WEBER ESTATES, S31, T06 N, R20 W, ACRES 1.46, LOTS 2 & 3"
type textarea "Tax ID Special Project"
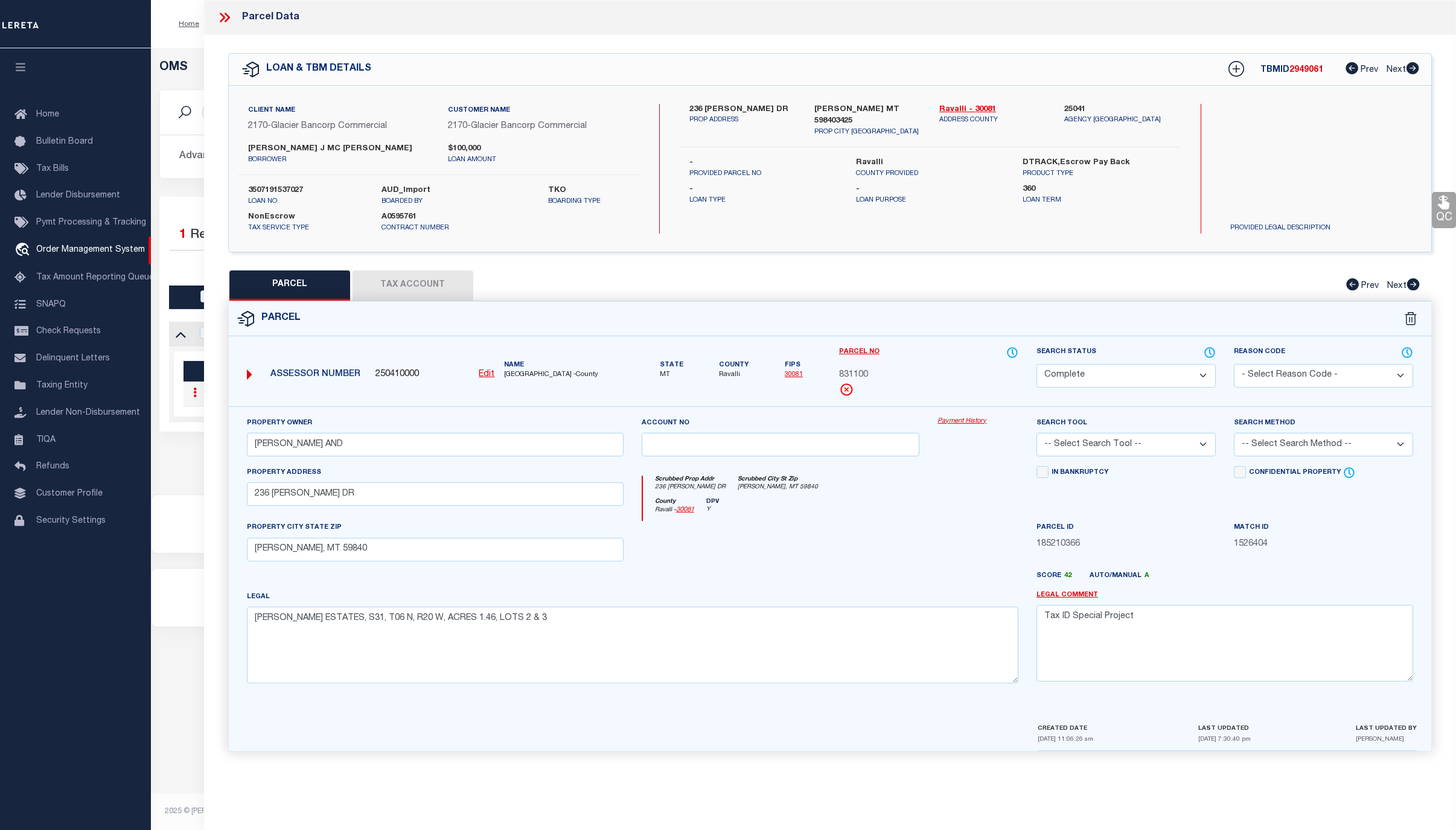
click at [964, 424] on link "Payment History" at bounding box center [978, 422] width 81 height 11
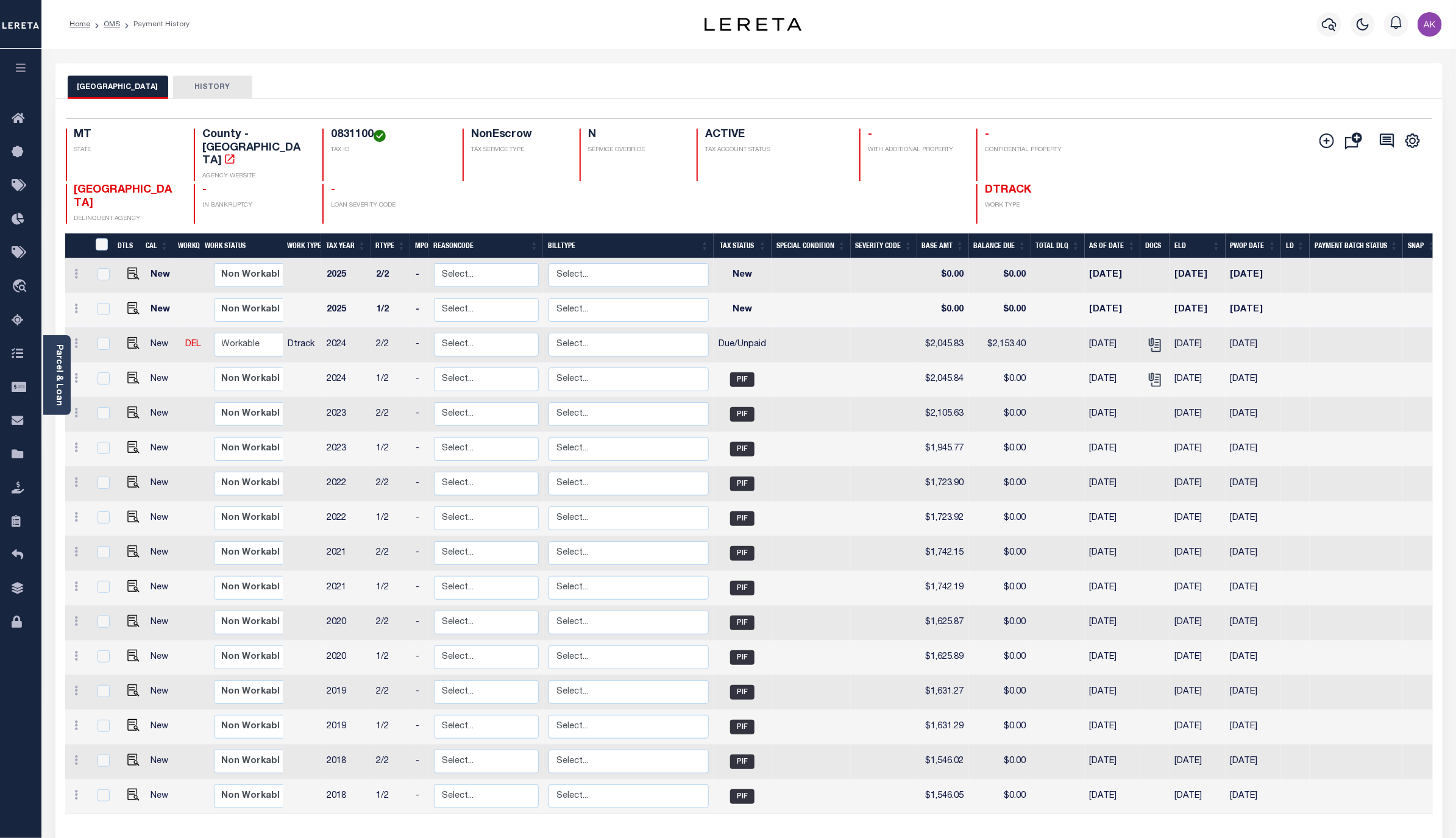
click at [128, 337] on img "" at bounding box center [134, 343] width 12 height 12
checkbox input "true"
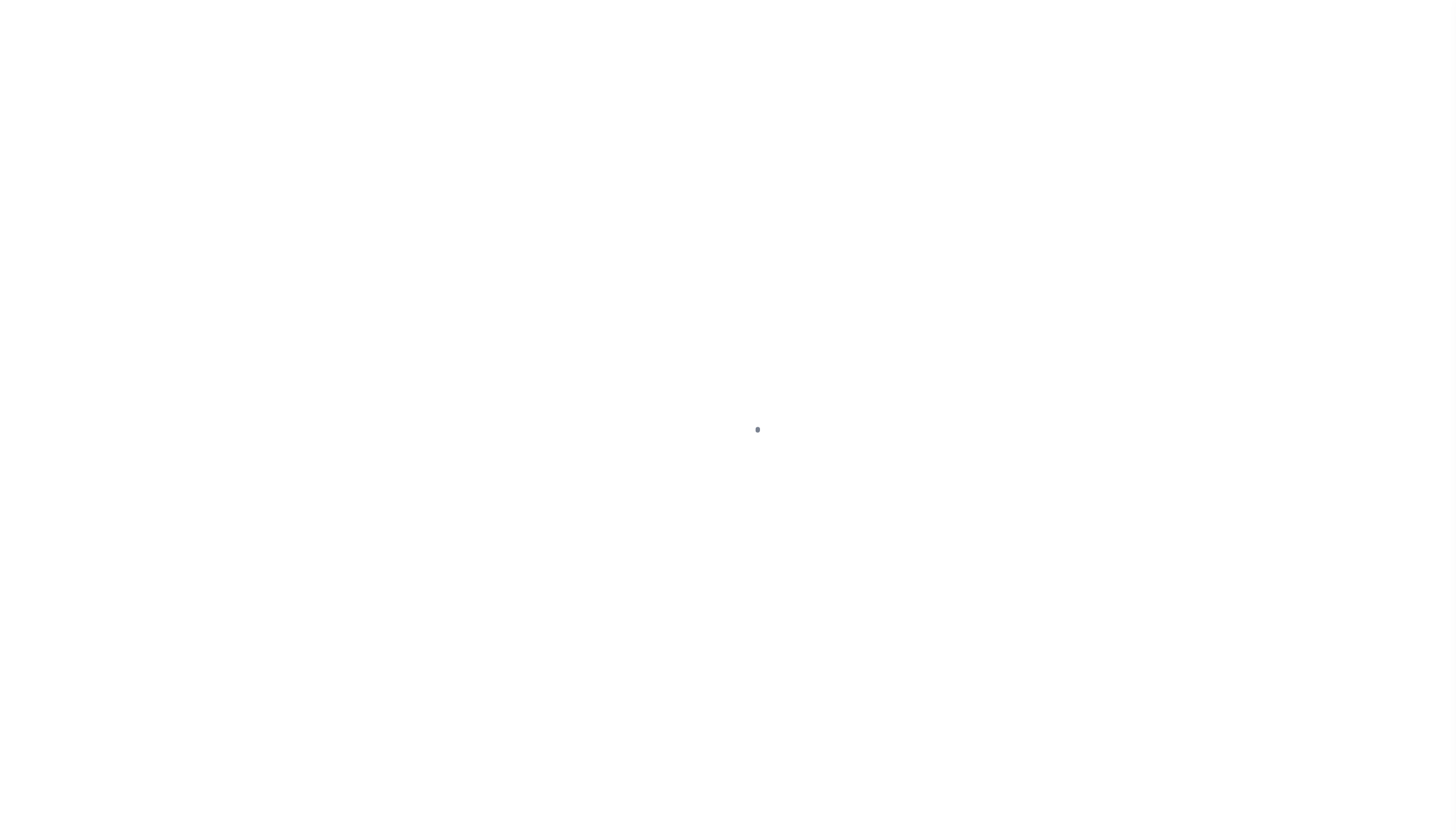
select select "DUE"
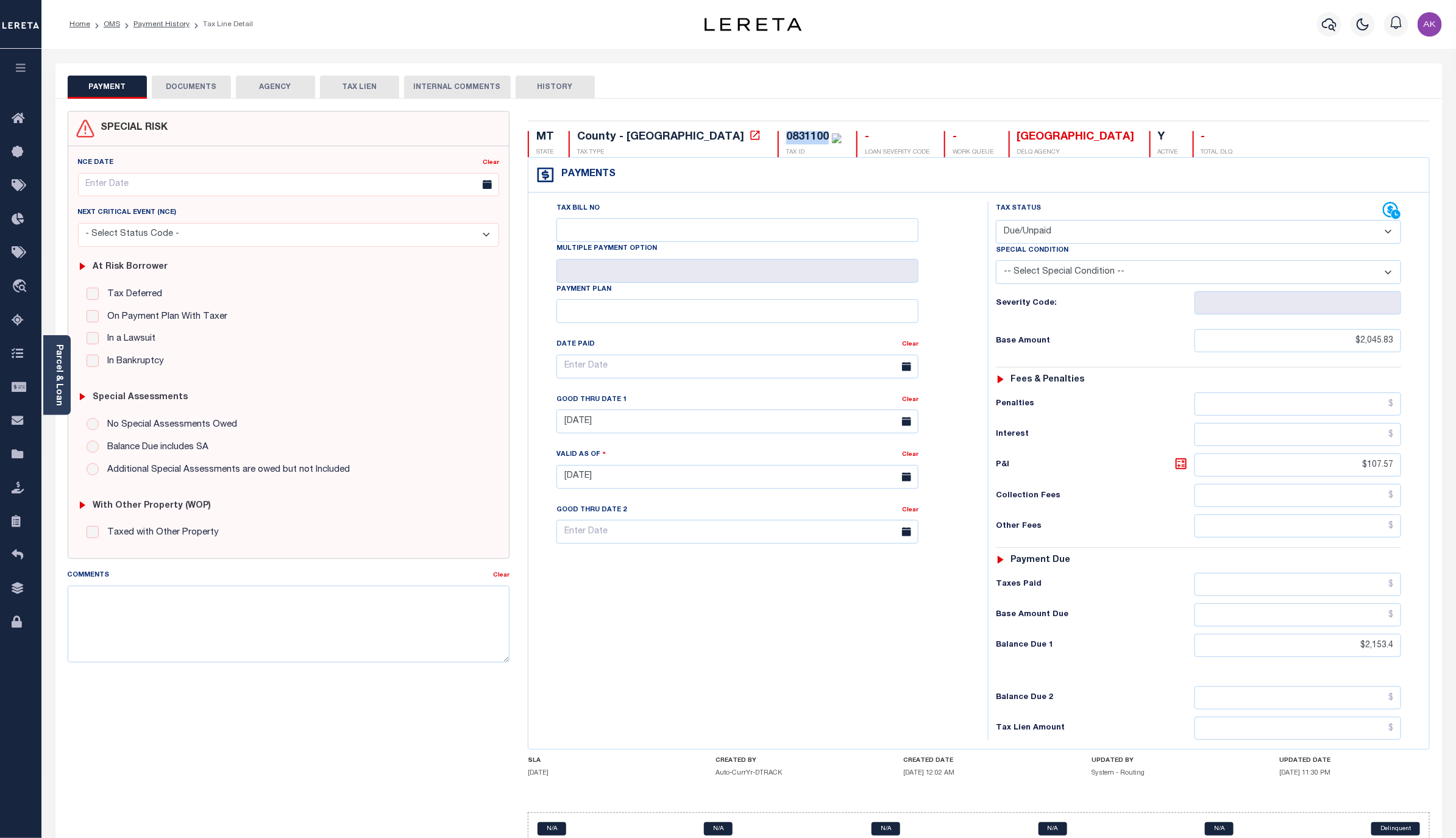
drag, startPoint x: 726, startPoint y: 135, endPoint x: 677, endPoint y: 137, distance: 49.0
click at [778, 137] on div "0831100 TAX ID" at bounding box center [809, 144] width 64 height 27
copy div "0831100"
click at [749, 135] on icon at bounding box center [755, 135] width 12 height 12
click at [115, 25] on link "OMS" at bounding box center [111, 24] width 17 height 7
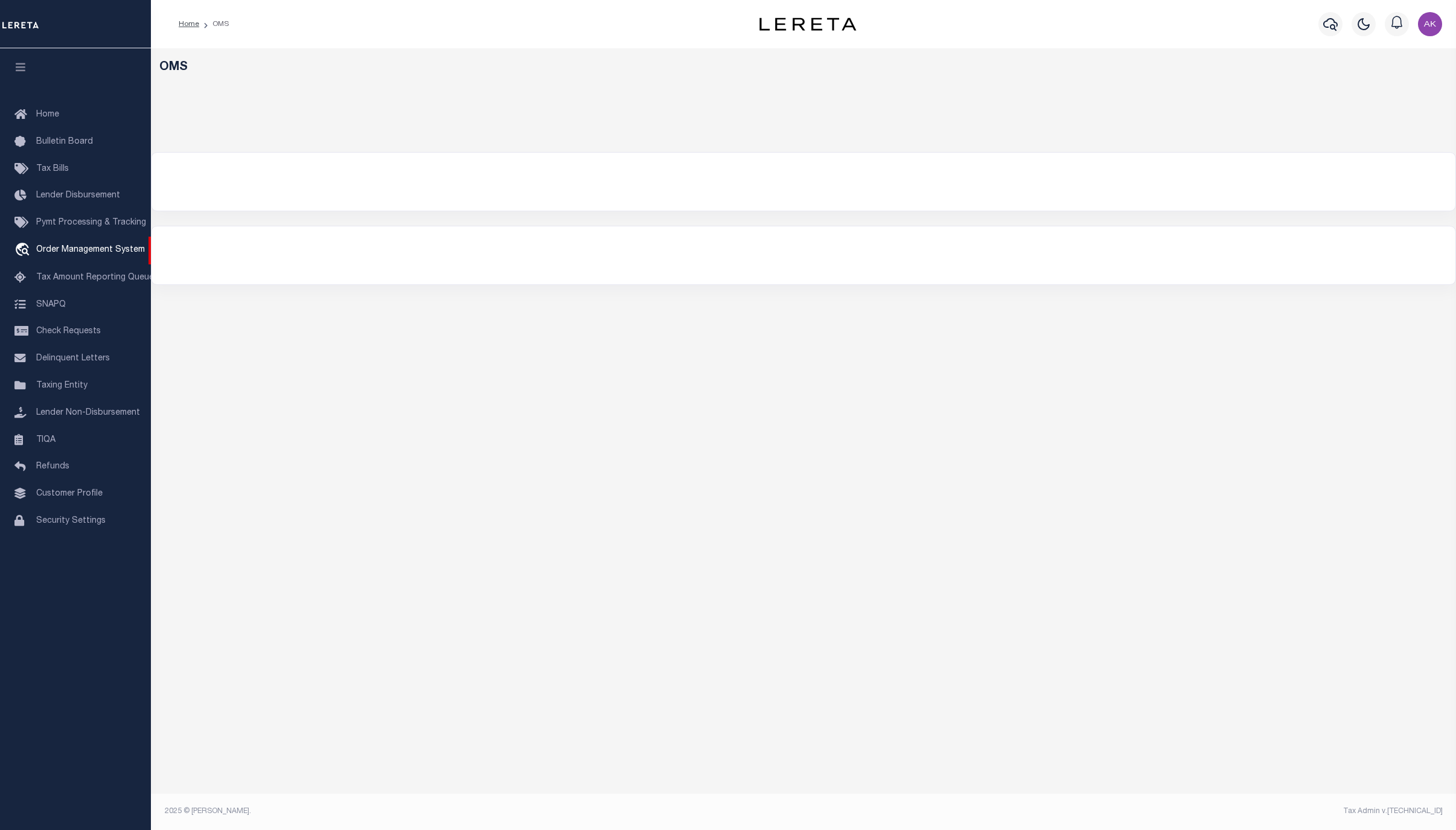
select select "200"
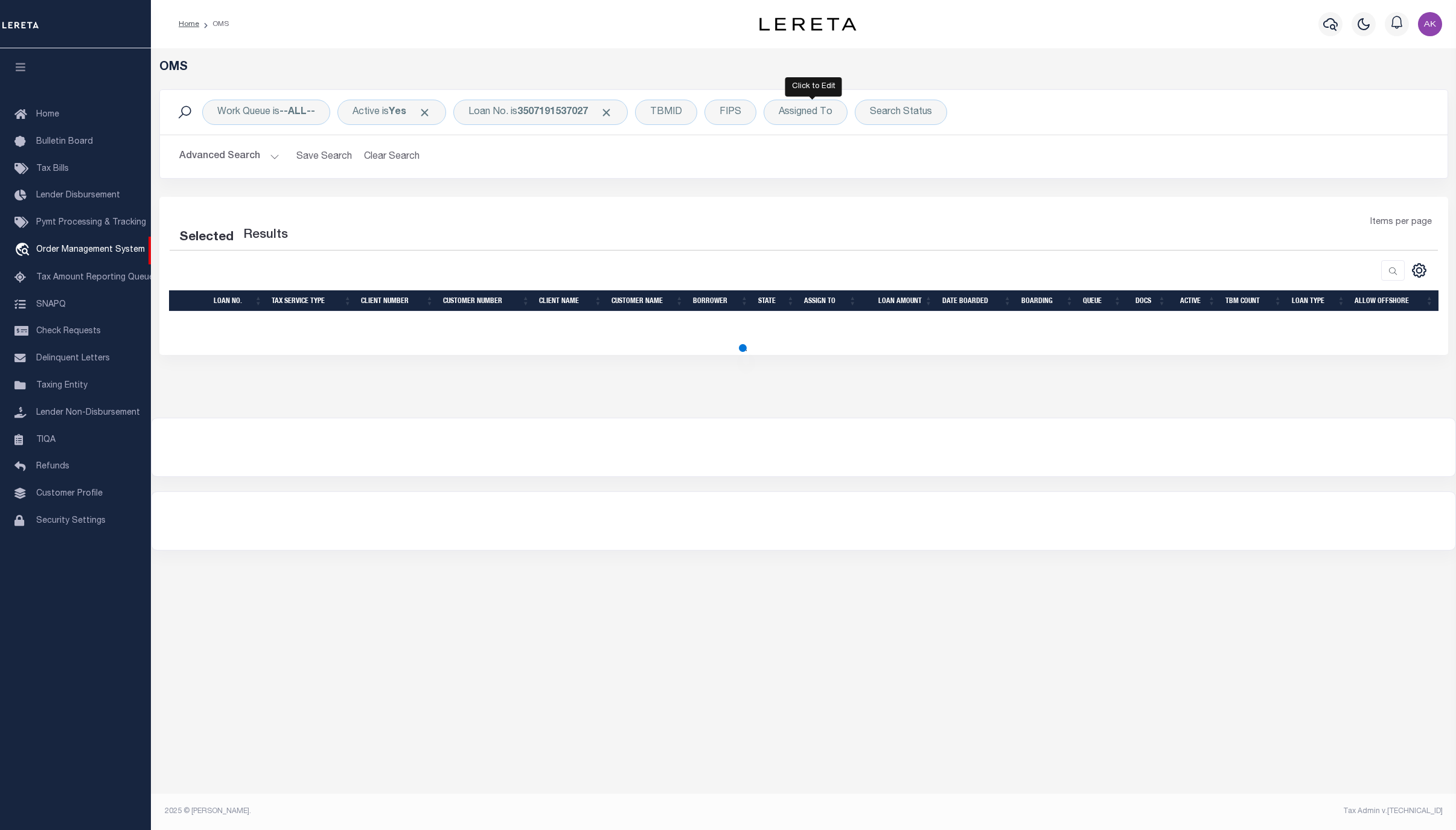
select select "200"
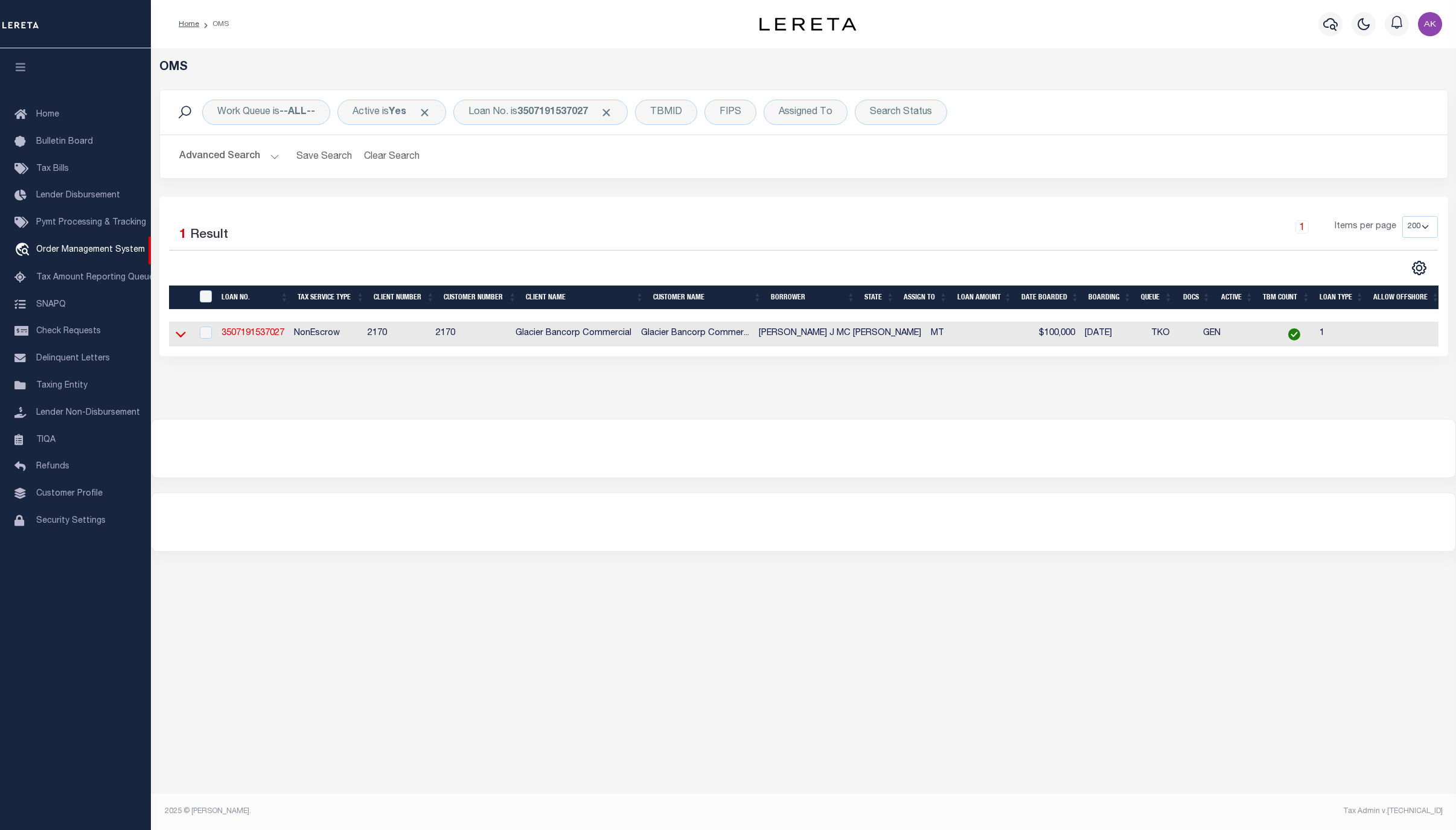
click at [181, 337] on icon at bounding box center [180, 334] width 11 height 12
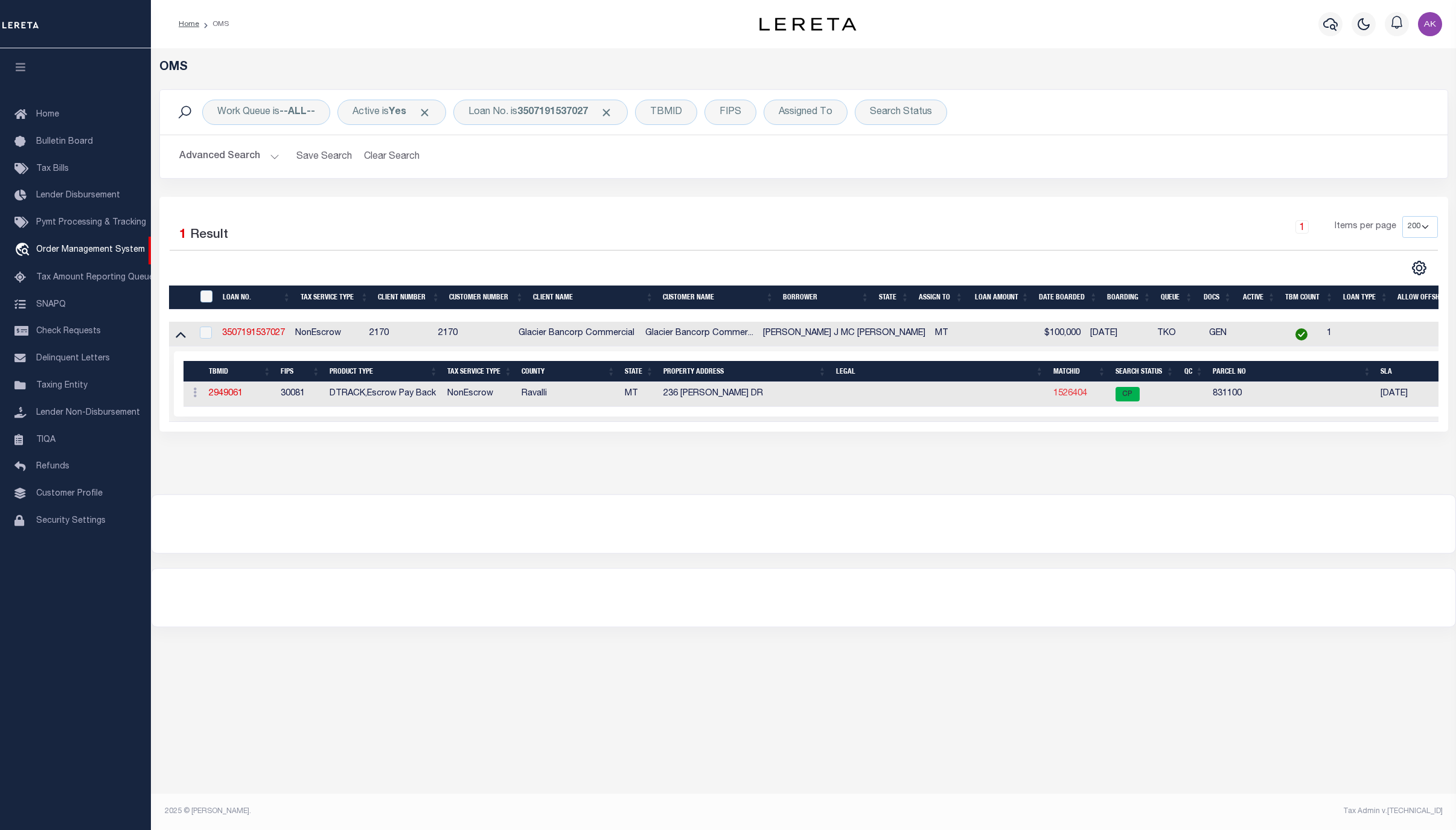
click at [1078, 398] on link "1526404" at bounding box center [1070, 394] width 34 height 9
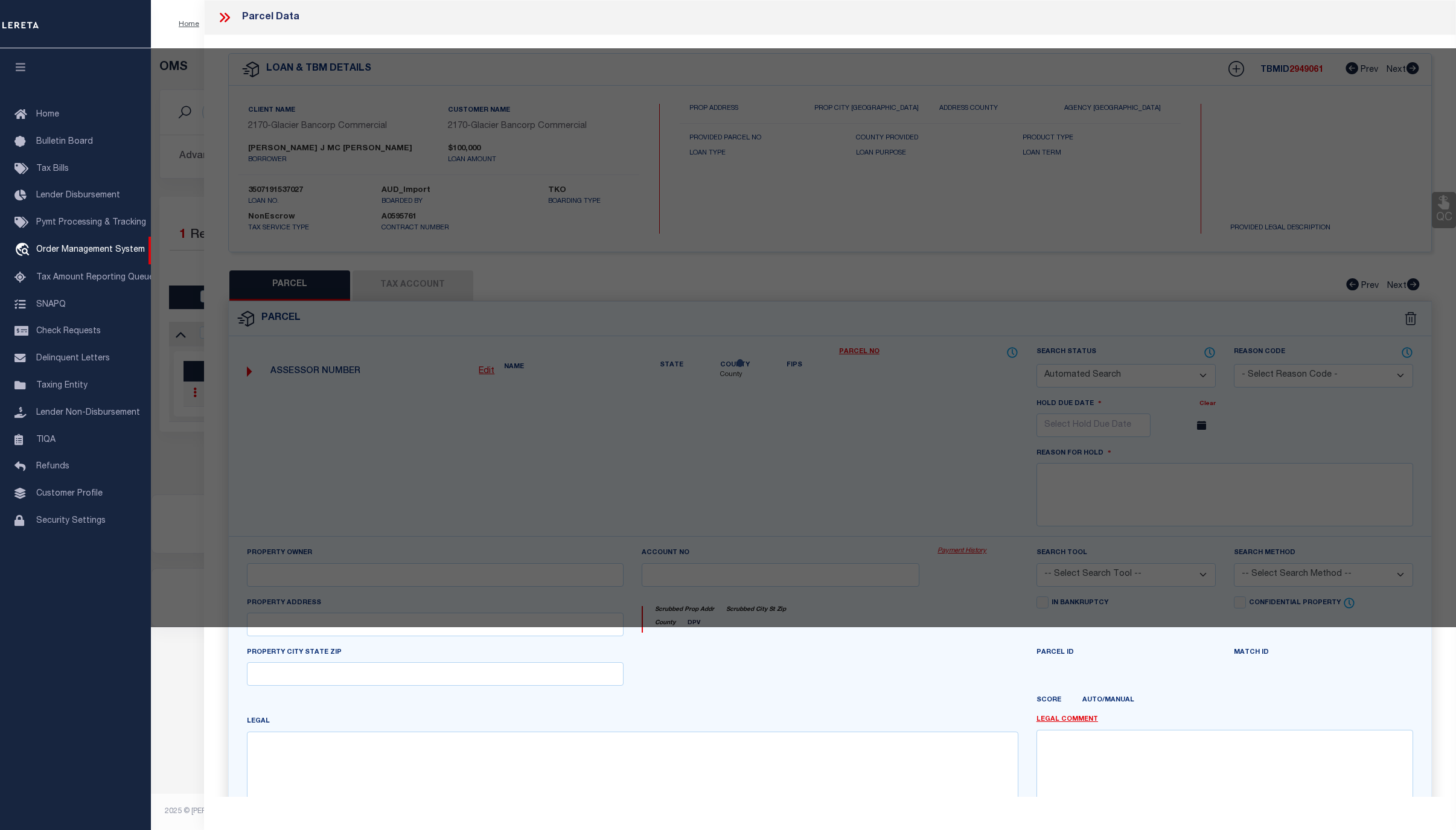
checkbox input "false"
select select "CP"
type input "MCHUGH FRANK J AND"
type input "236 [PERSON_NAME] DR"
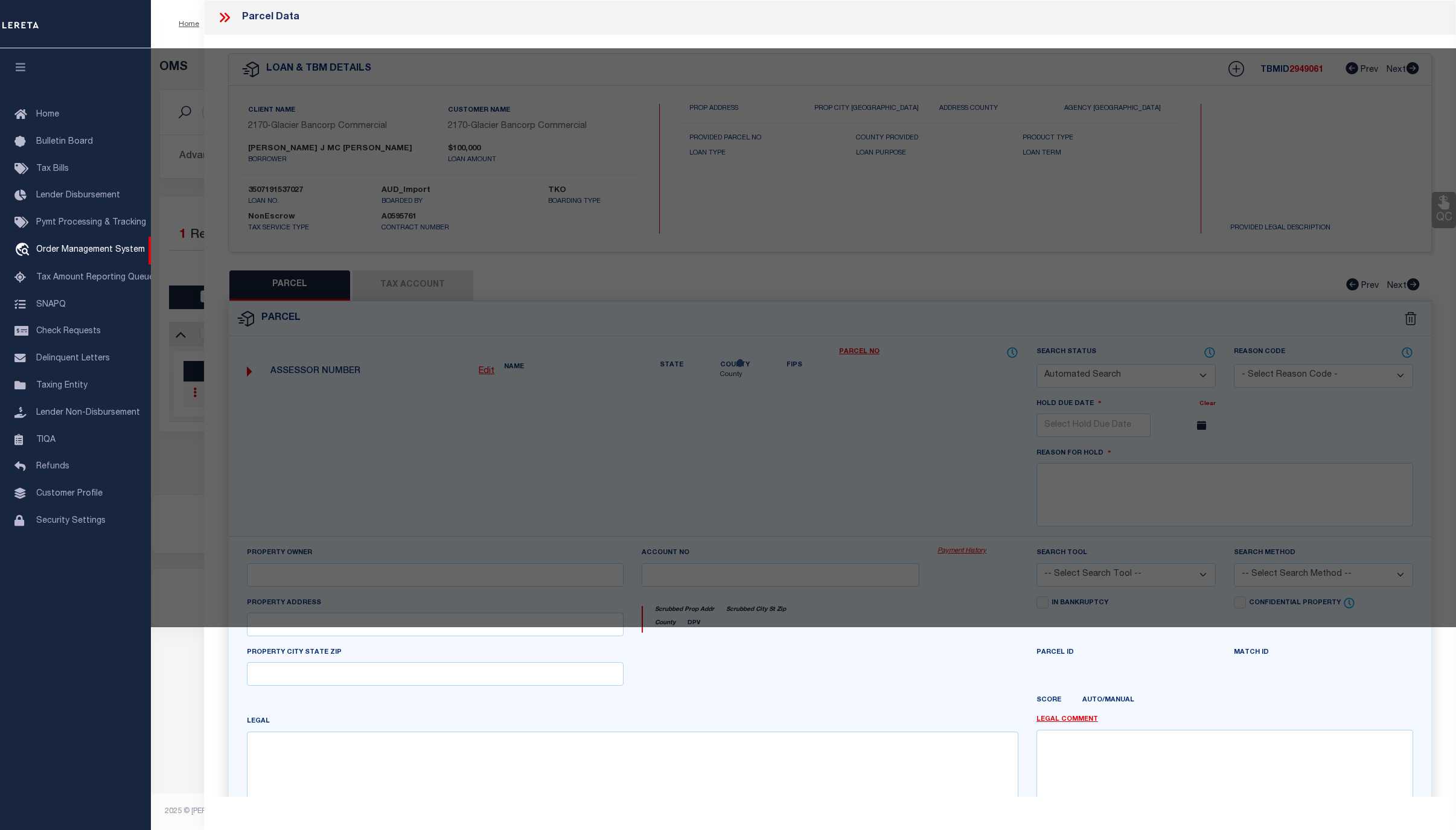
checkbox input "false"
type input "HAMILTON, MT 59840"
type textarea "[PERSON_NAME] ESTATES, S31, T06 N, R20 W, ACRES 1.46, LOTS 2 & 3"
type textarea "Tax ID Special Project"
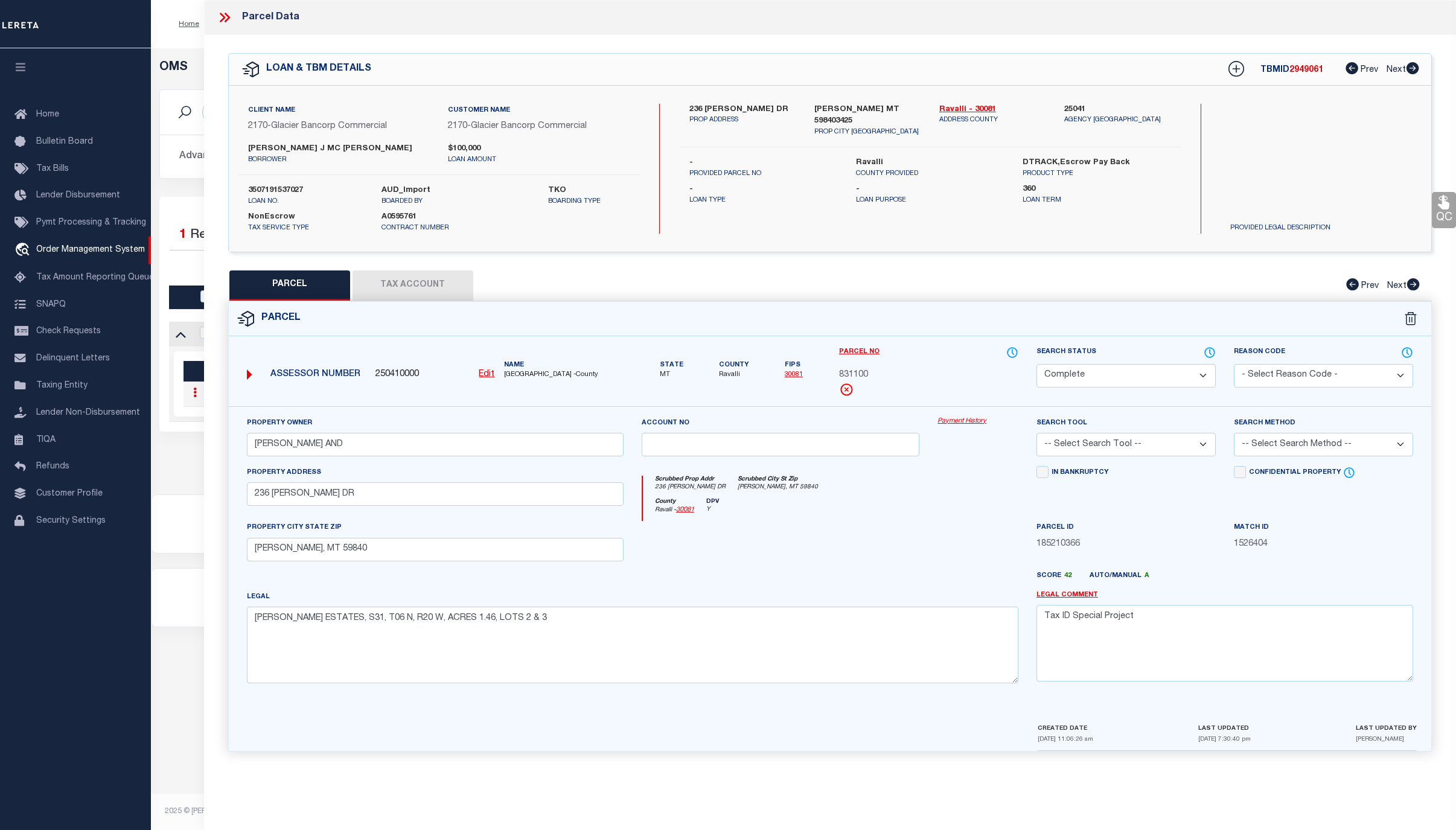
drag, startPoint x: 951, startPoint y: 428, endPoint x: 956, endPoint y: 421, distance: 8.6
click at [951, 427] on link "Payment History" at bounding box center [978, 422] width 81 height 11
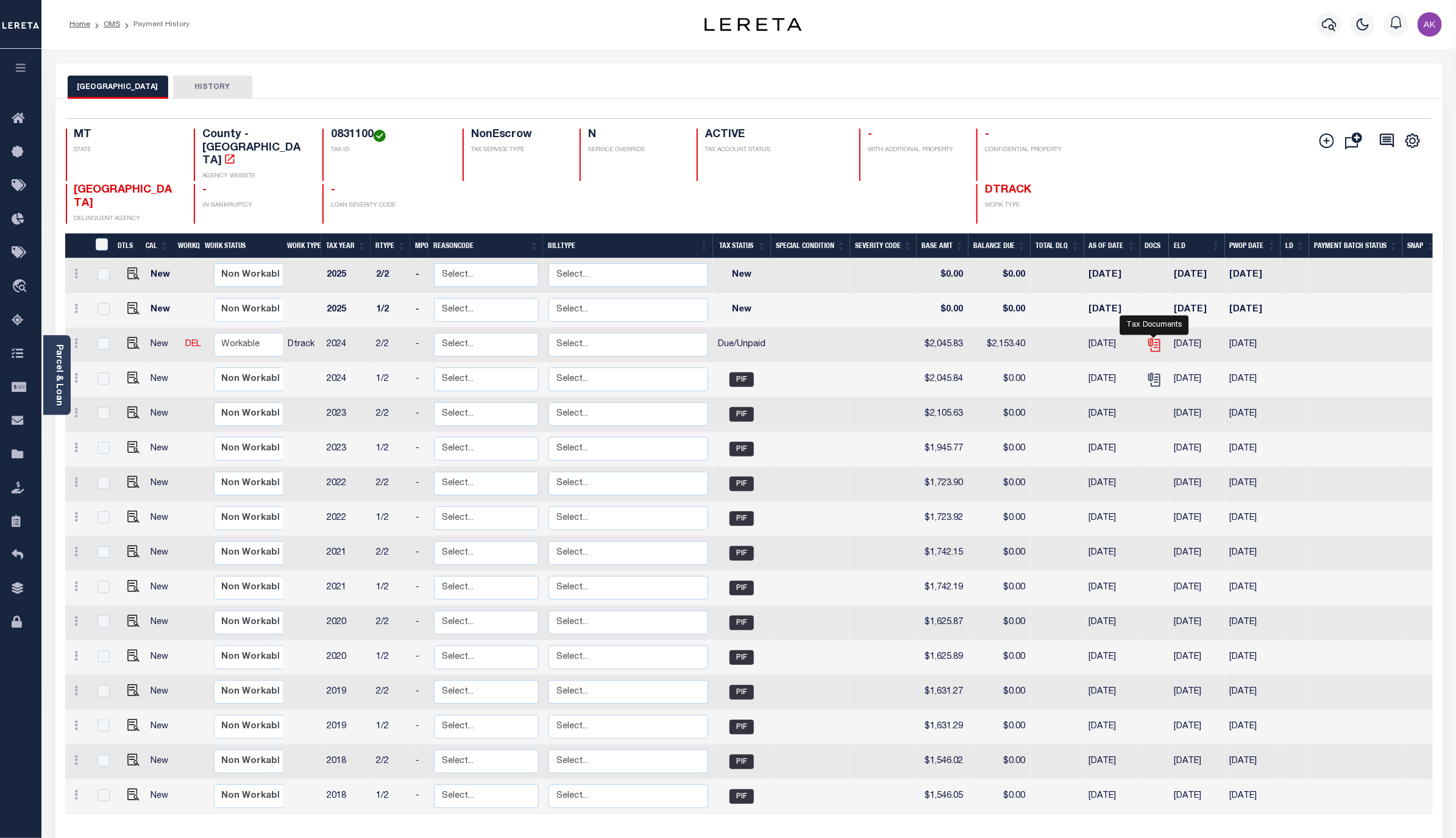
click at [1151, 338] on icon "" at bounding box center [1153, 342] width 10 height 10
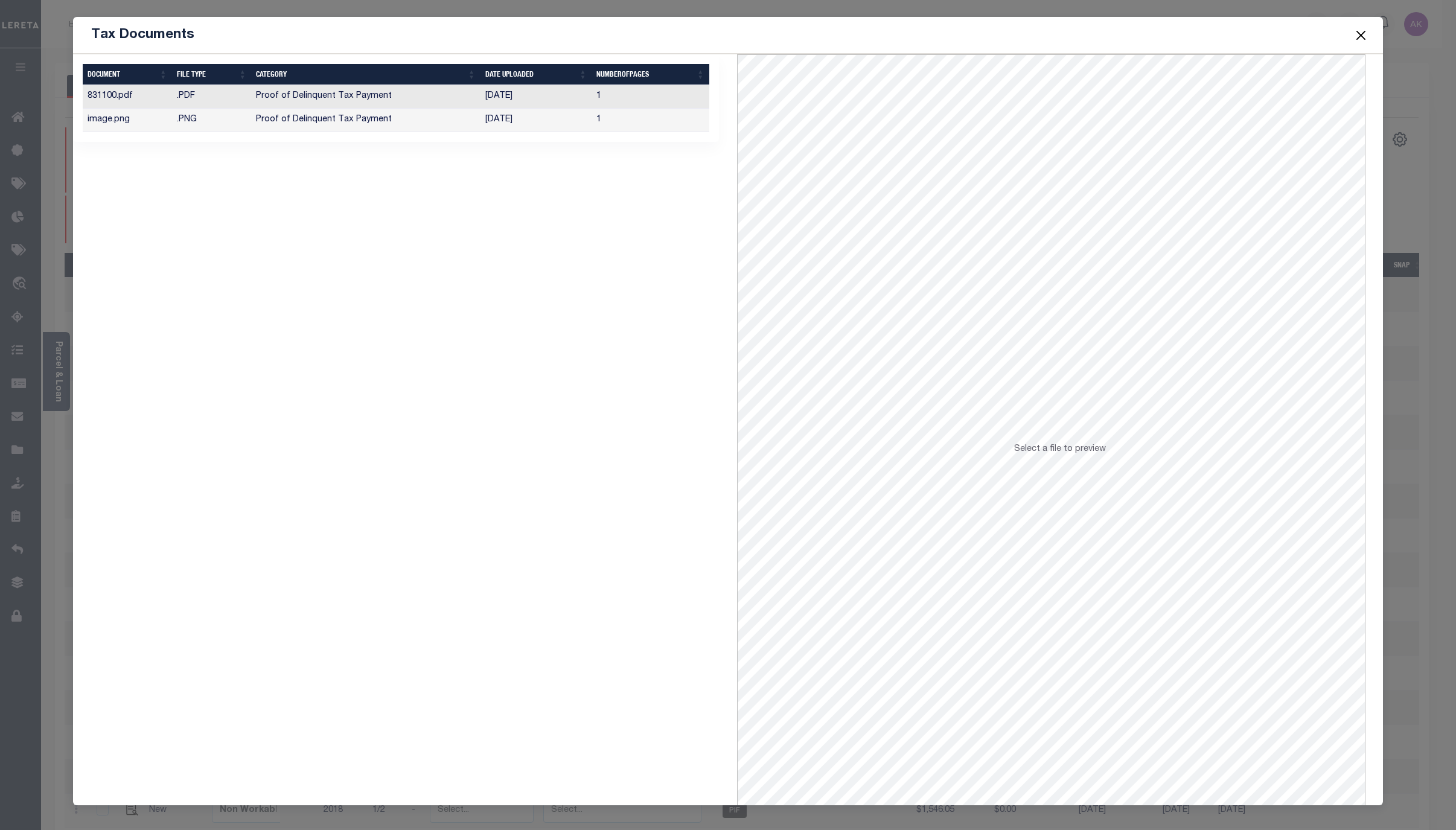
click at [352, 120] on td "Proof of Delinquent Tax Payment" at bounding box center [365, 120] width 229 height 24
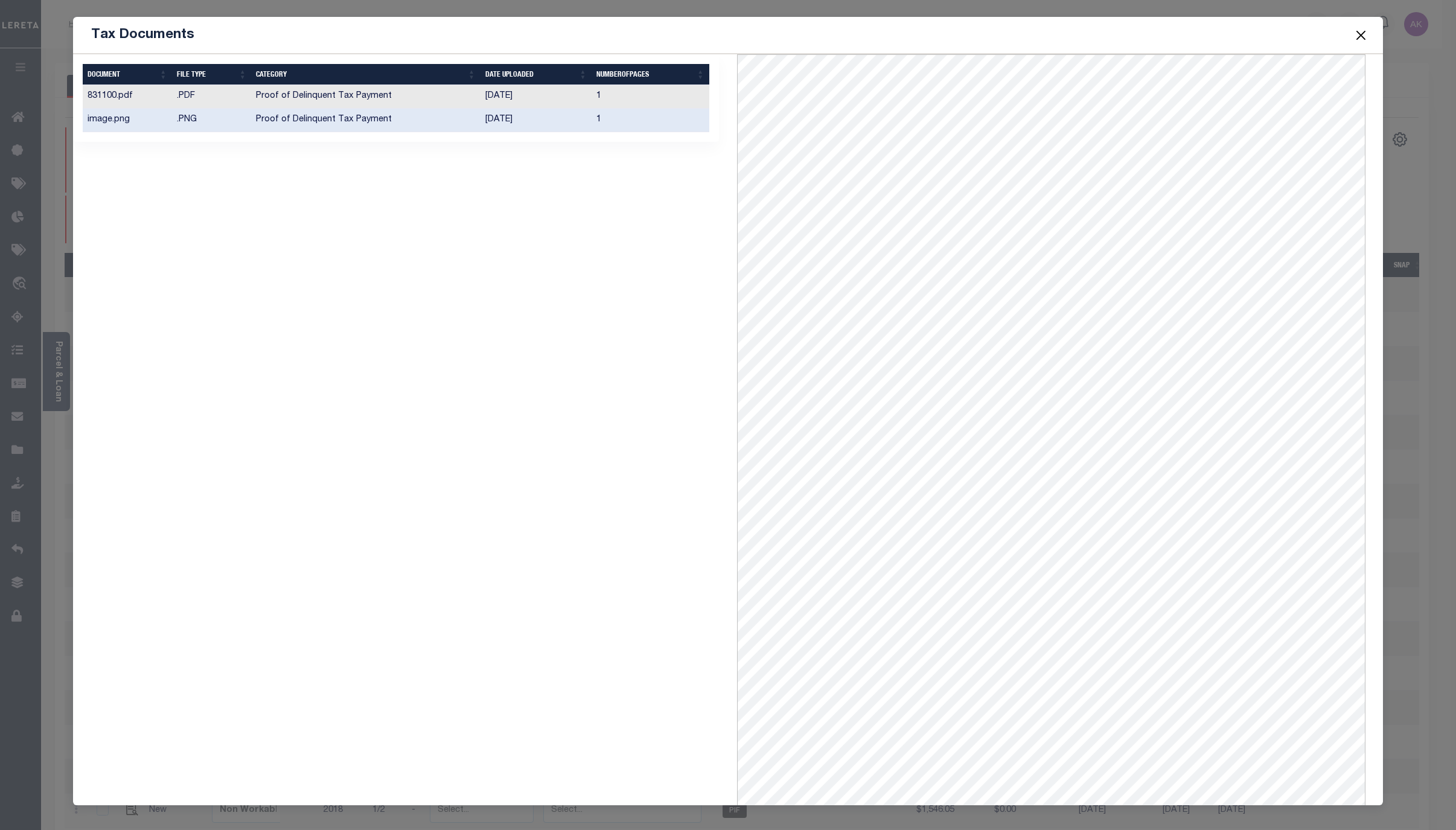
click at [1360, 32] on button "Close" at bounding box center [1361, 35] width 16 height 16
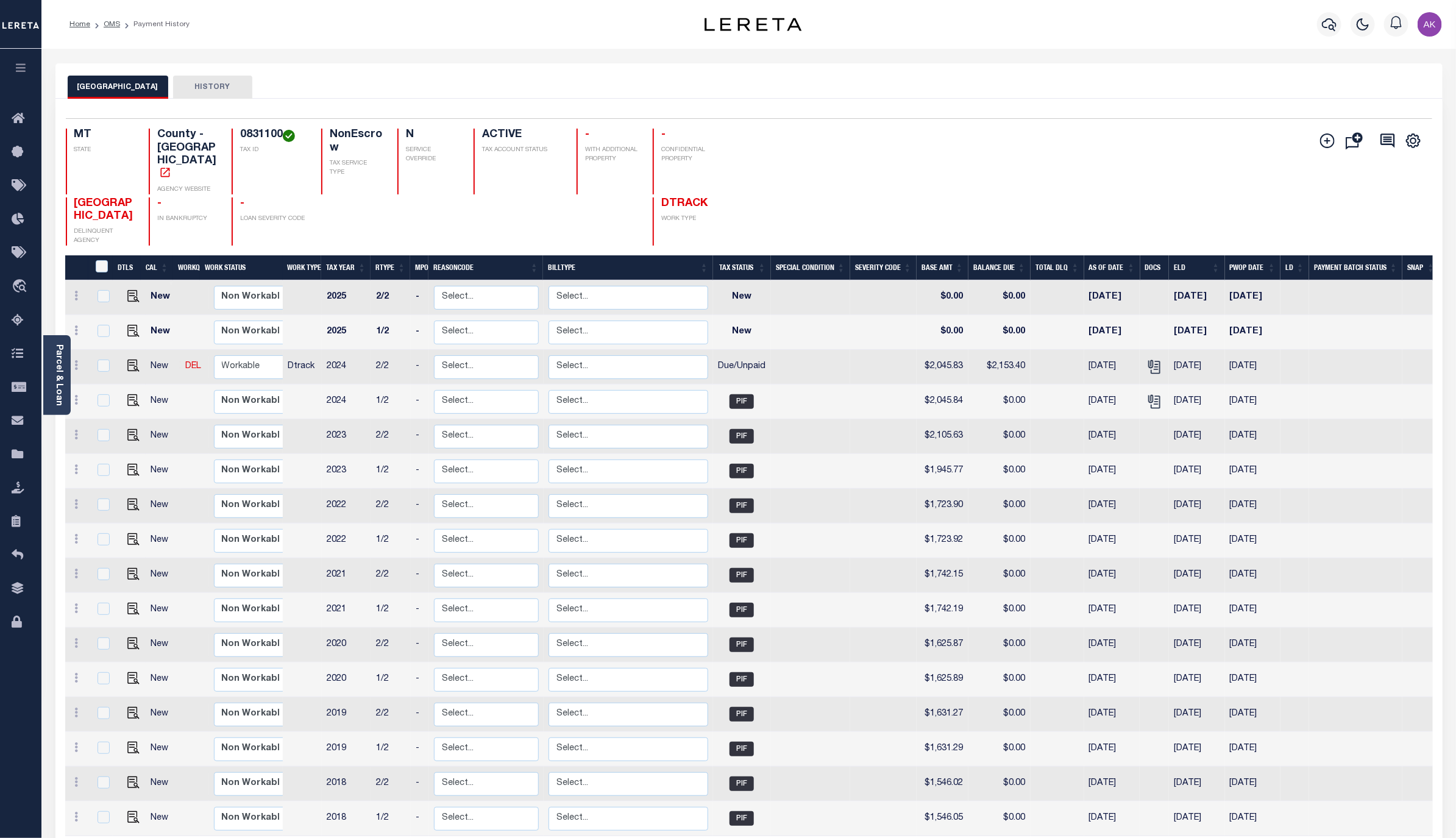
click at [867, 46] on div "Home OMS Payment History Profile" at bounding box center [748, 24] width 1414 height 49
click at [128, 359] on img "" at bounding box center [134, 365] width 12 height 12
checkbox input "true"
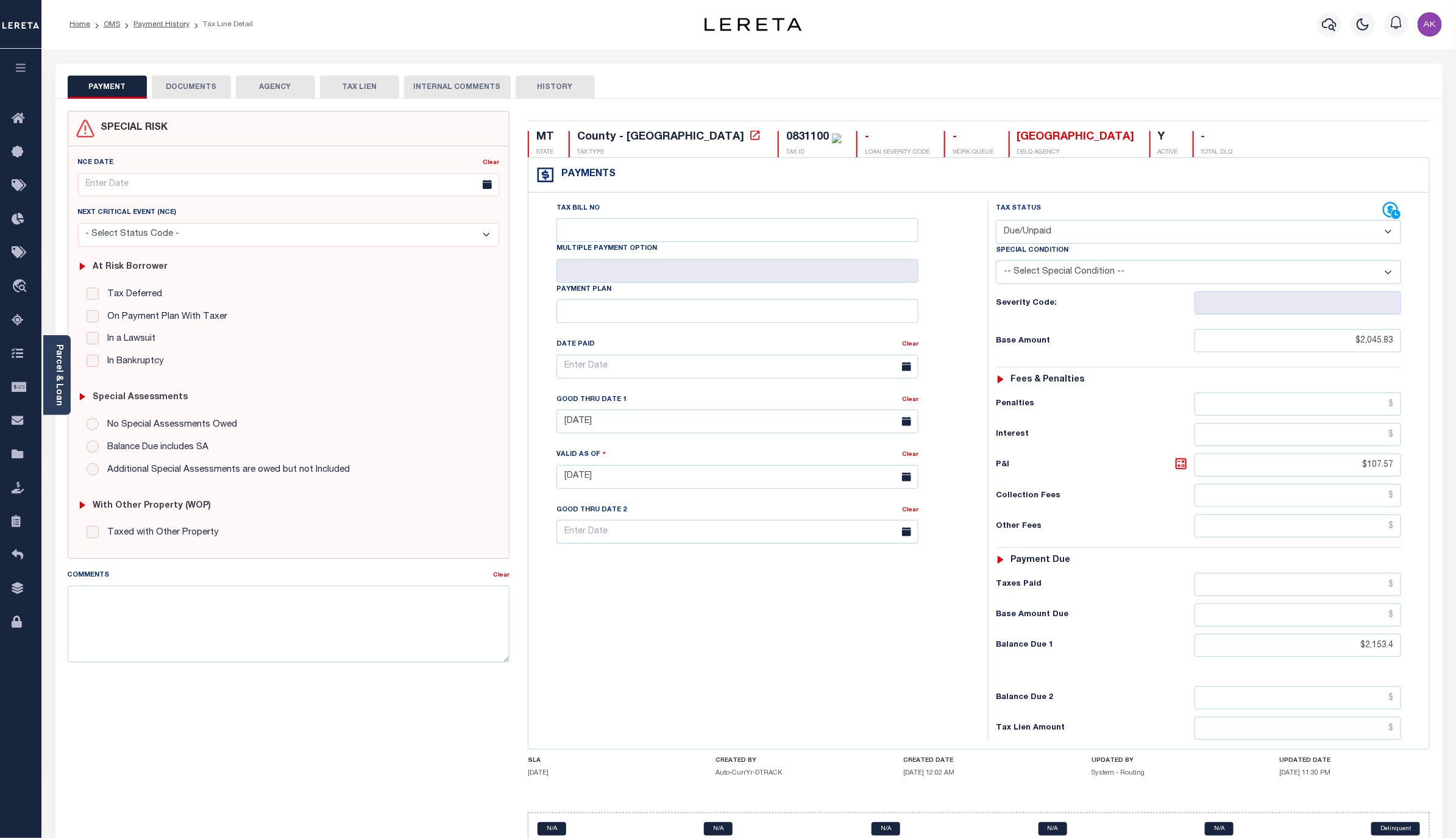
click at [1383, 234] on select "- Select Status Code - Open Due/Unpaid Paid Incomplete No Tax Due Internal Refu…" at bounding box center [1199, 232] width 405 height 24
select select "PYD"
click at [996, 221] on select "- Select Status Code - Open Due/Unpaid Paid Incomplete No Tax Due Internal Refu…" at bounding box center [1199, 232] width 405 height 24
type input "[DATE]"
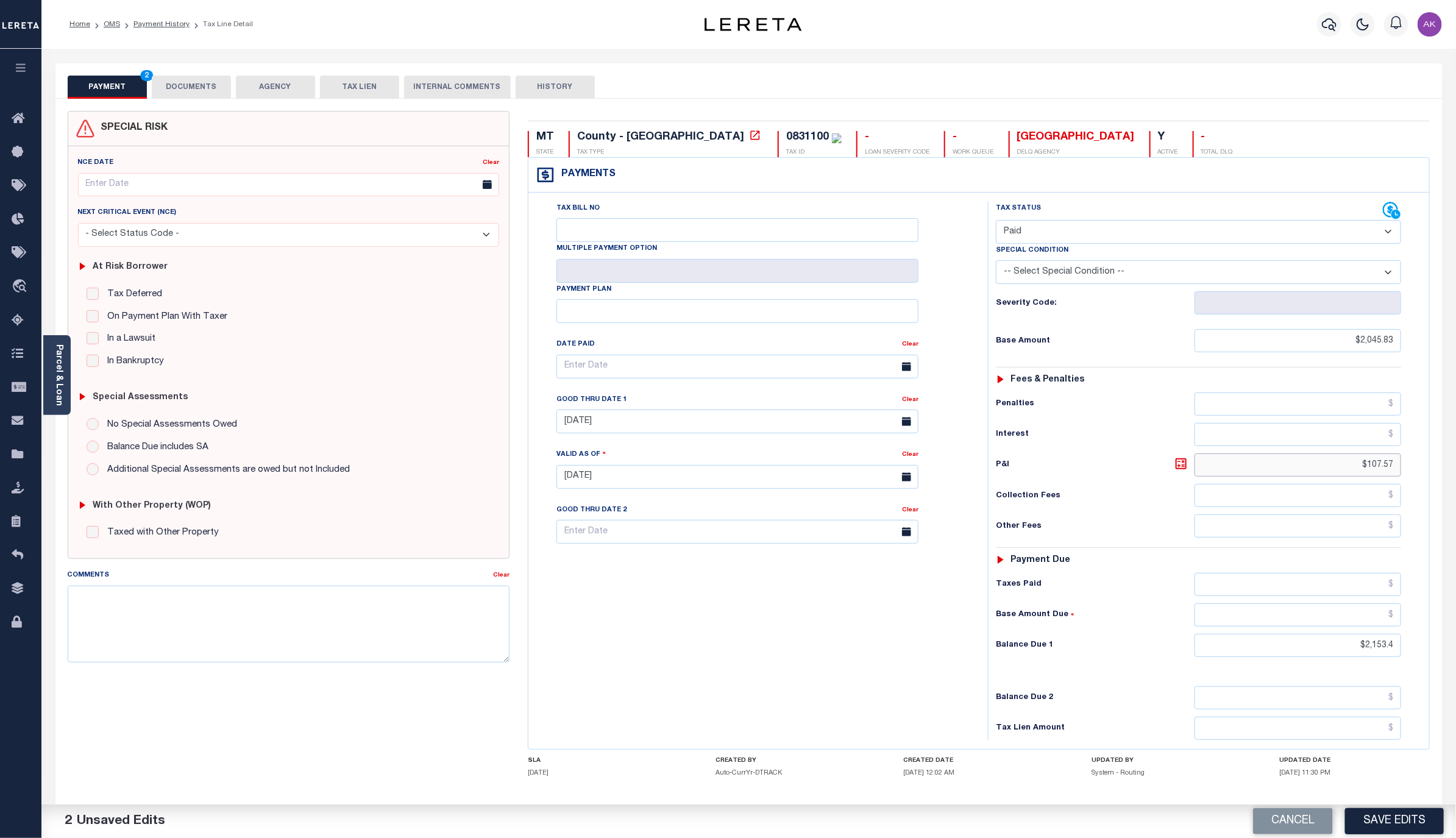
drag, startPoint x: 1349, startPoint y: 470, endPoint x: 1410, endPoint y: 476, distance: 61.3
click at [1410, 476] on div "Tax Status Status - Select Status Code -" at bounding box center [1202, 471] width 429 height 538
type input "$116.55"
click at [1360, 593] on input "text" at bounding box center [1298, 585] width 207 height 23
type input "$2,162.38"
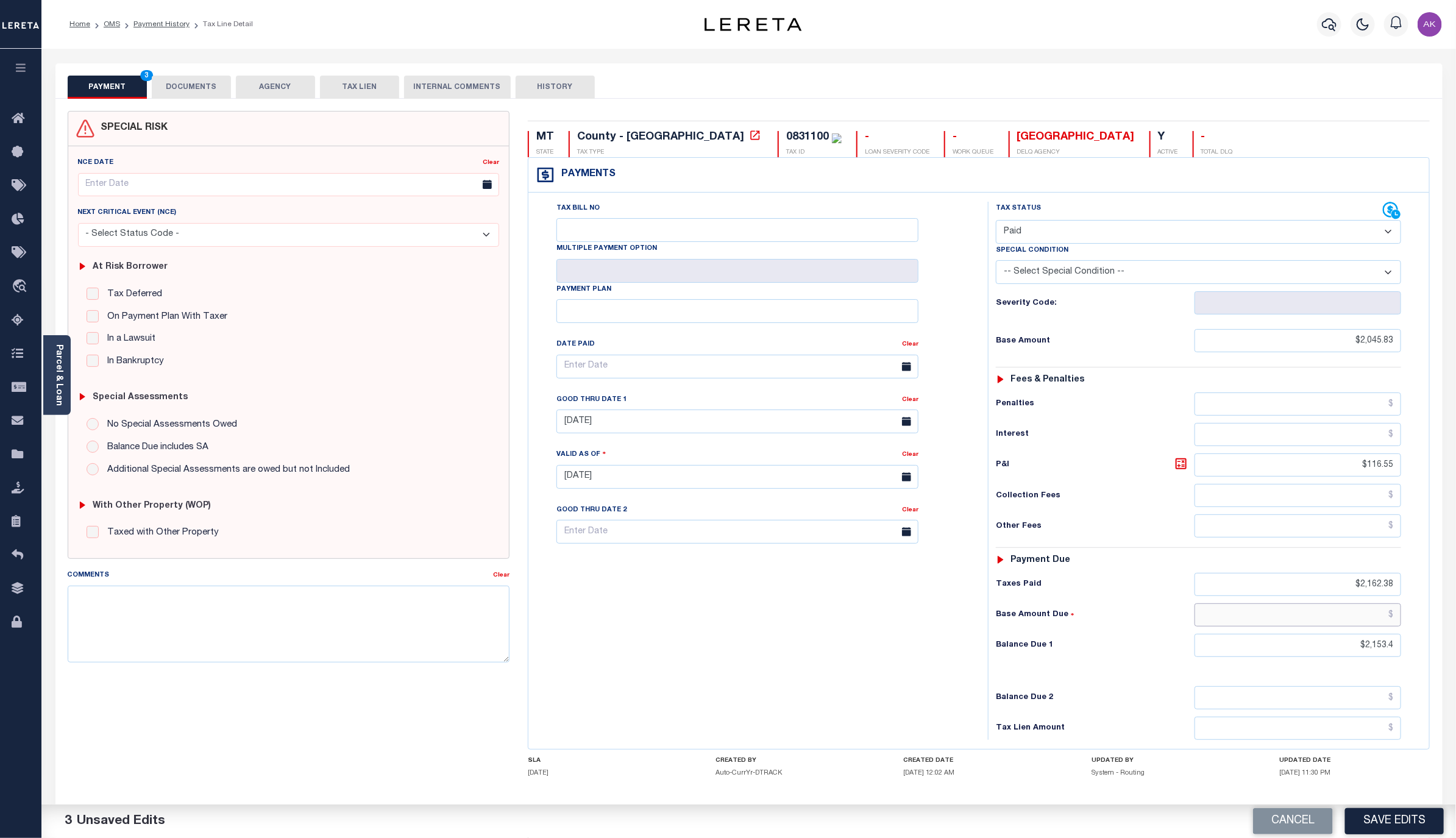
click at [1374, 622] on input "text" at bounding box center [1298, 615] width 207 height 23
type input "$0.00"
drag, startPoint x: 1346, startPoint y: 653, endPoint x: 1540, endPoint y: 653, distance: 194.0
click at [1455, 653] on html "Home OMS Payment History Tax Line Detail" at bounding box center [728, 448] width 1456 height 896
type input "$0.00"
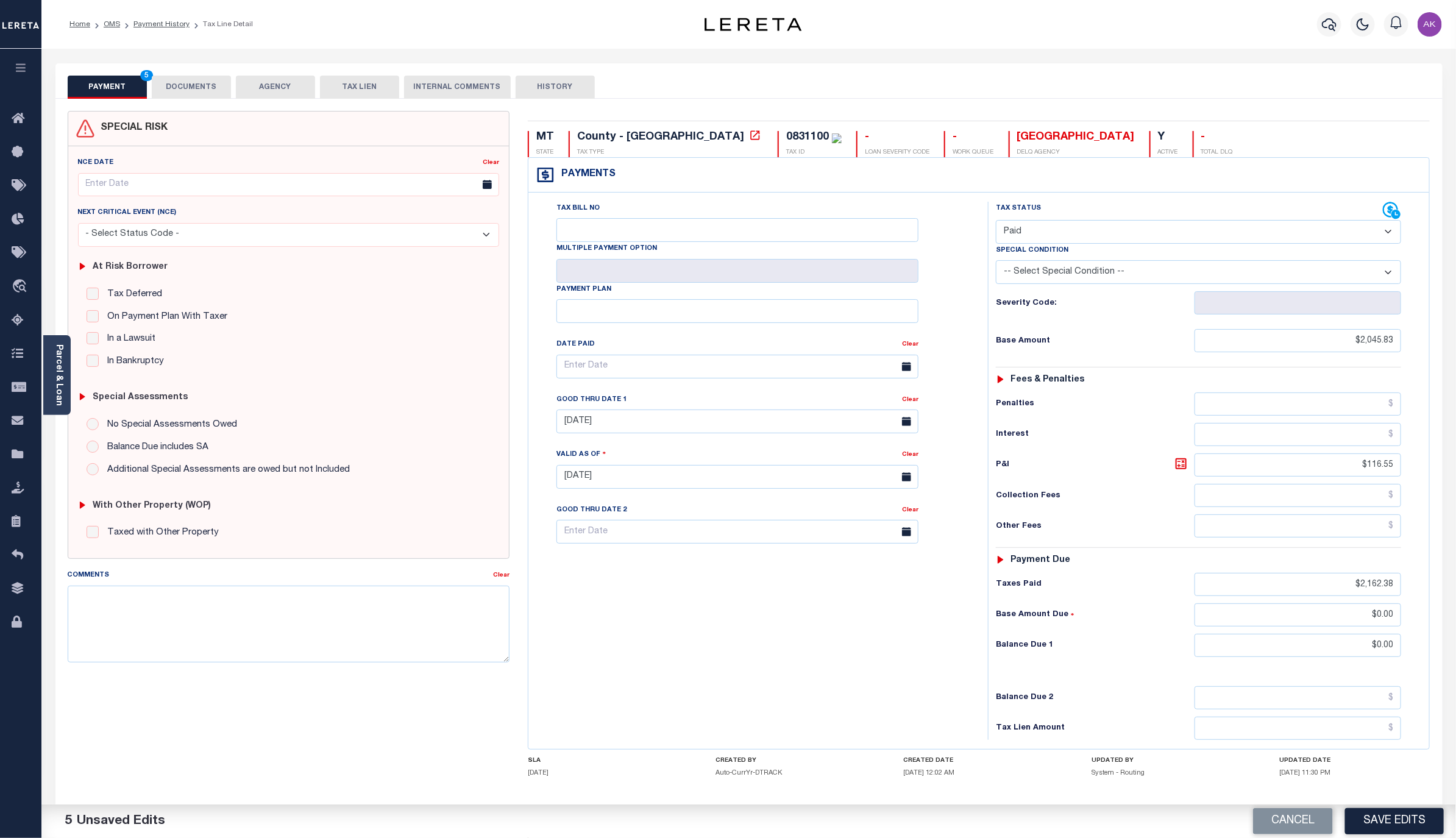
click at [1331, 679] on div "Tax Status Status - Select Status Code -" at bounding box center [1202, 471] width 429 height 538
click at [195, 84] on button "DOCUMENTS" at bounding box center [192, 87] width 80 height 23
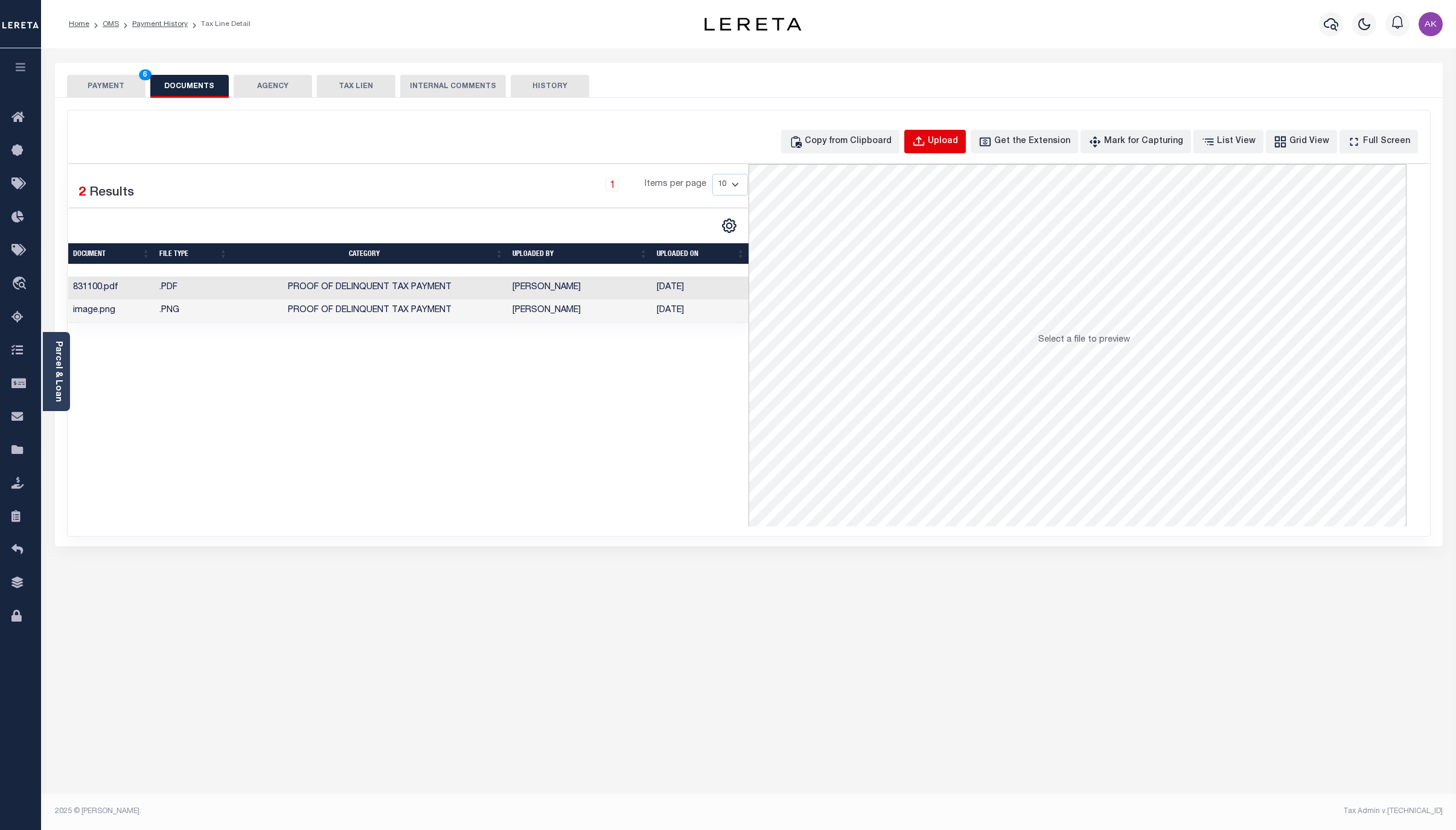
click at [957, 138] on div "Upload" at bounding box center [943, 141] width 30 height 13
select select "POP"
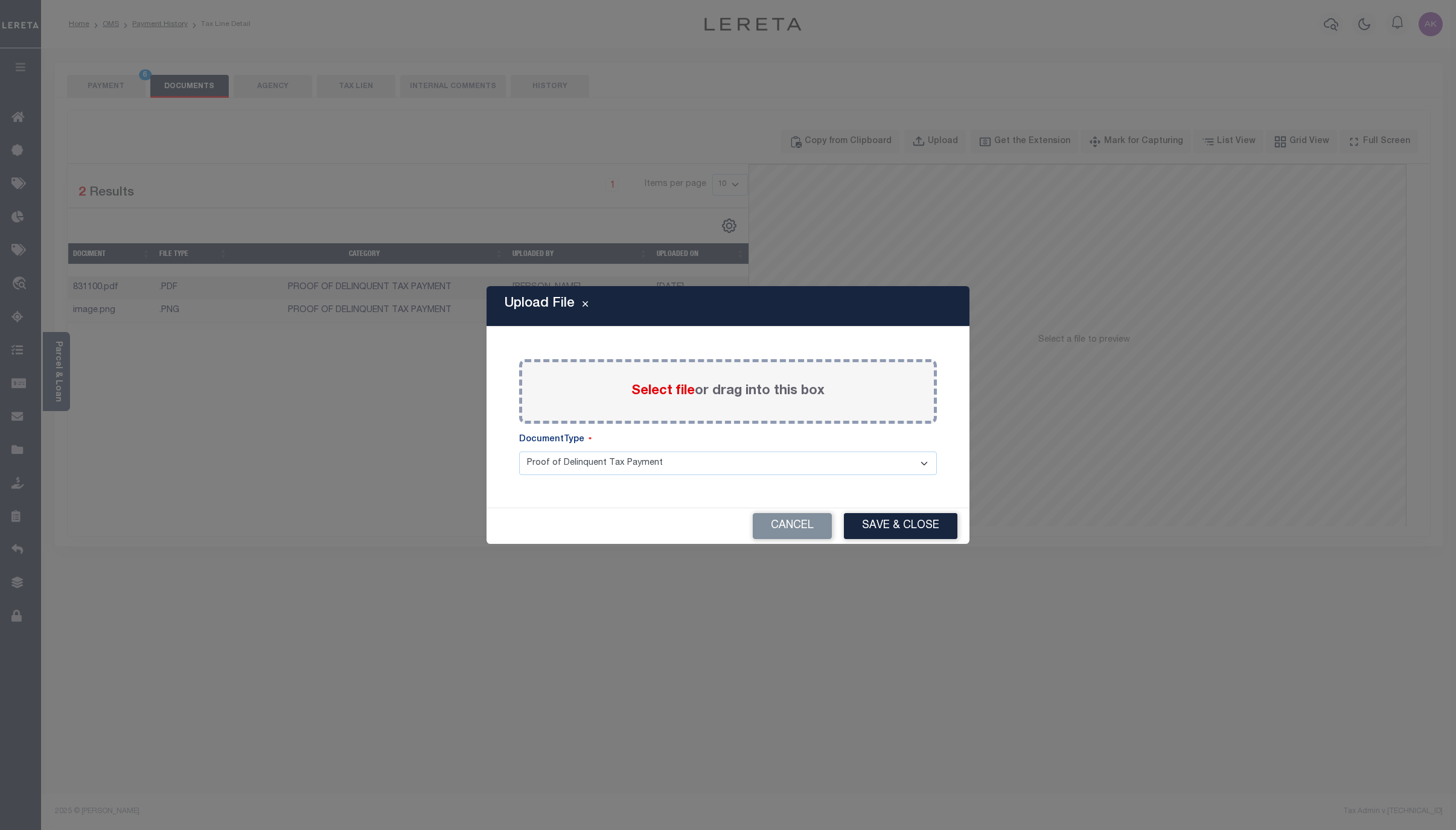
click at [660, 387] on span "Select file" at bounding box center [663, 391] width 63 height 13
click at [0, 0] on input "Select file or drag into this box" at bounding box center [0, 0] width 0 height 0
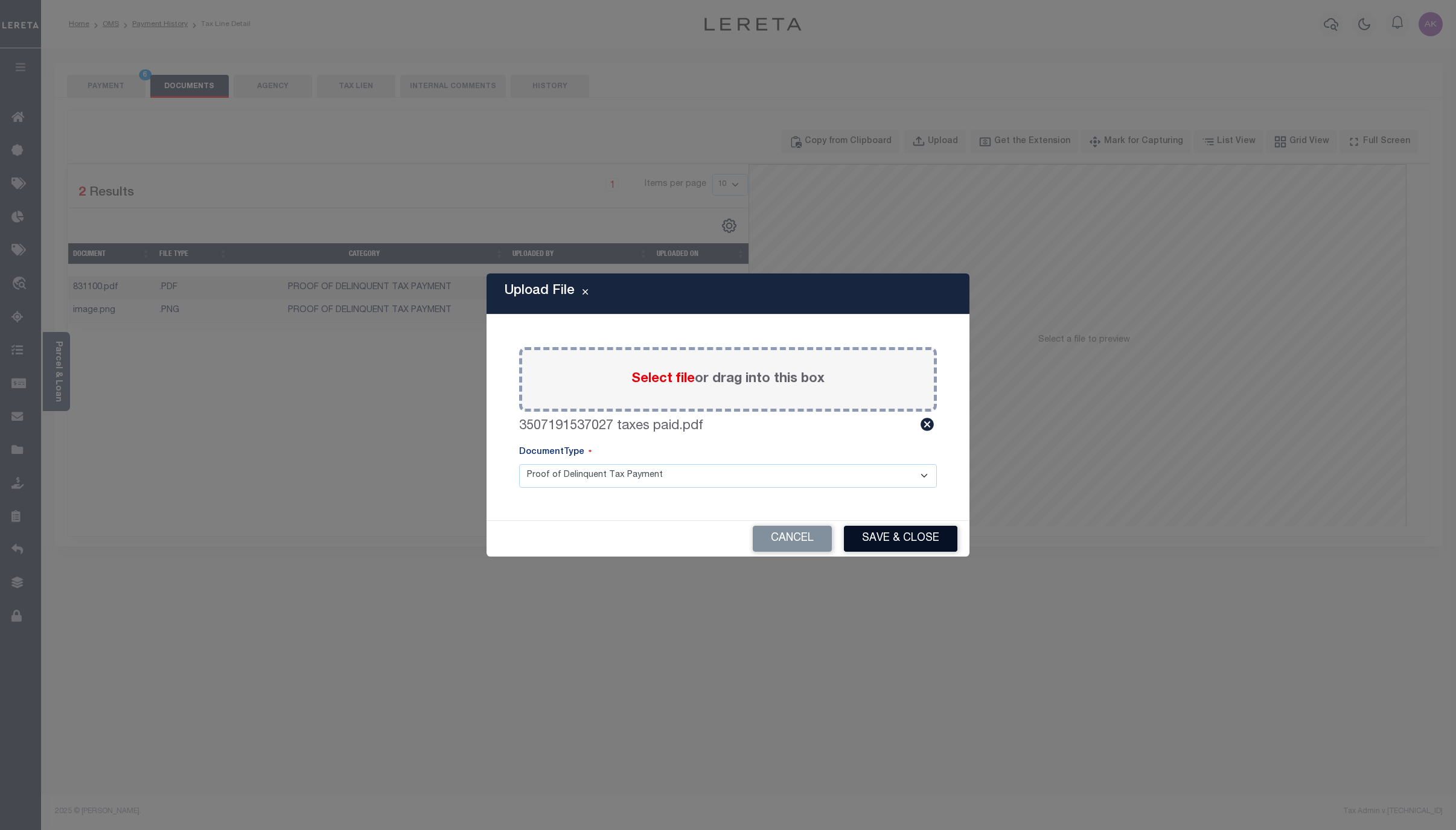
click at [887, 536] on button "Save & Close" at bounding box center [901, 539] width 114 height 26
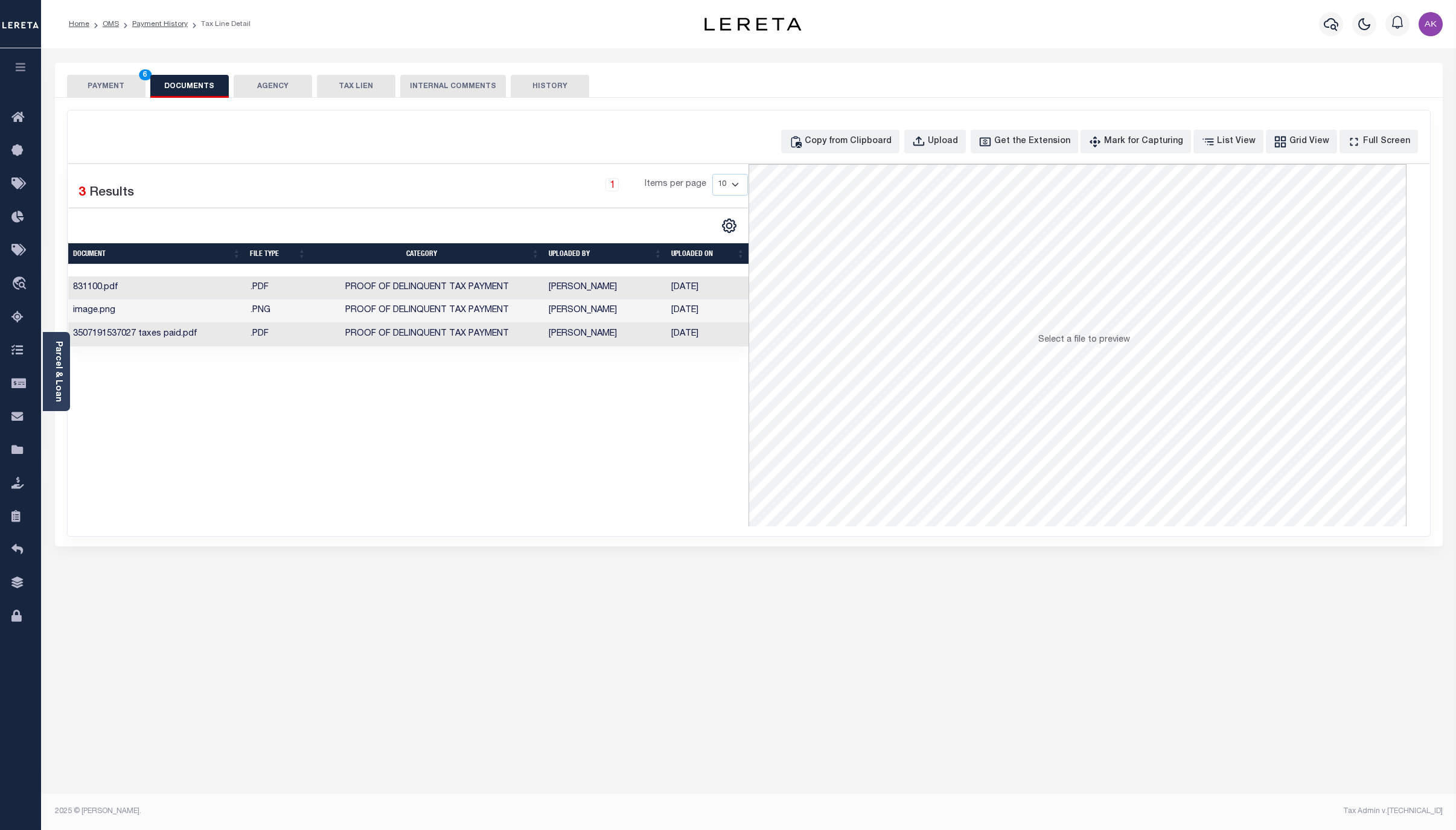
click at [106, 84] on button "PAYMENT 6" at bounding box center [106, 86] width 79 height 23
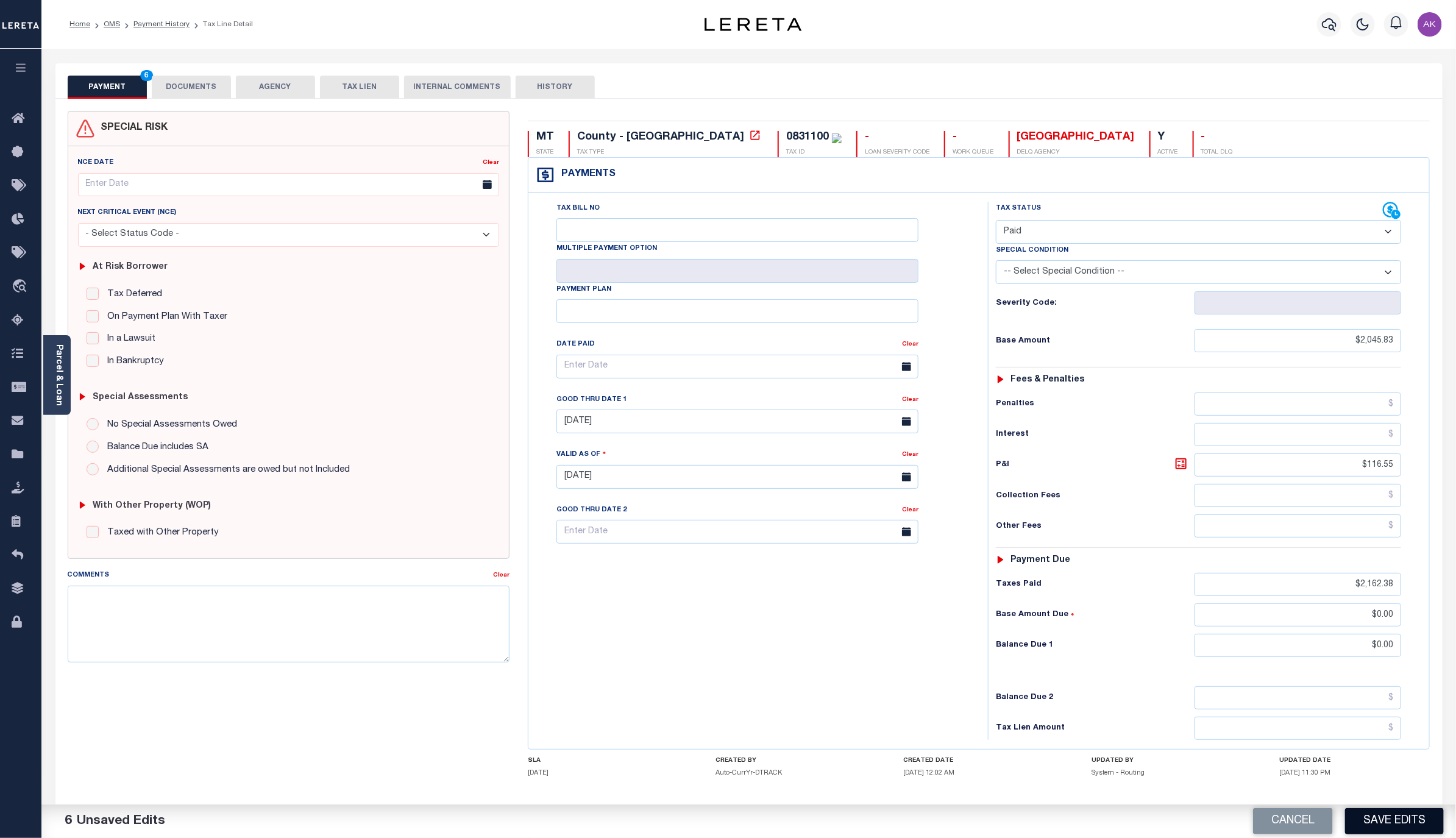
click at [1399, 823] on button "Save Edits" at bounding box center [1394, 822] width 99 height 27
checkbox input "false"
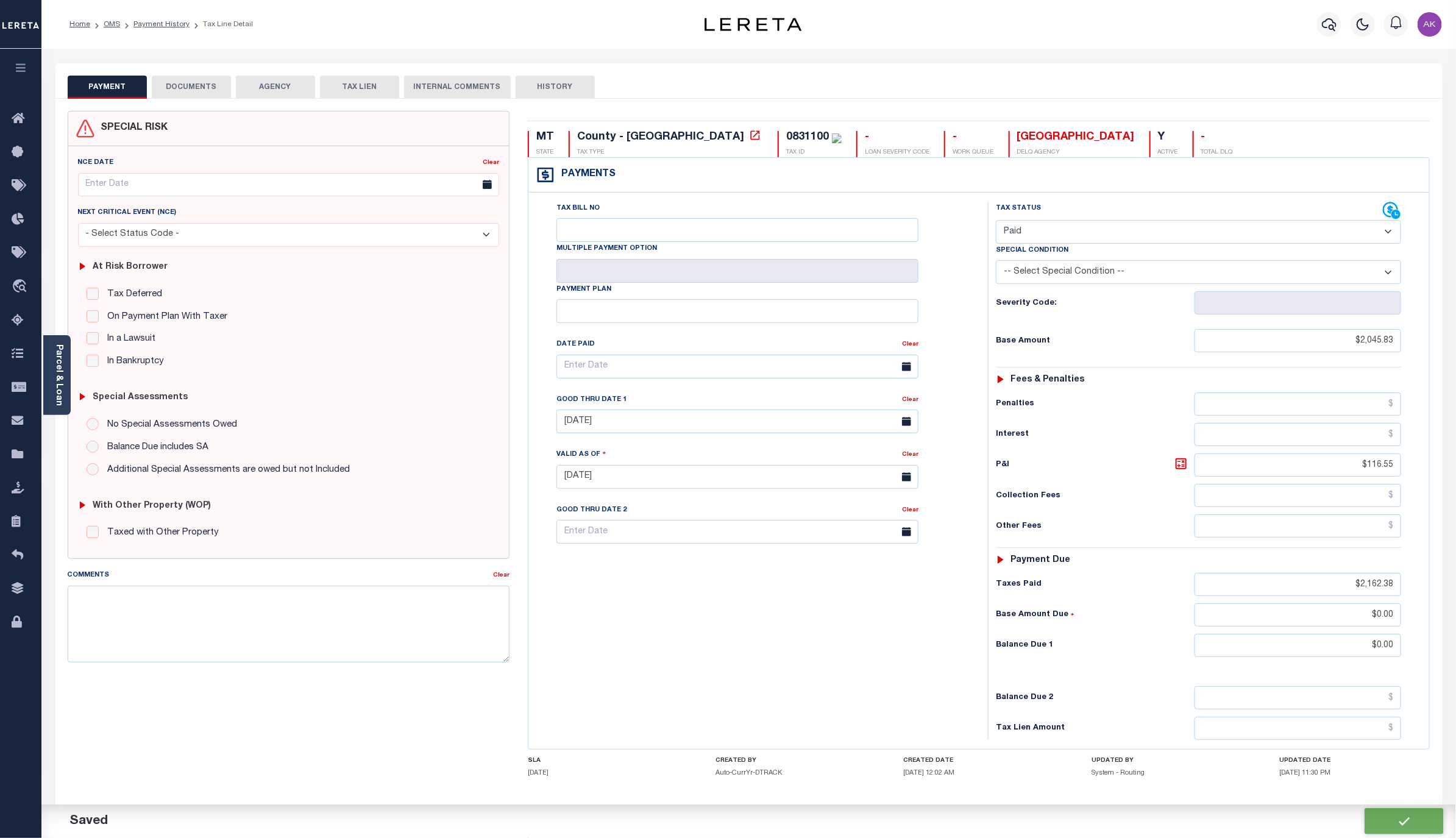
type input "$2,045.83"
type input "$116.55"
type input "$2,162.38"
type input "$0"
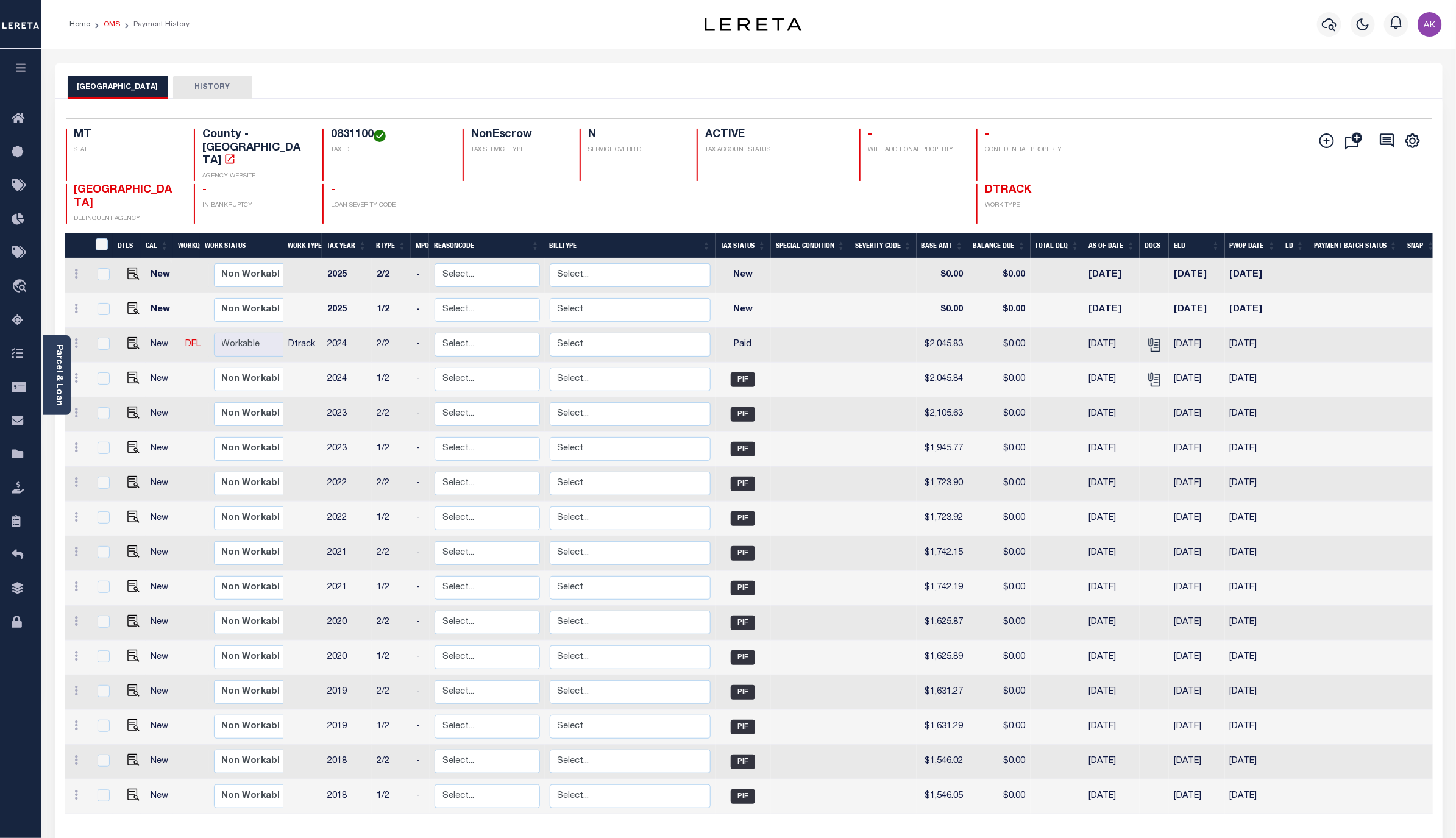
click at [111, 24] on link "OMS" at bounding box center [111, 24] width 17 height 7
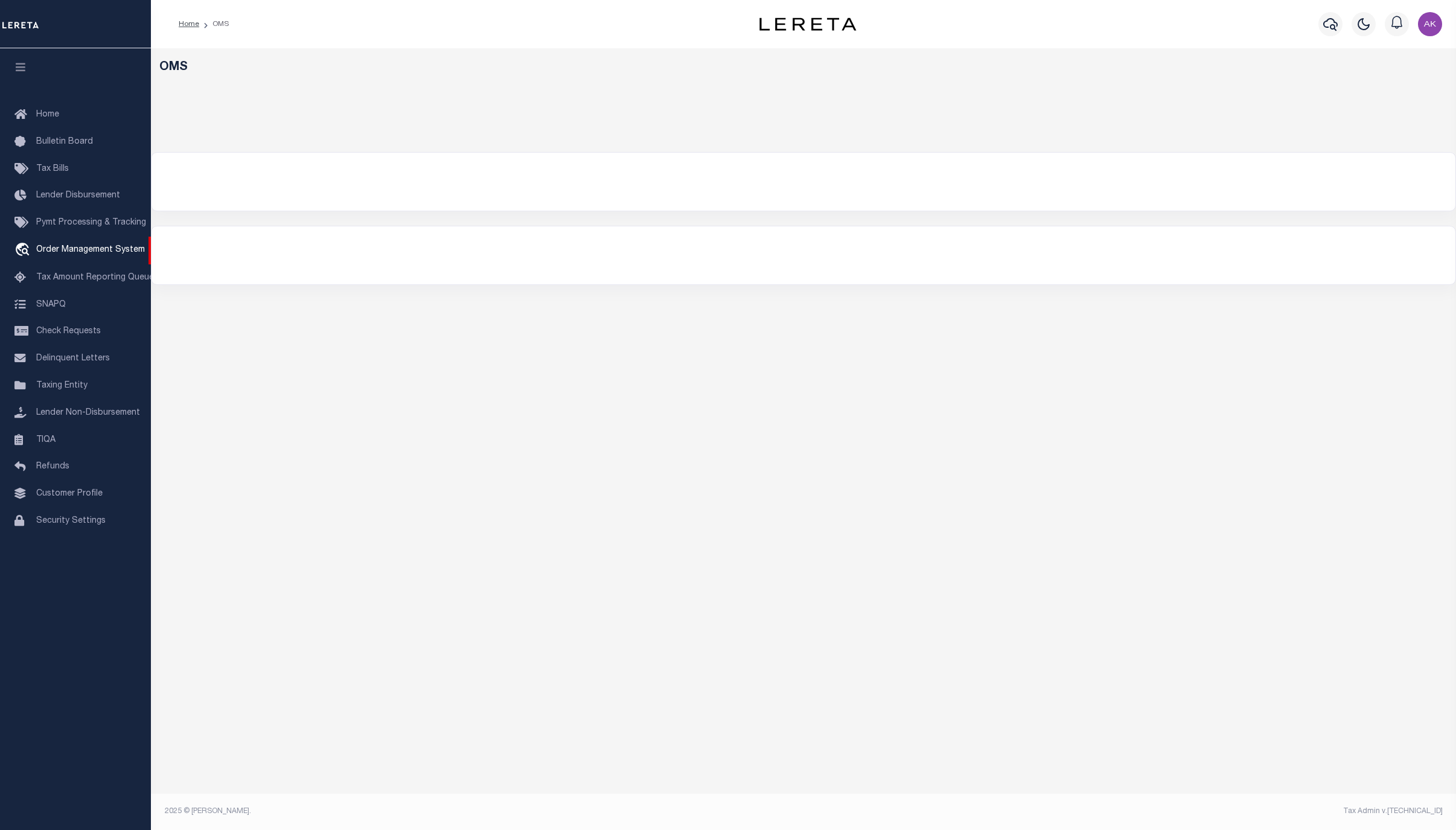
select select "200"
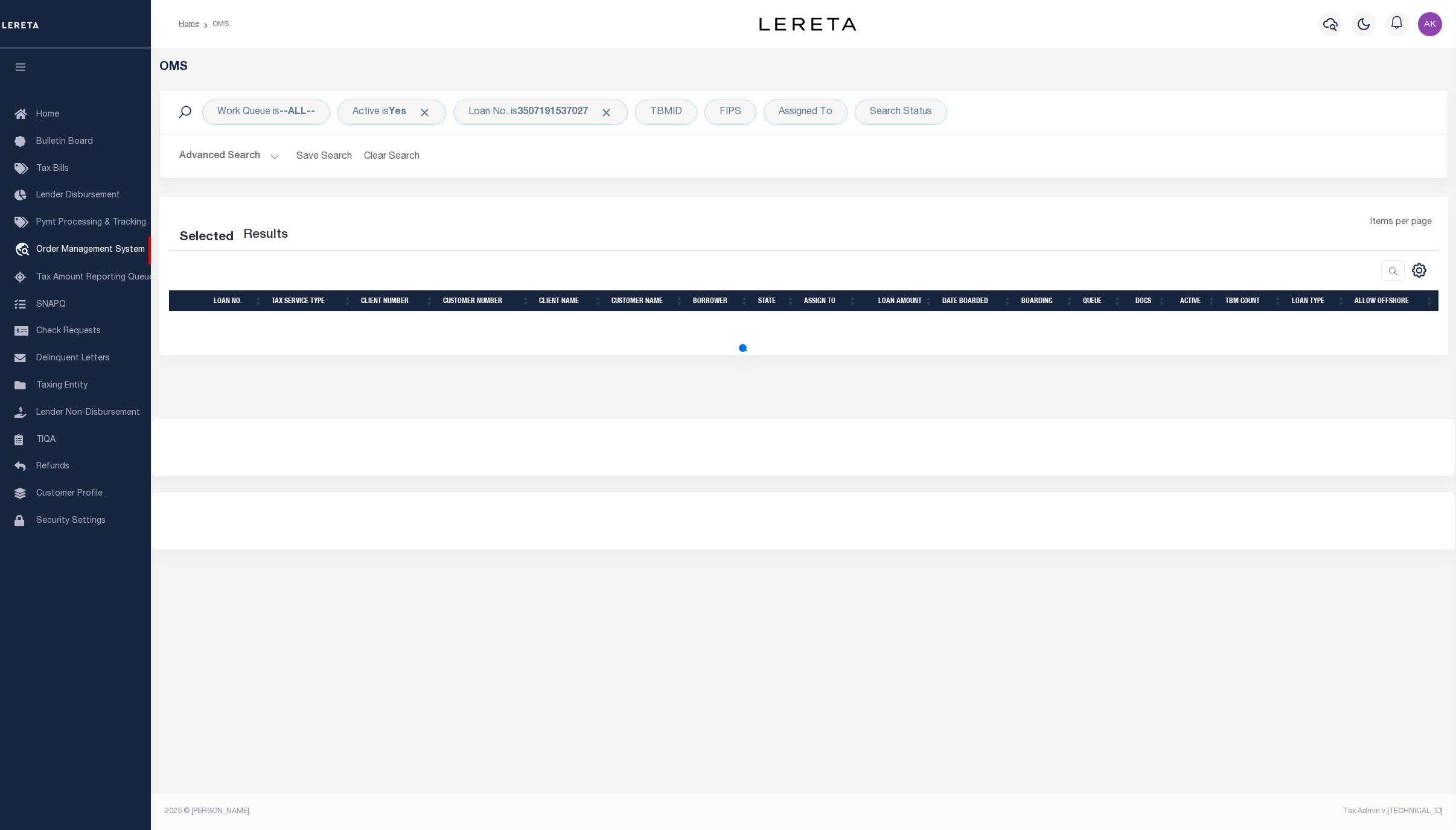
select select "200"
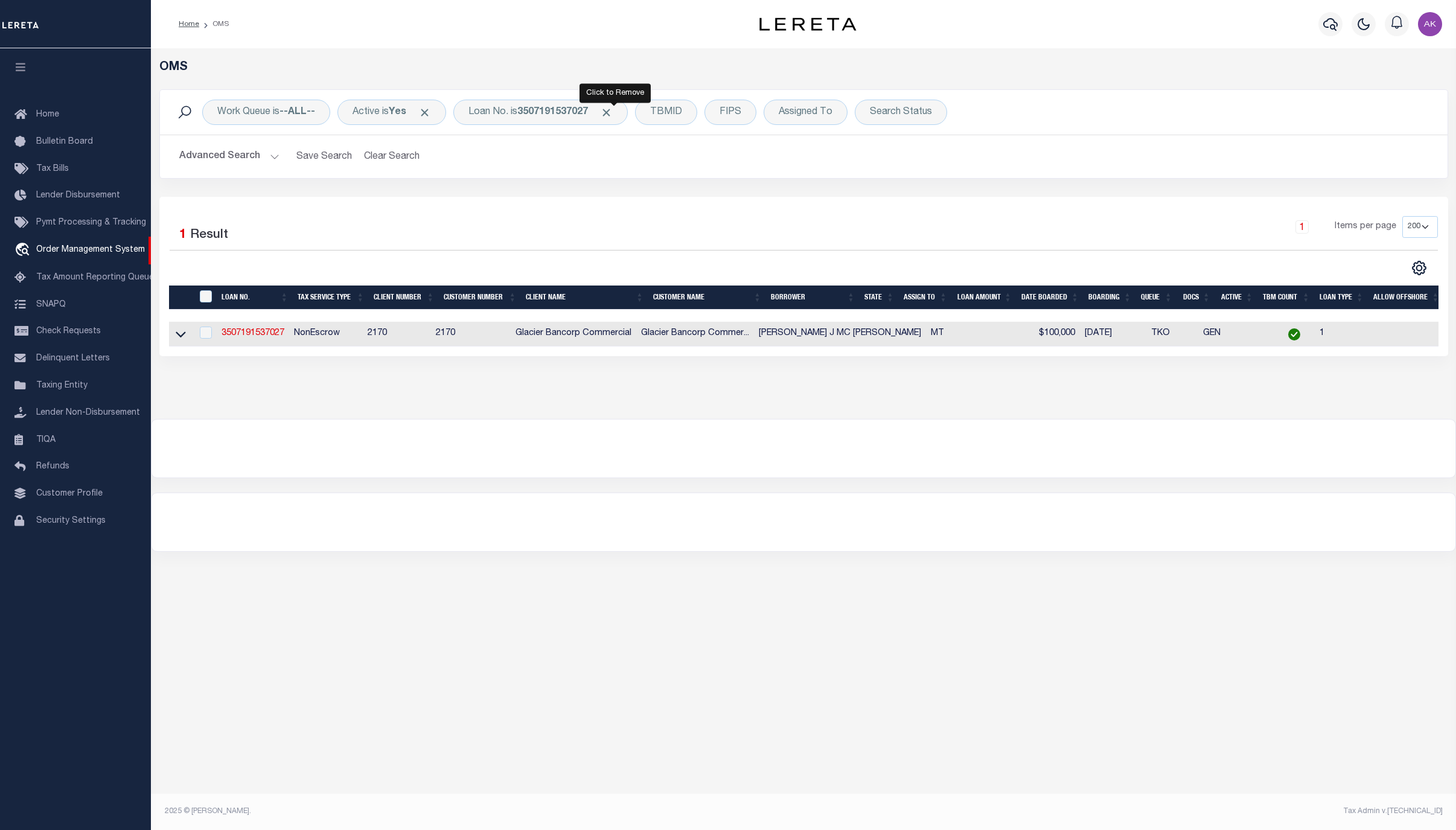
drag, startPoint x: 616, startPoint y: 109, endPoint x: 576, endPoint y: 133, distance: 46.6
click at [612, 109] on span "Click to Remove" at bounding box center [606, 112] width 12 height 12
click at [498, 111] on div "Loan No." at bounding box center [488, 112] width 70 height 25
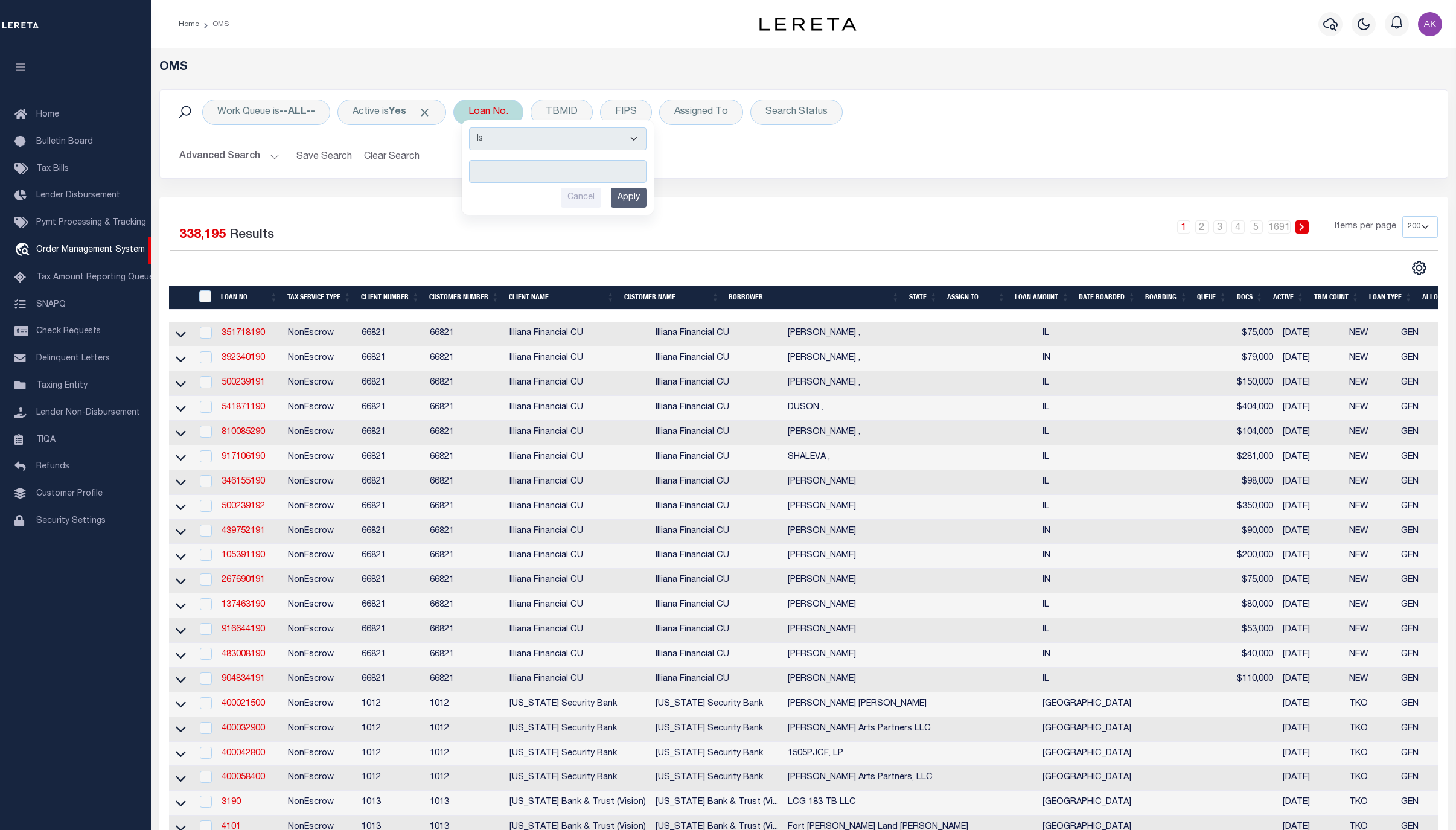
click at [498, 174] on input "text" at bounding box center [557, 172] width 178 height 23
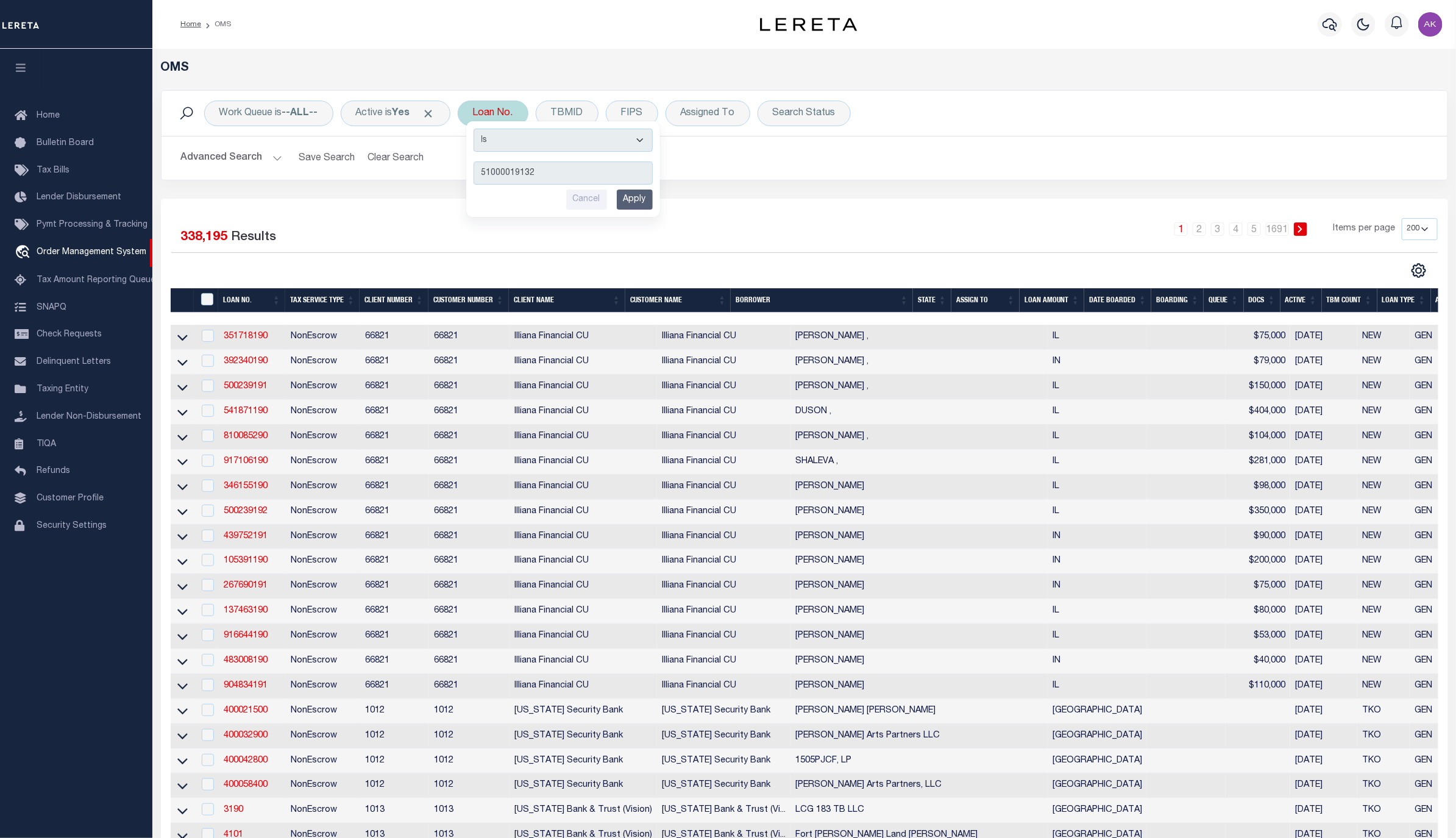
type input "510000191324"
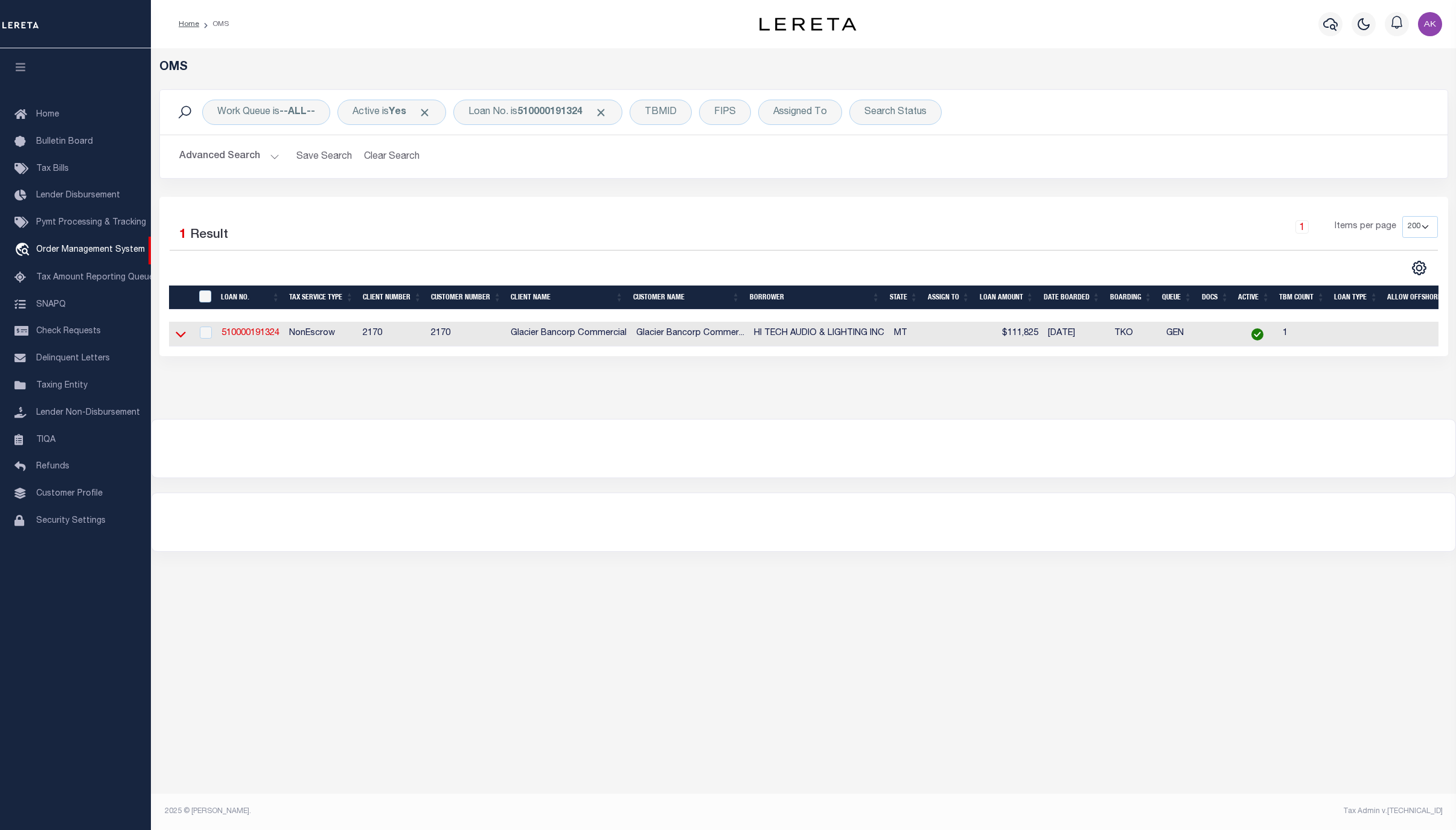
click at [180, 337] on icon at bounding box center [180, 334] width 11 height 12
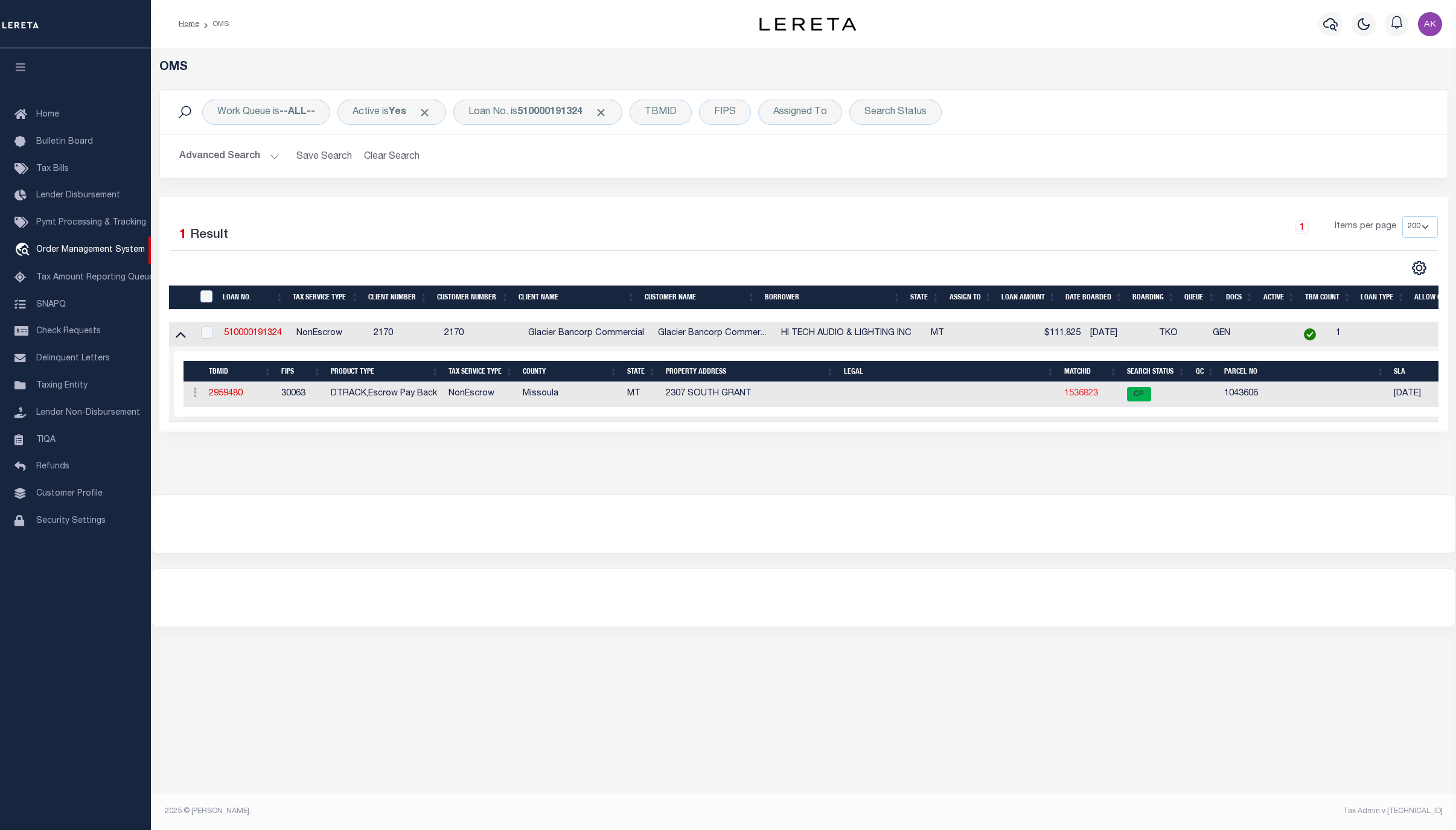
click at [1084, 395] on link "1536823" at bounding box center [1081, 394] width 34 height 9
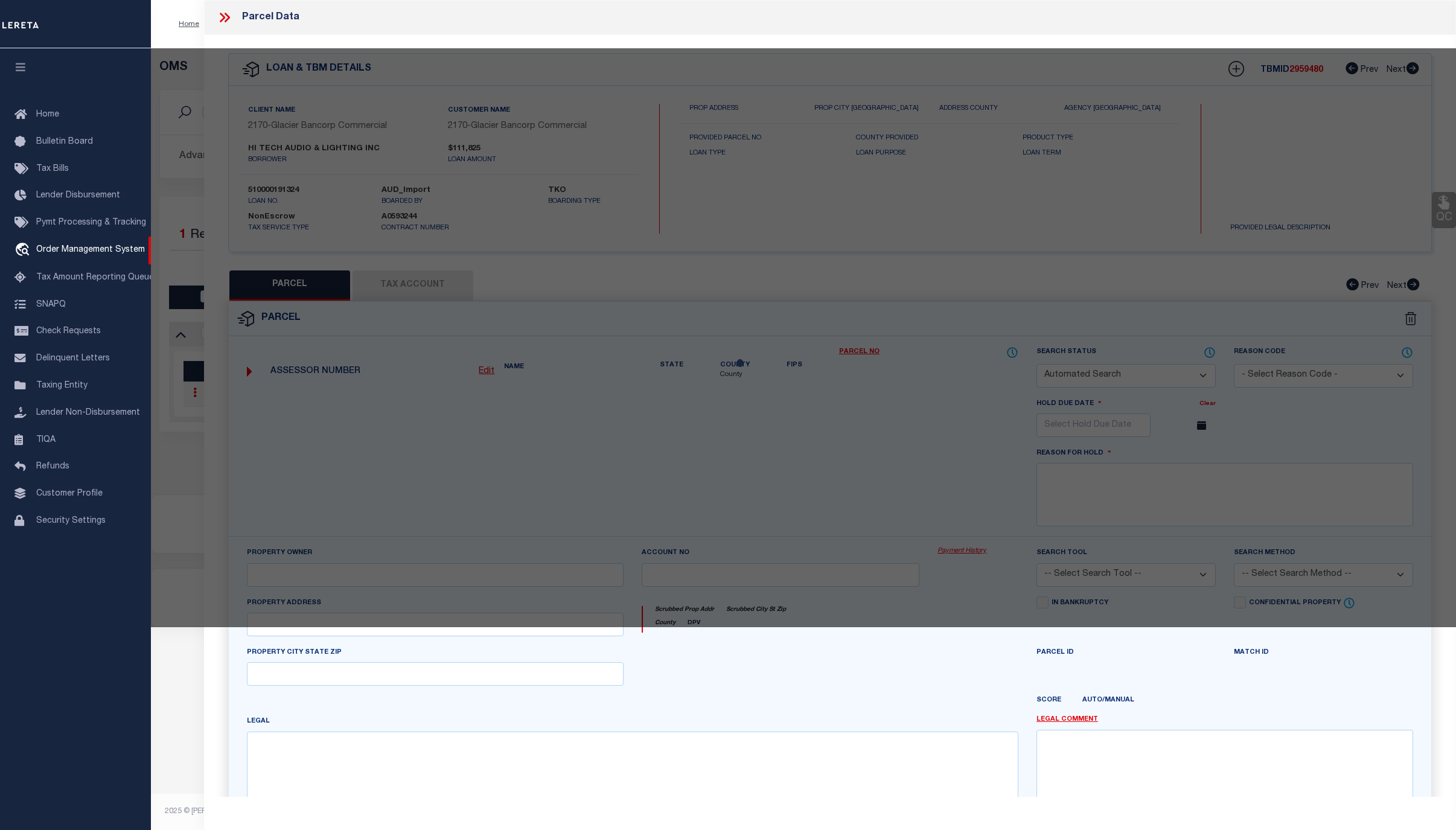
checkbox input "false"
select select "CP"
type input "STRAW JACOB"
type input "2307 S GRANT ST"
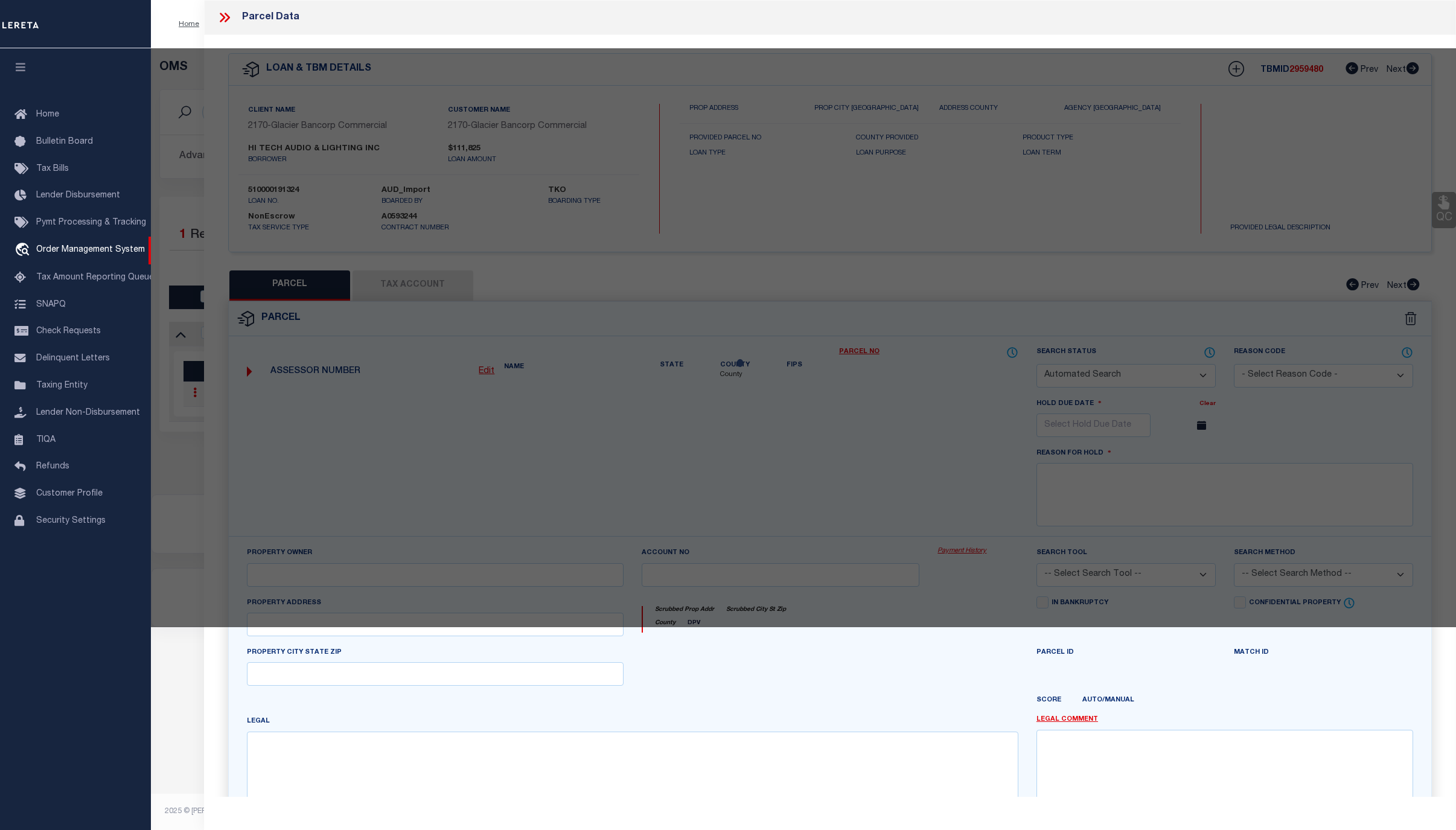
checkbox input "false"
type textarea "BUTTE ADDITION, S29, T13 N, R19 W, BLOCK 15, Lot 12 - 15, N25' OF S50' OF ALL L…"
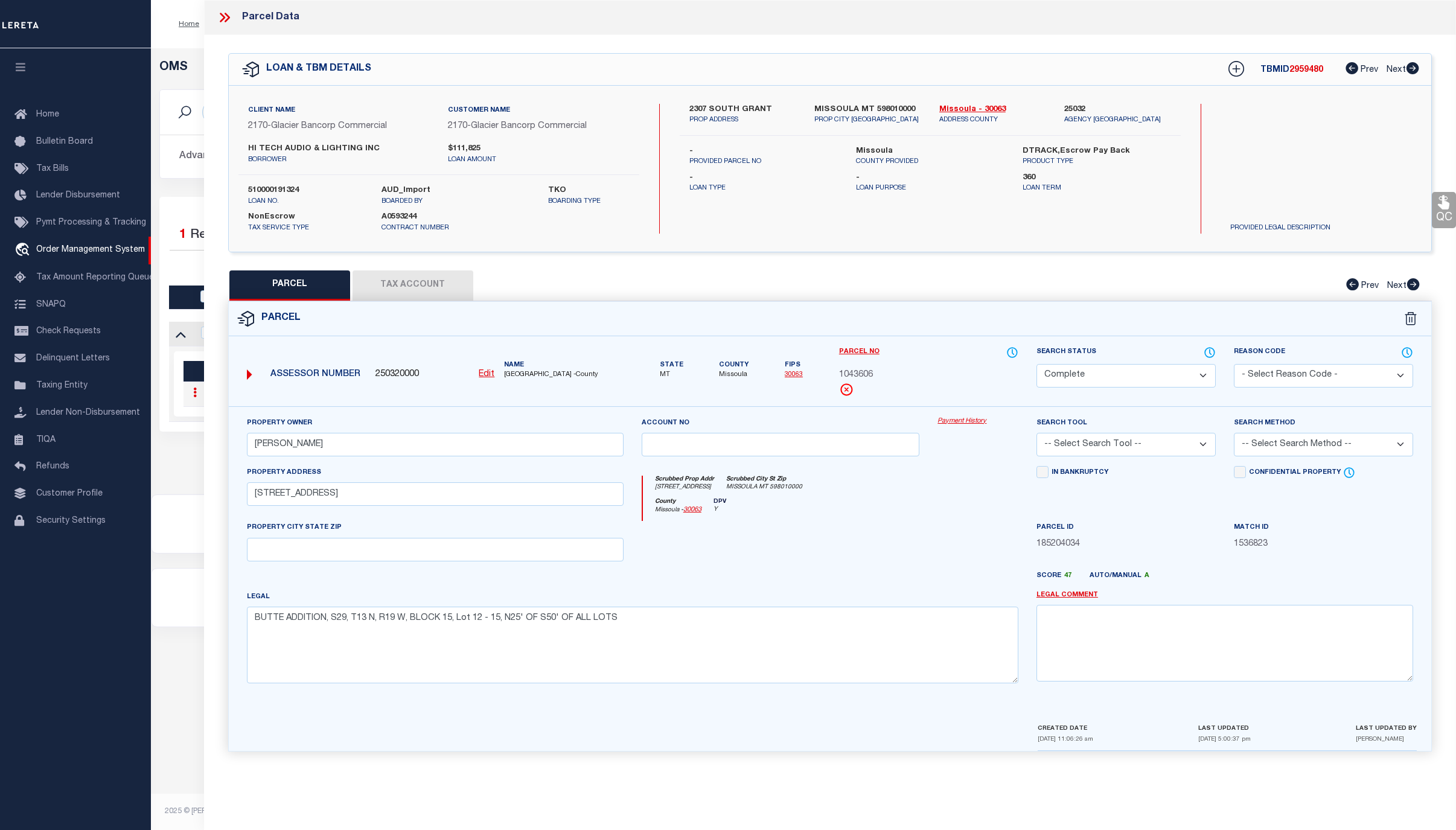
click at [949, 421] on link "Payment History" at bounding box center [978, 422] width 81 height 11
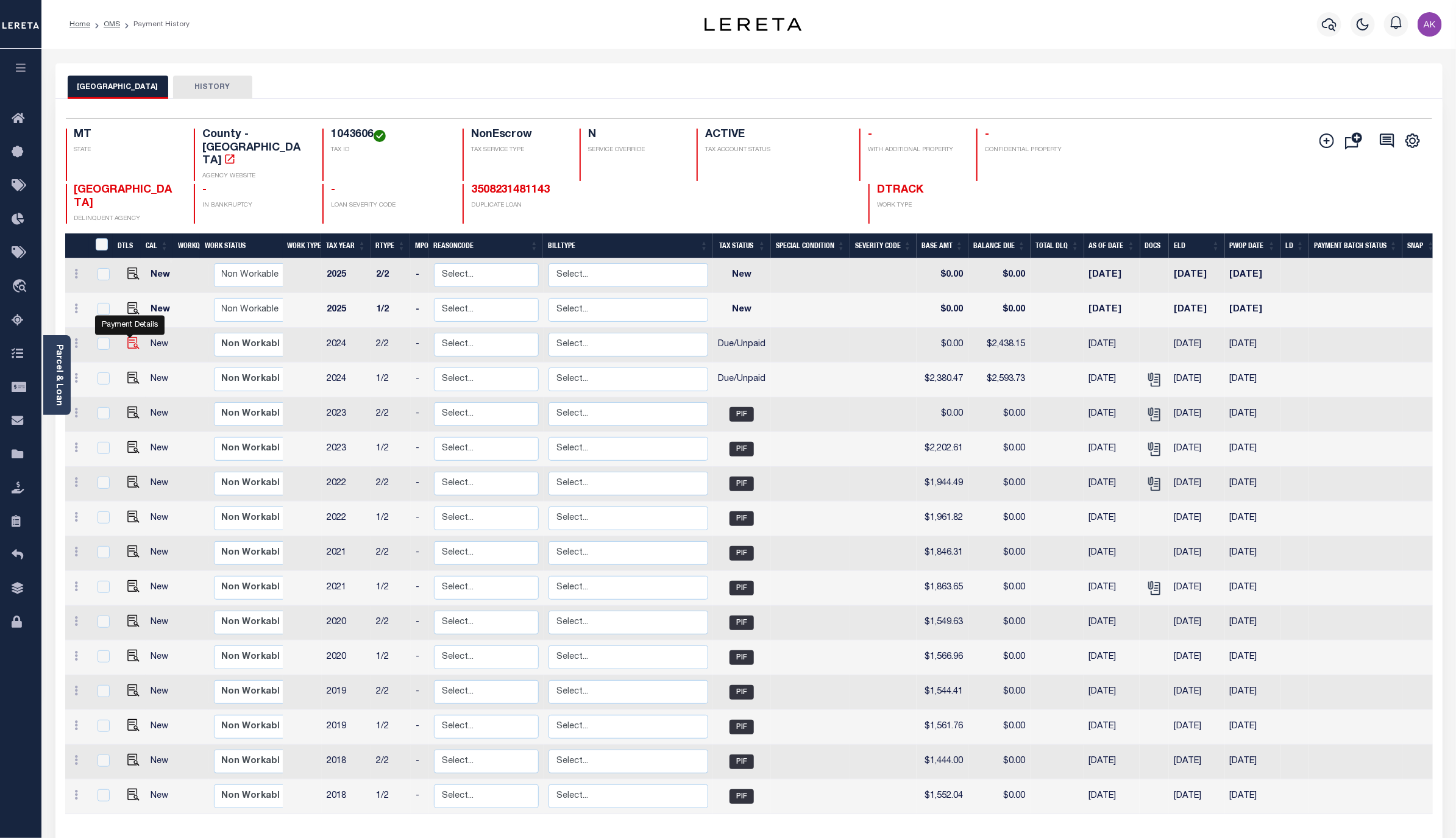
click at [130, 337] on img "" at bounding box center [134, 343] width 12 height 12
checkbox input "true"
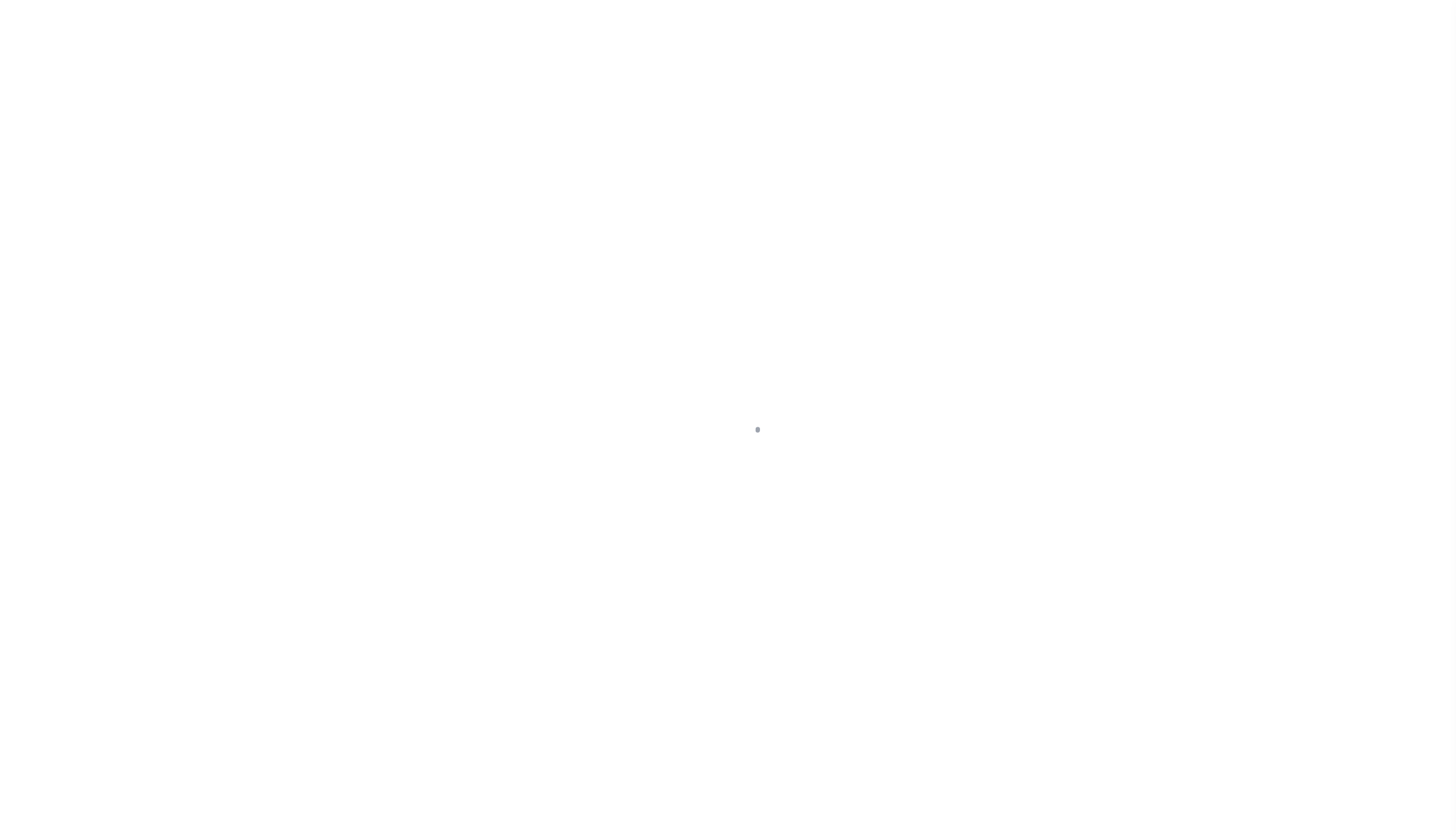
select select "DUE"
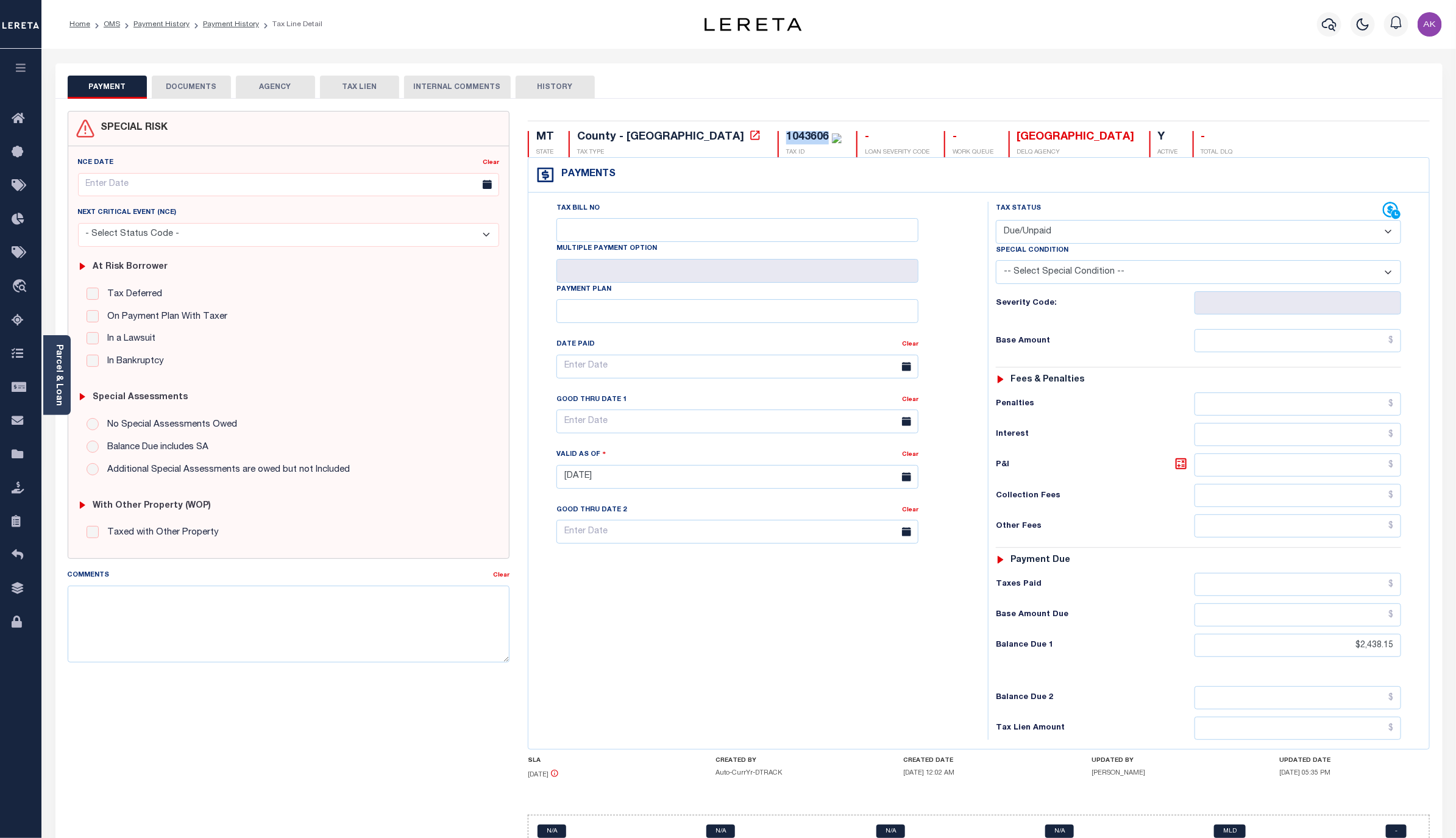
drag, startPoint x: 726, startPoint y: 136, endPoint x: 678, endPoint y: 135, distance: 48.0
click at [778, 135] on div "1043606 TAX ID" at bounding box center [809, 144] width 64 height 27
copy div "1043606"
click at [749, 137] on icon at bounding box center [755, 135] width 12 height 12
click at [167, 25] on link "Payment History" at bounding box center [161, 24] width 56 height 7
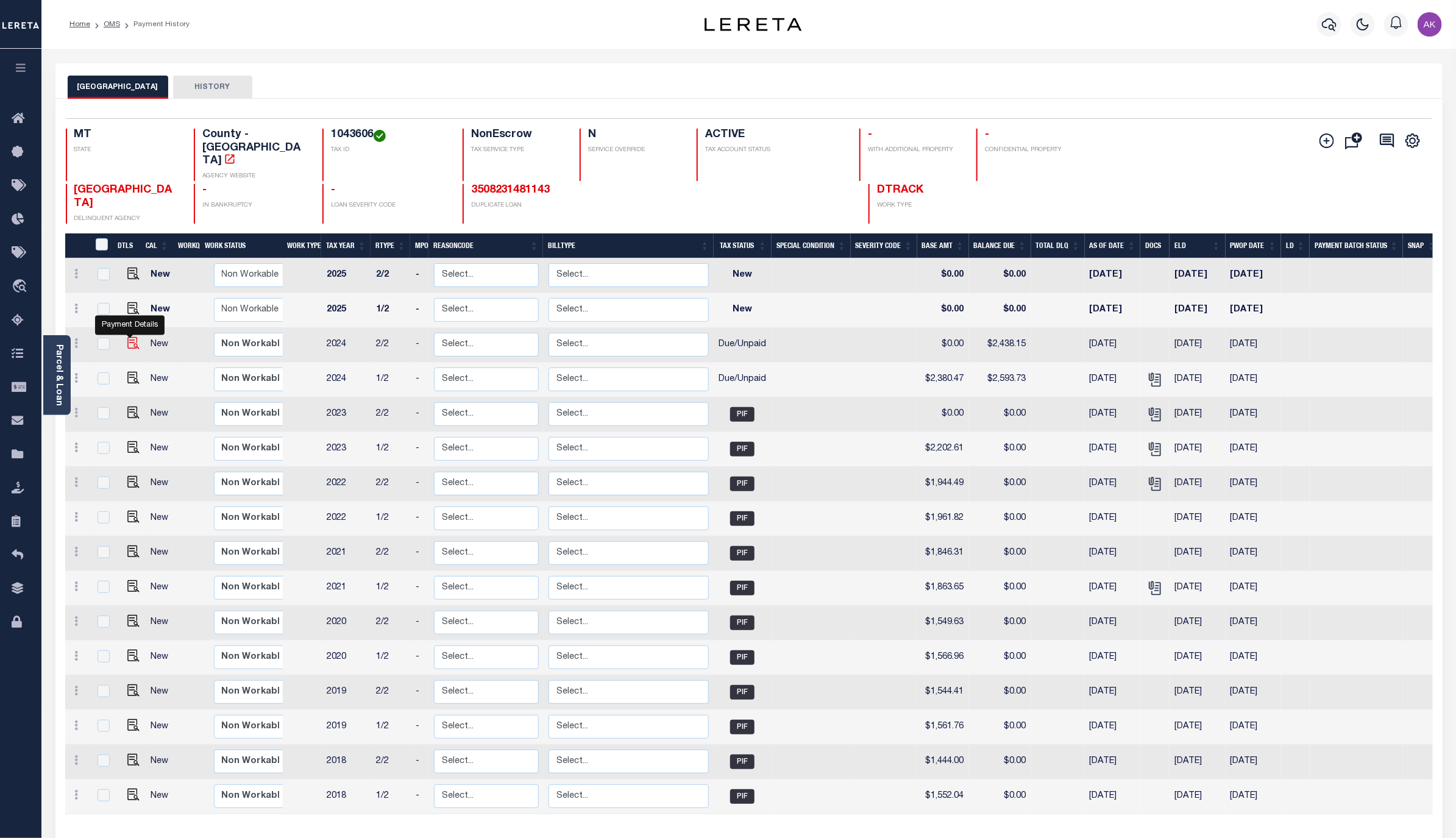
click at [128, 337] on img "" at bounding box center [134, 343] width 12 height 12
checkbox input "true"
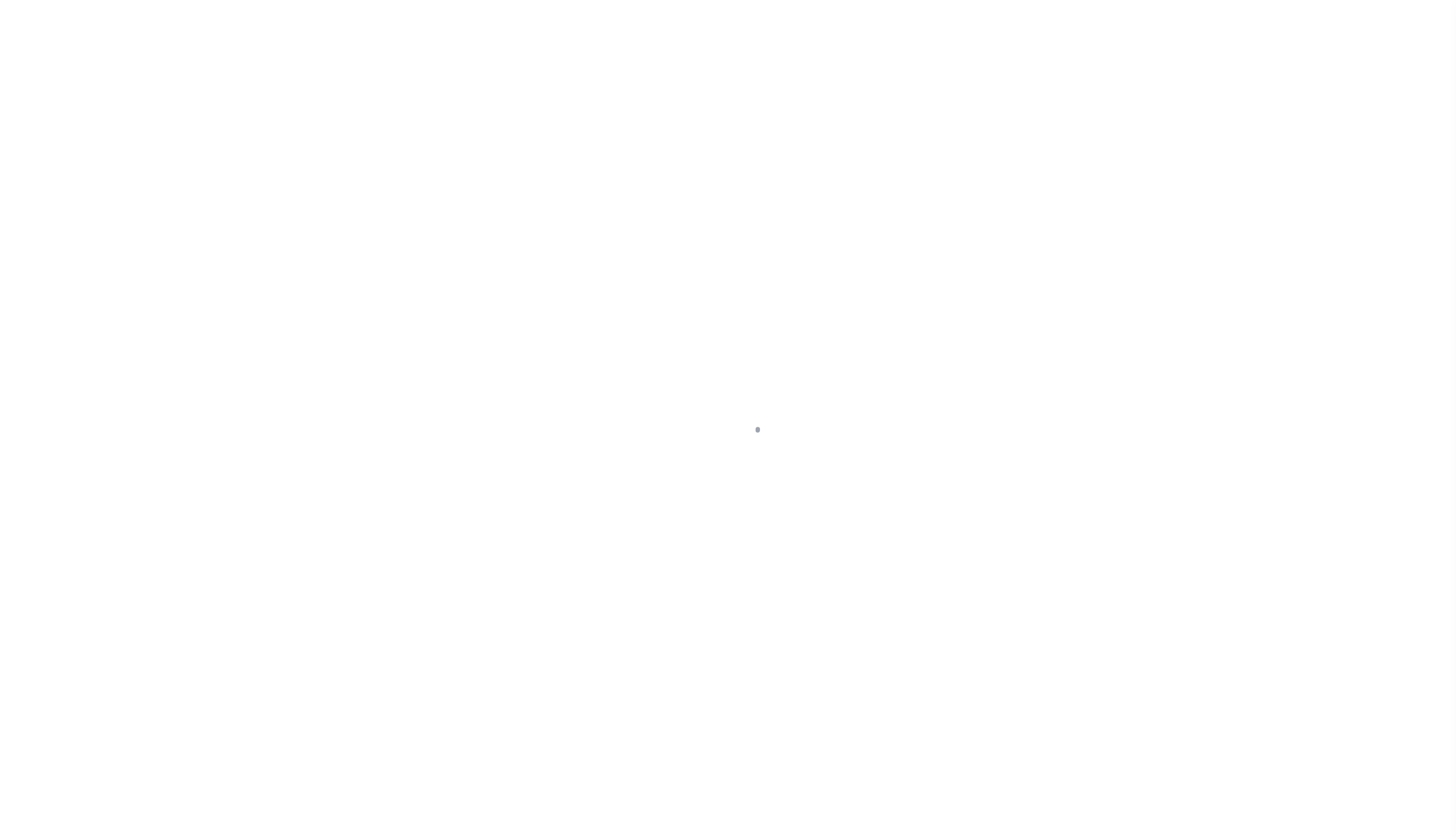
select select "DUE"
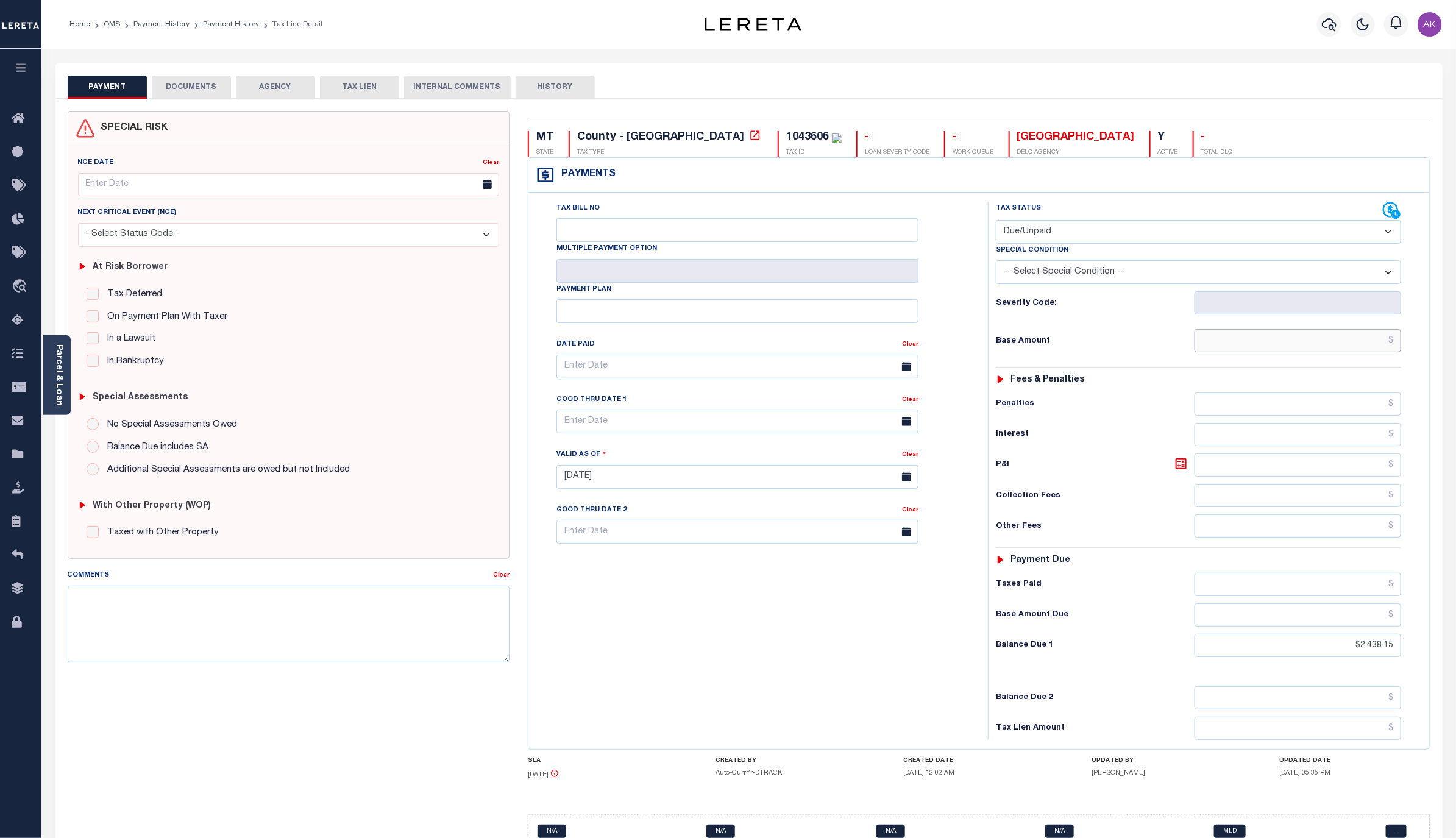
click at [1349, 346] on input "text" at bounding box center [1298, 341] width 207 height 23
type input "$2,438.15"
type input "[DATE]"
click at [1379, 231] on select "- Select Status Code - Open Due/Unpaid Paid Incomplete No Tax Due Internal Refu…" at bounding box center [1199, 232] width 405 height 24
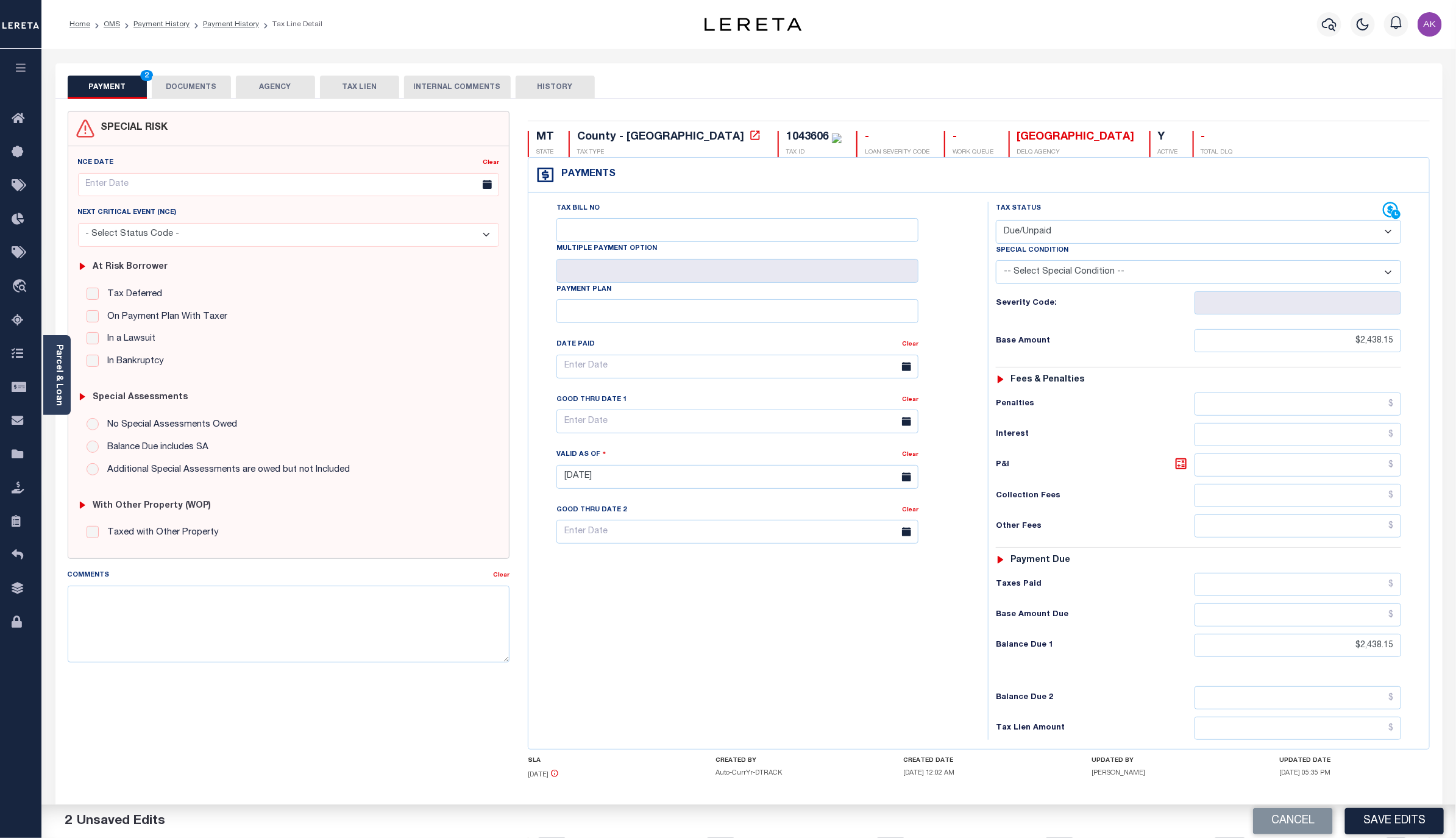
click at [996, 221] on select "- Select Status Code - Open Due/Unpaid Paid Incomplete No Tax Due Internal Refu…" at bounding box center [1199, 232] width 405 height 24
click at [1386, 814] on button "Save Edits" at bounding box center [1394, 822] width 99 height 27
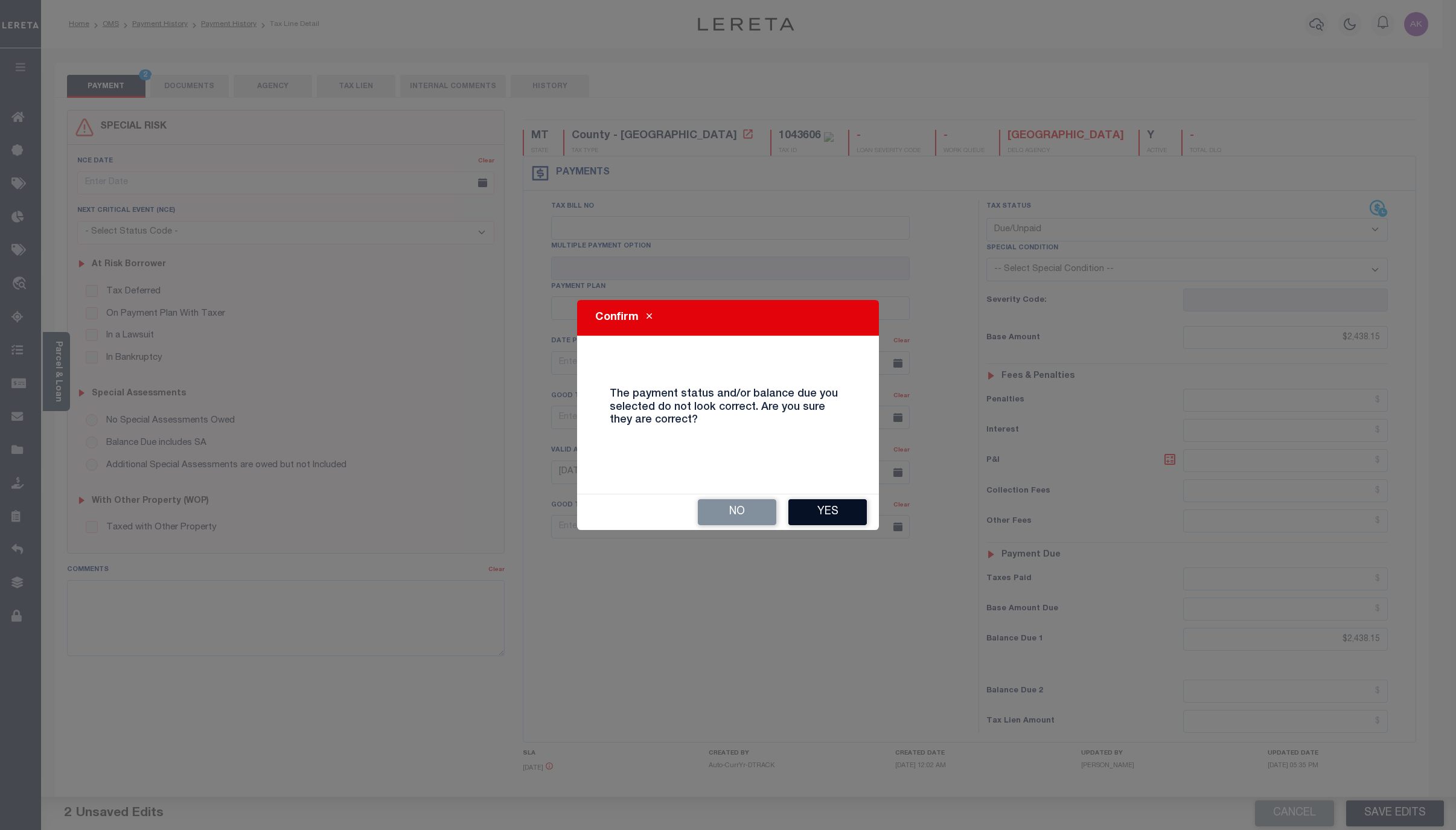
click at [828, 507] on button "Yes" at bounding box center [828, 513] width 79 height 26
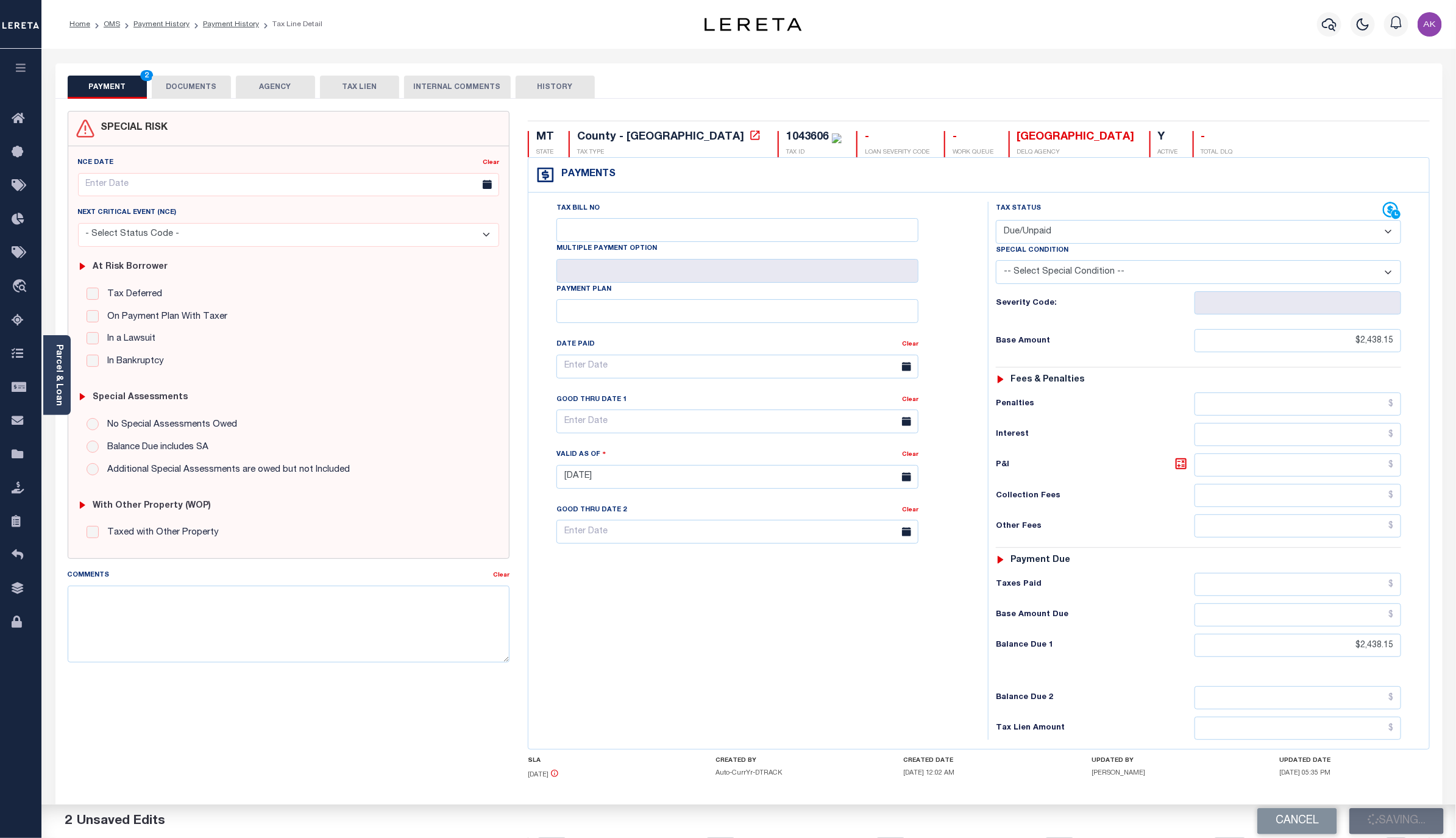
checkbox input "false"
type input "$2,438.15"
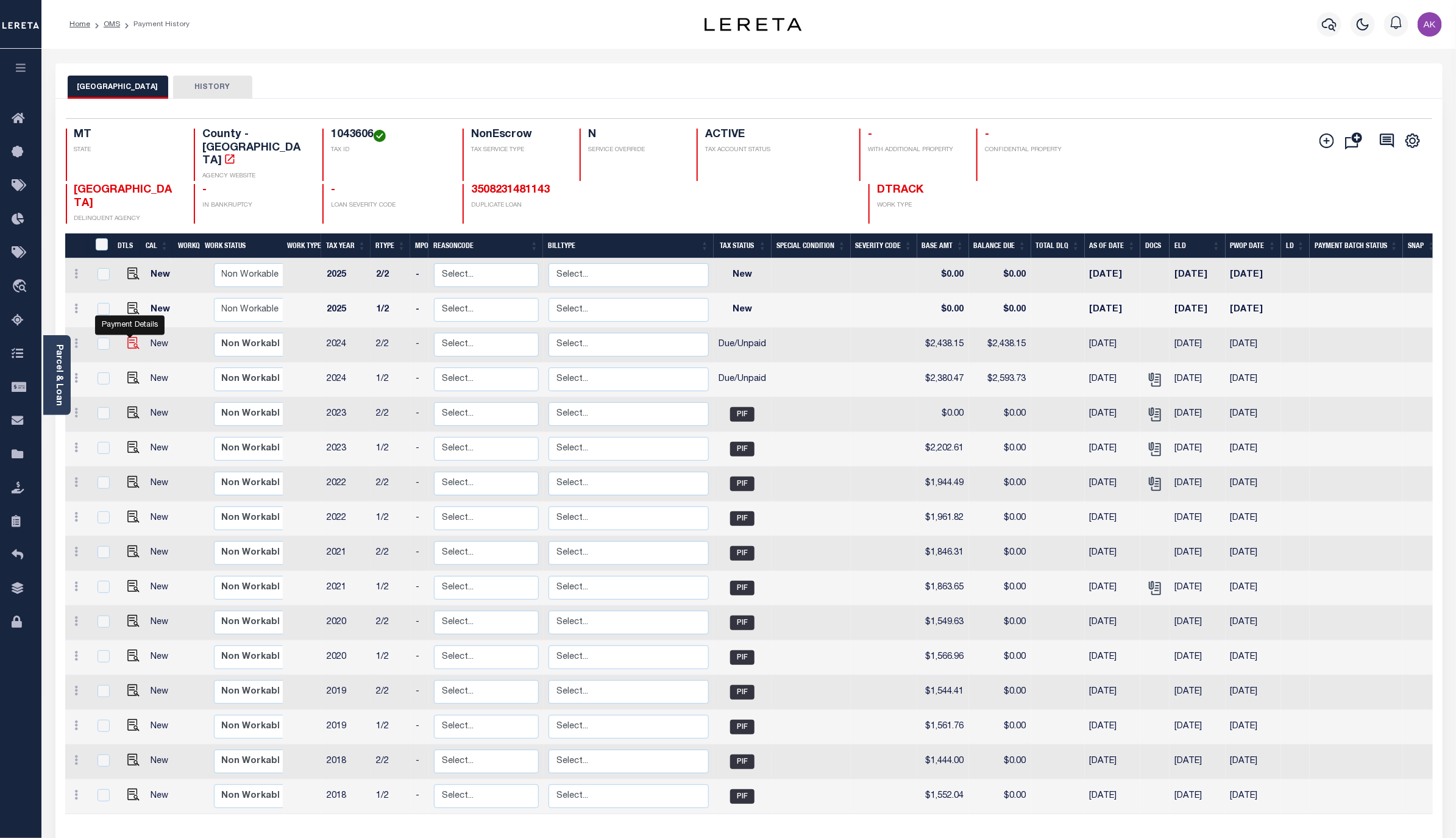
click at [130, 337] on img "" at bounding box center [134, 343] width 12 height 12
checkbox input "true"
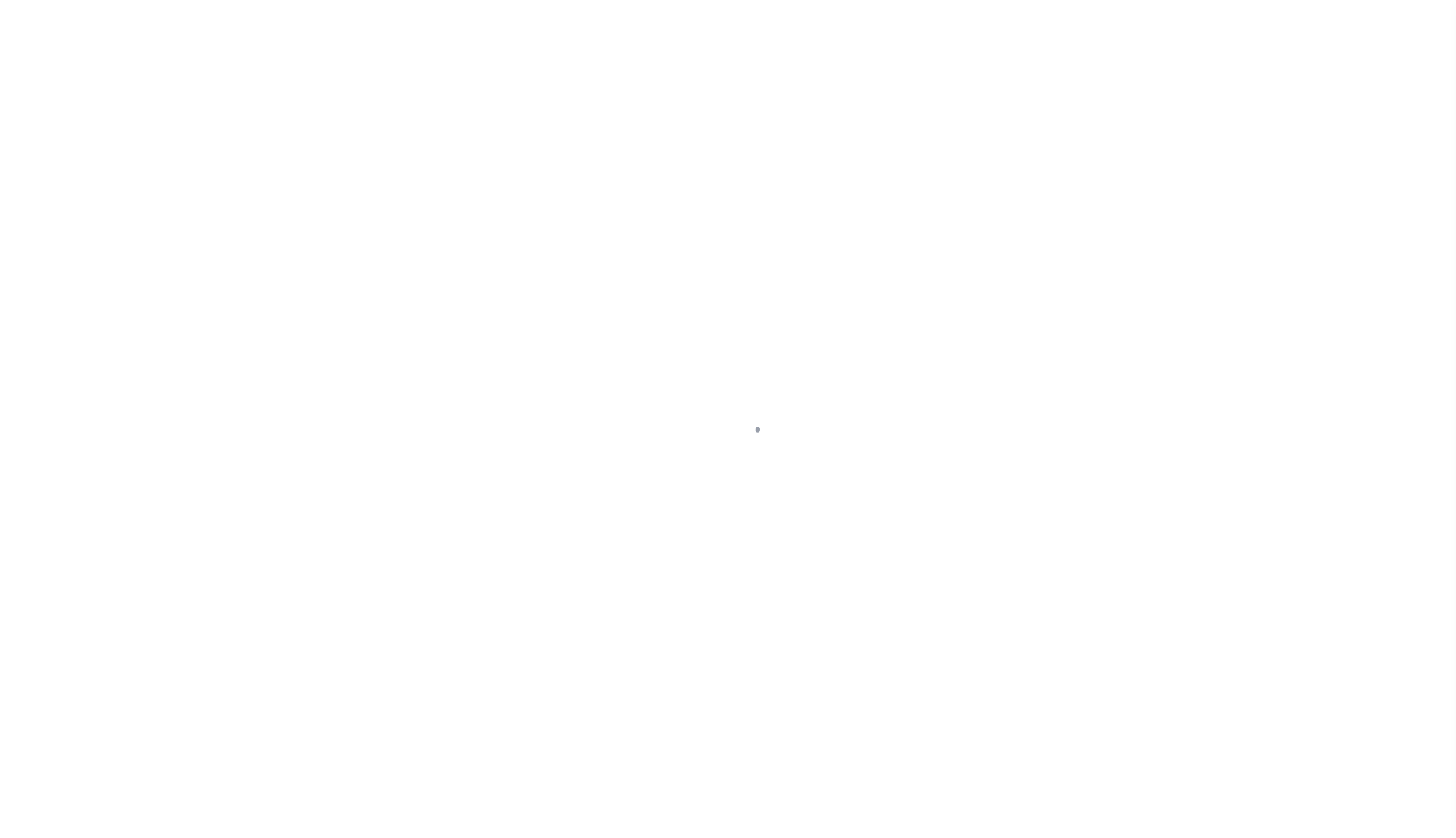
select select "DUE"
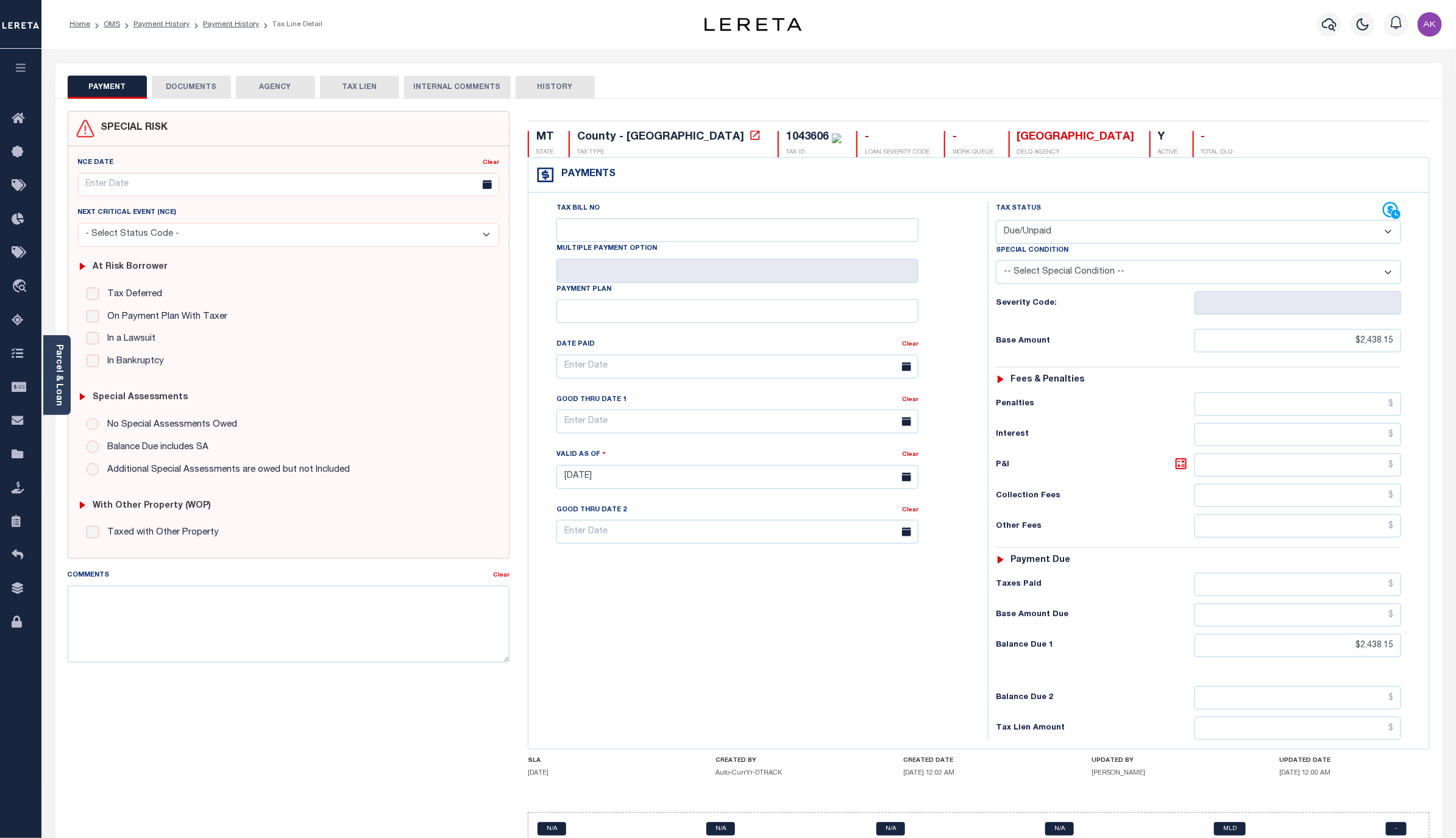
click at [178, 87] on button "DOCUMENTS" at bounding box center [192, 87] width 80 height 23
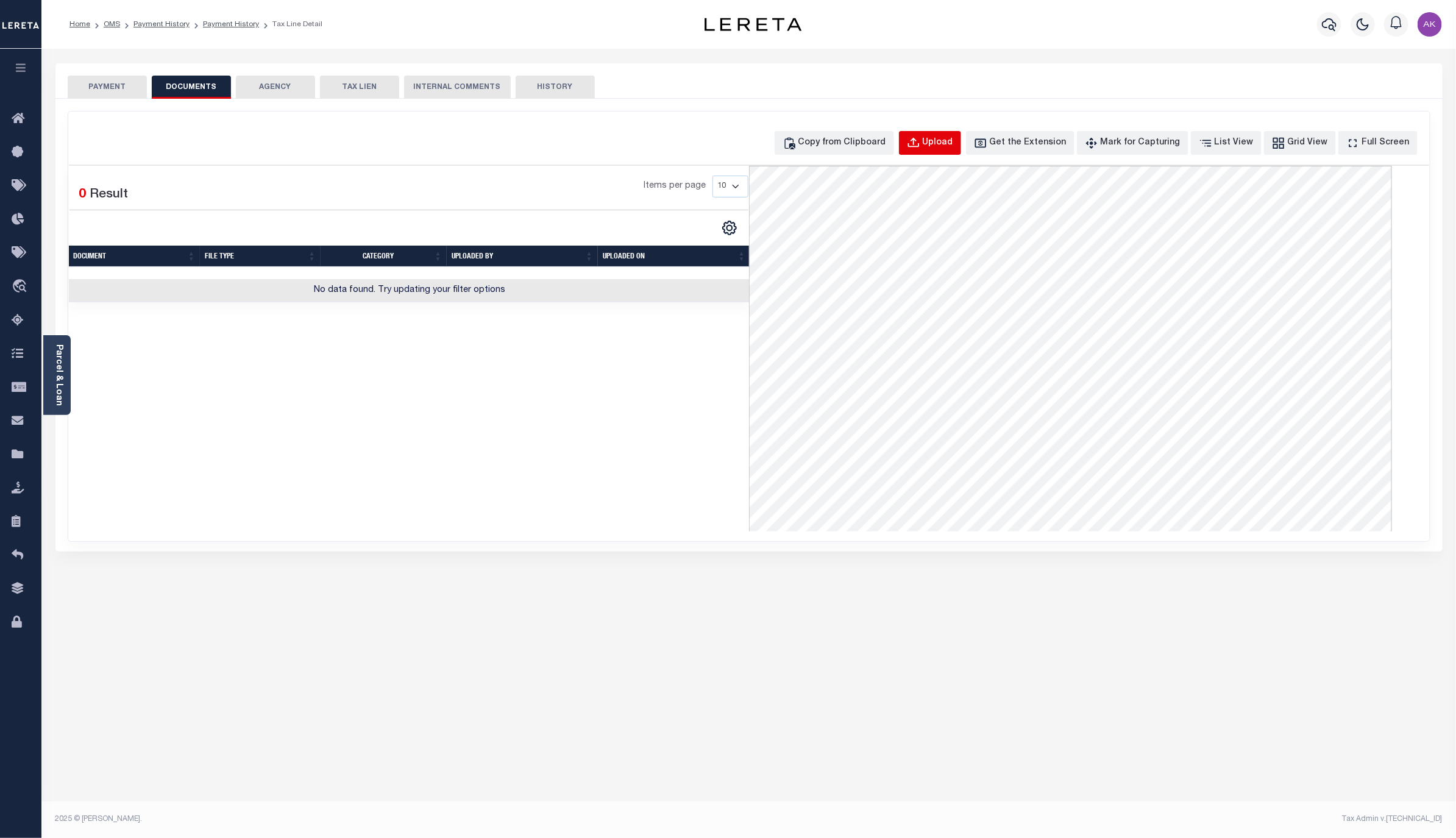
click at [953, 142] on div "Upload" at bounding box center [938, 142] width 30 height 13
select select "POP"
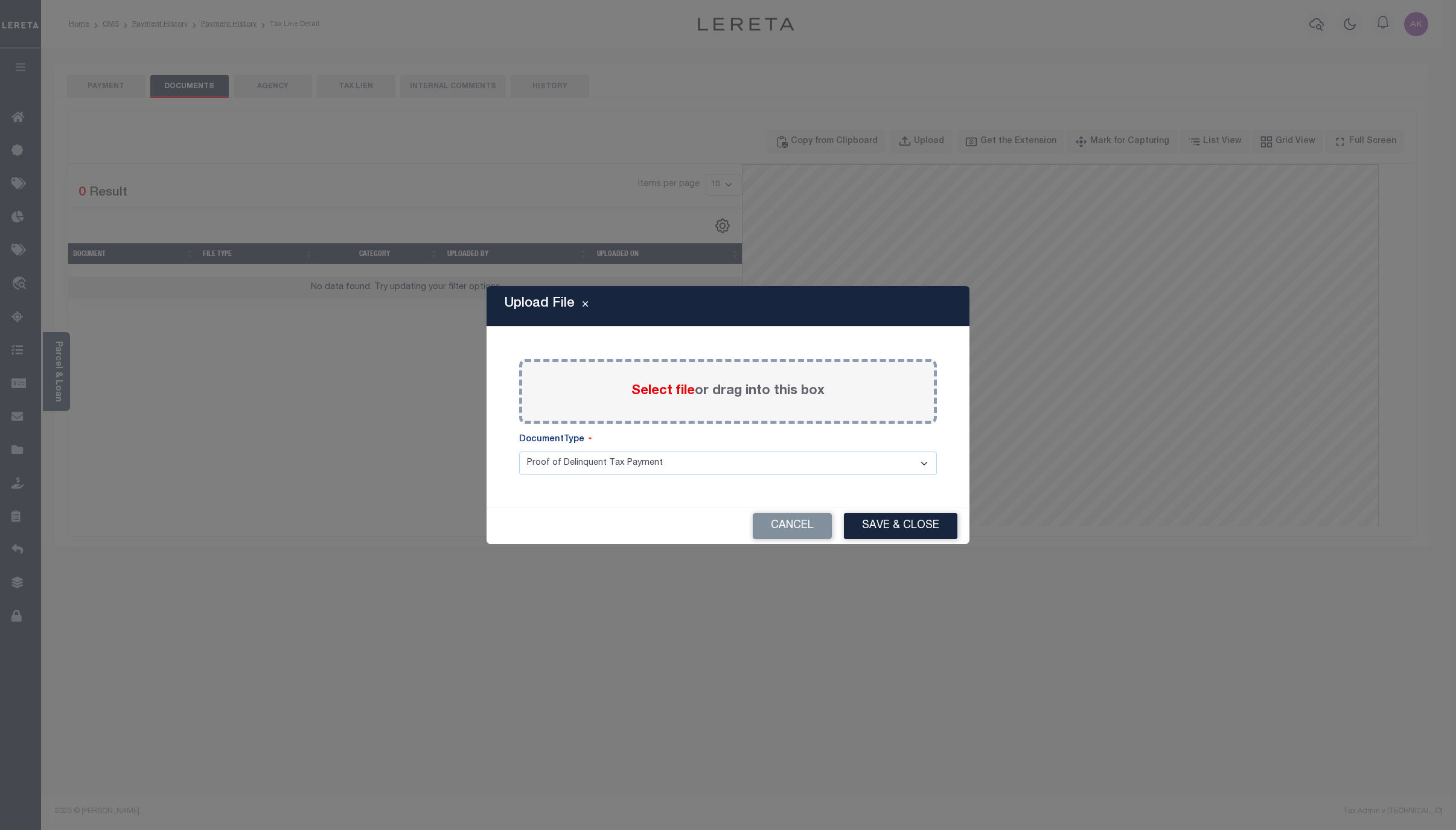
click at [659, 389] on span "Select file" at bounding box center [663, 391] width 63 height 13
click at [0, 0] on input "Select file or drag into this box" at bounding box center [0, 0] width 0 height 0
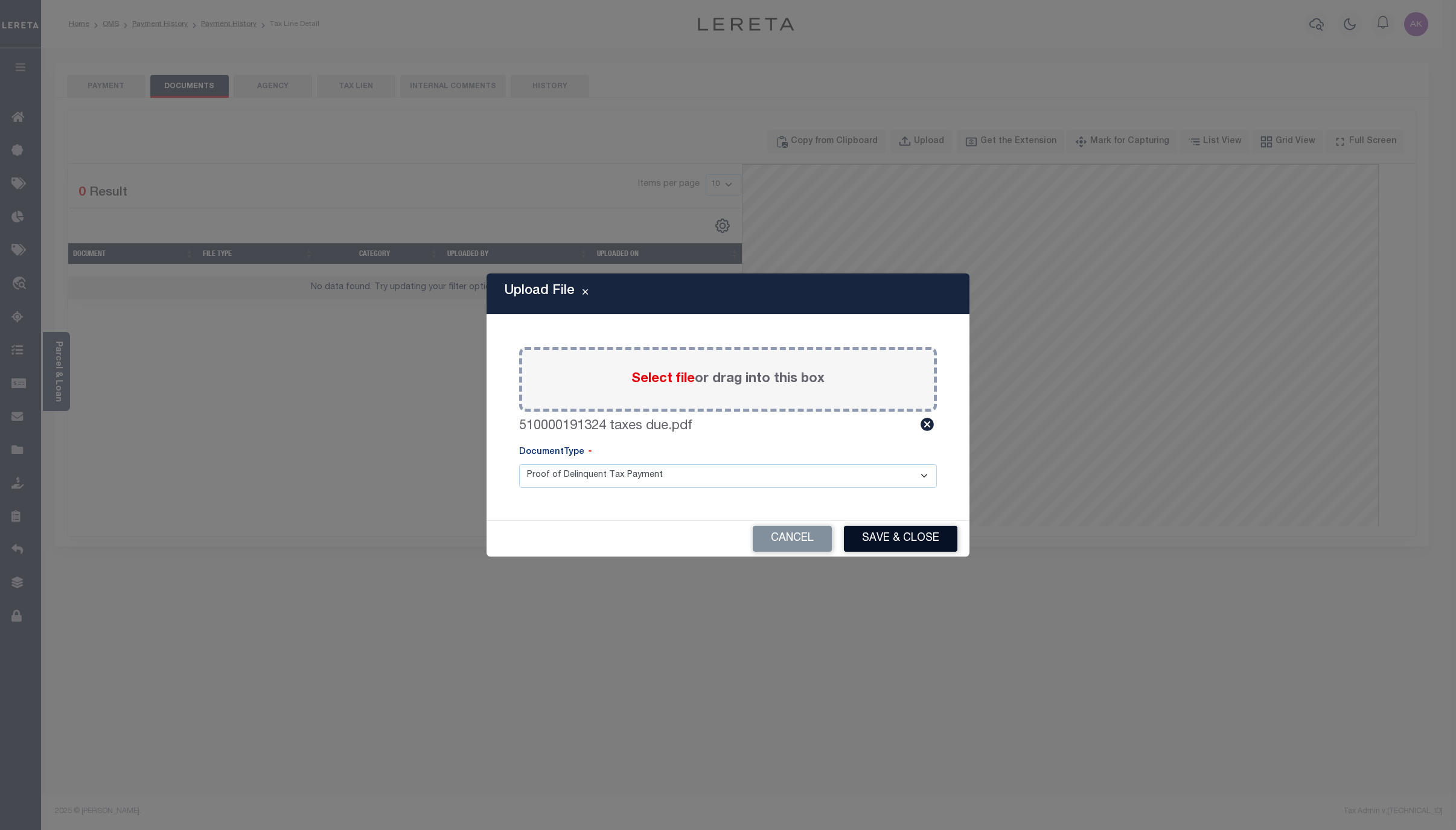
click at [900, 533] on button "Save & Close" at bounding box center [901, 539] width 114 height 26
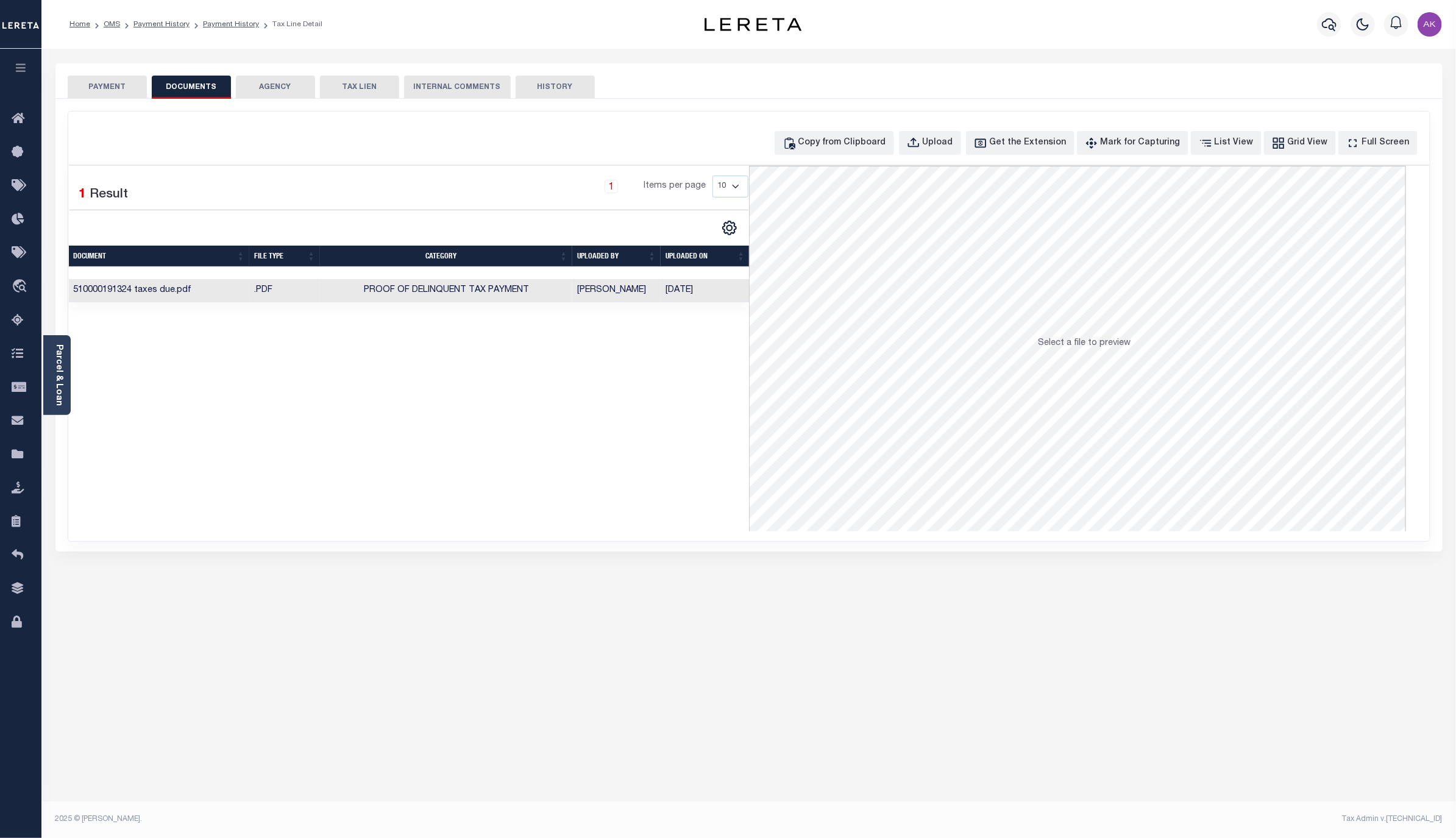
click at [106, 86] on button "PAYMENT" at bounding box center [107, 87] width 80 height 23
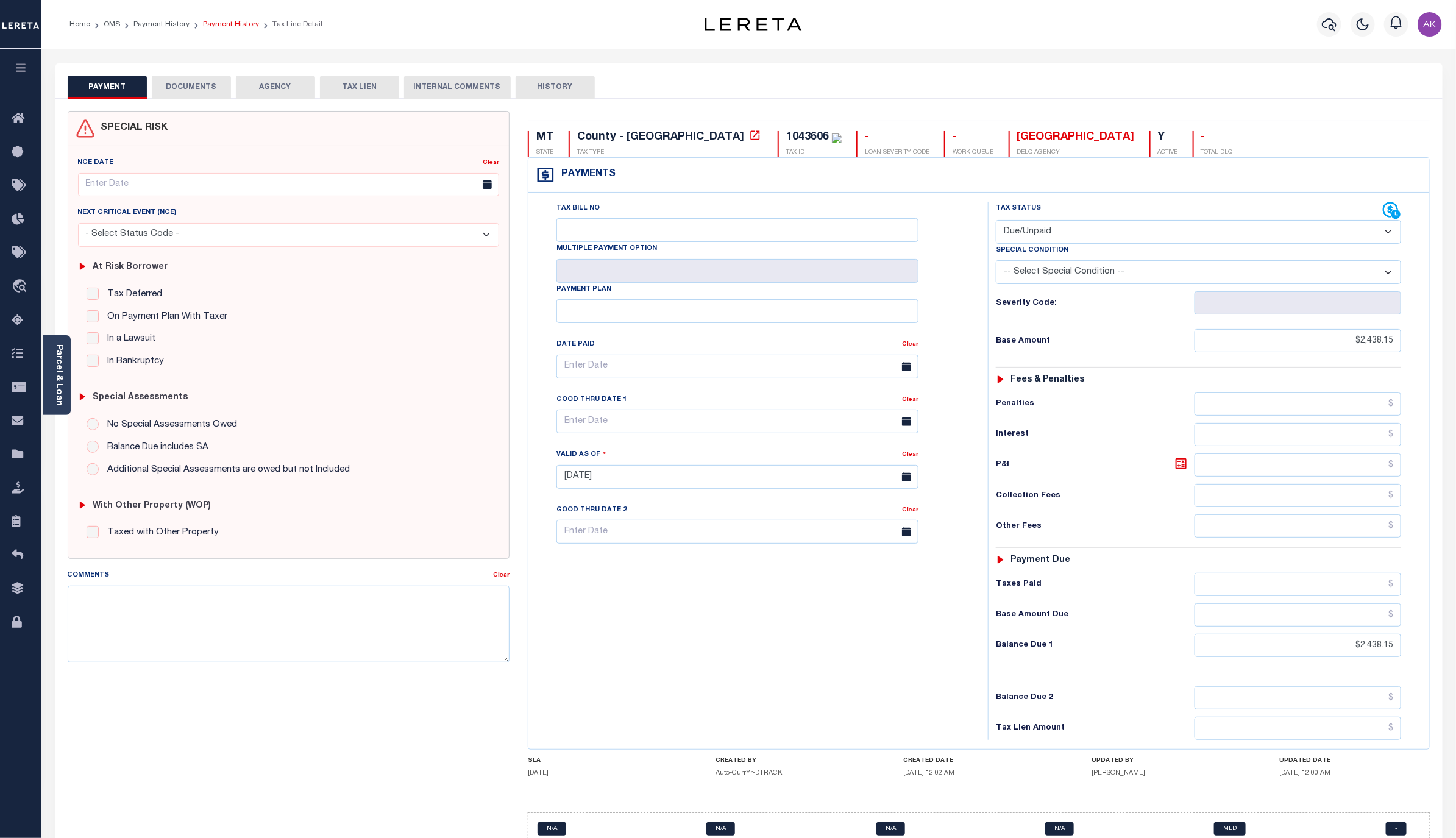
click at [240, 25] on link "Payment History" at bounding box center [230, 24] width 56 height 7
